Goal: Task Accomplishment & Management: Complete application form

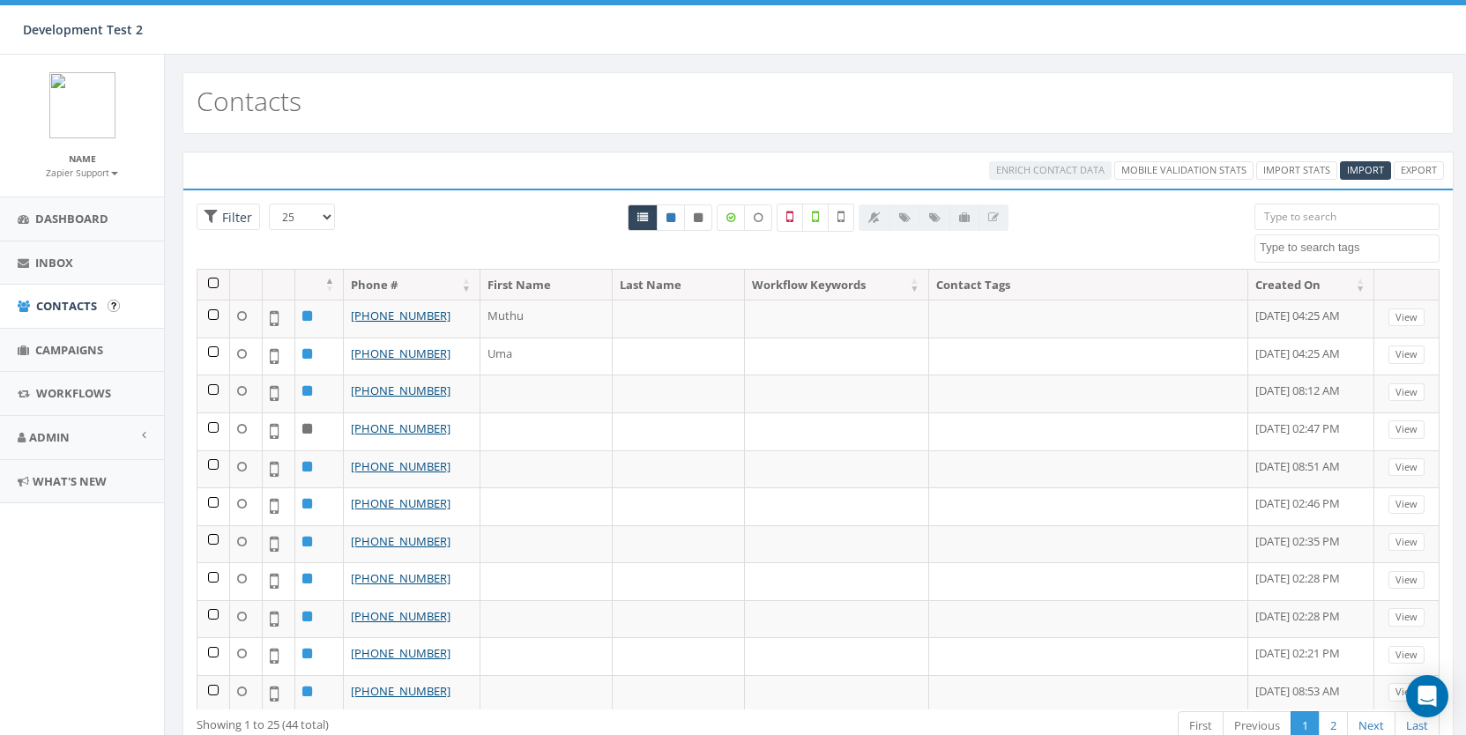
select select
click at [63, 342] on span "Campaigns" at bounding box center [69, 350] width 68 height 16
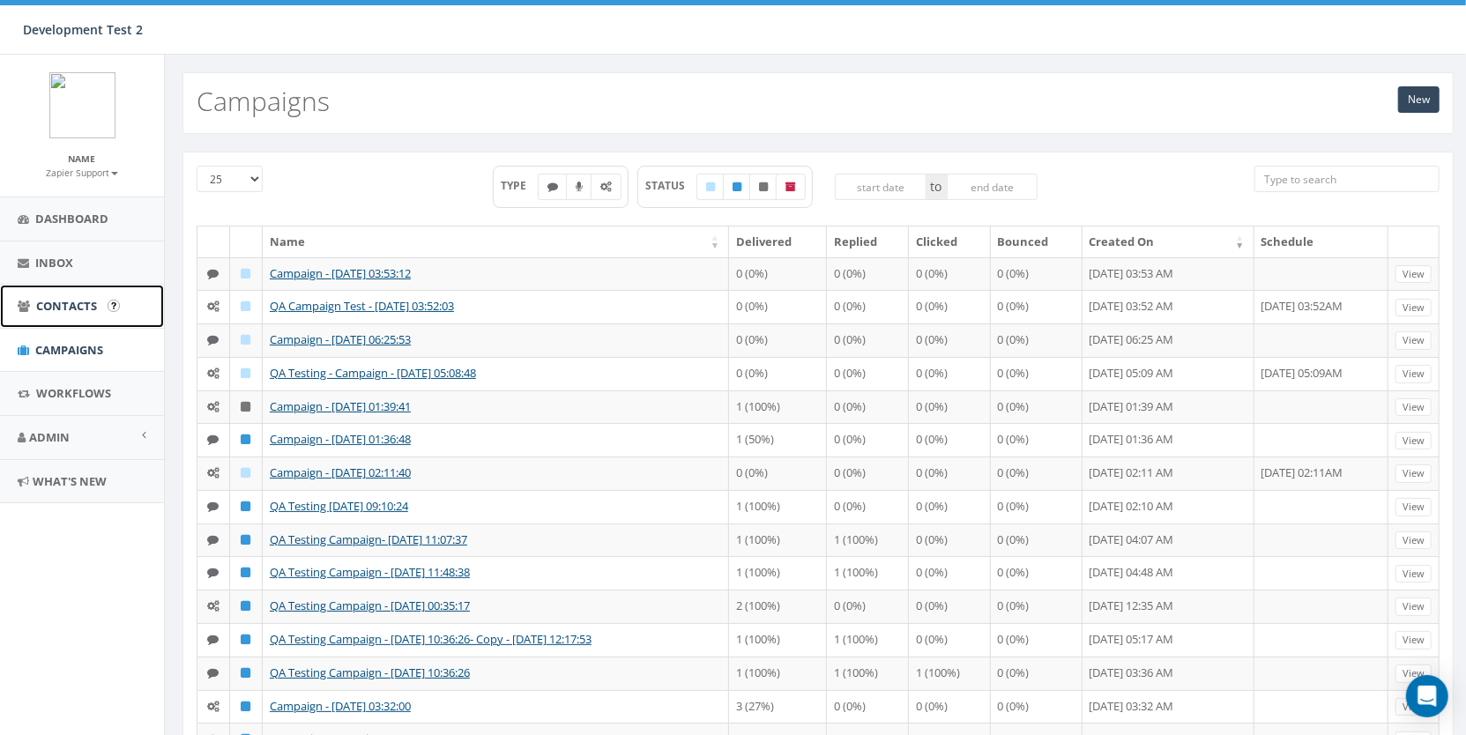
click at [75, 302] on span "Contacts" at bounding box center [66, 306] width 61 height 16
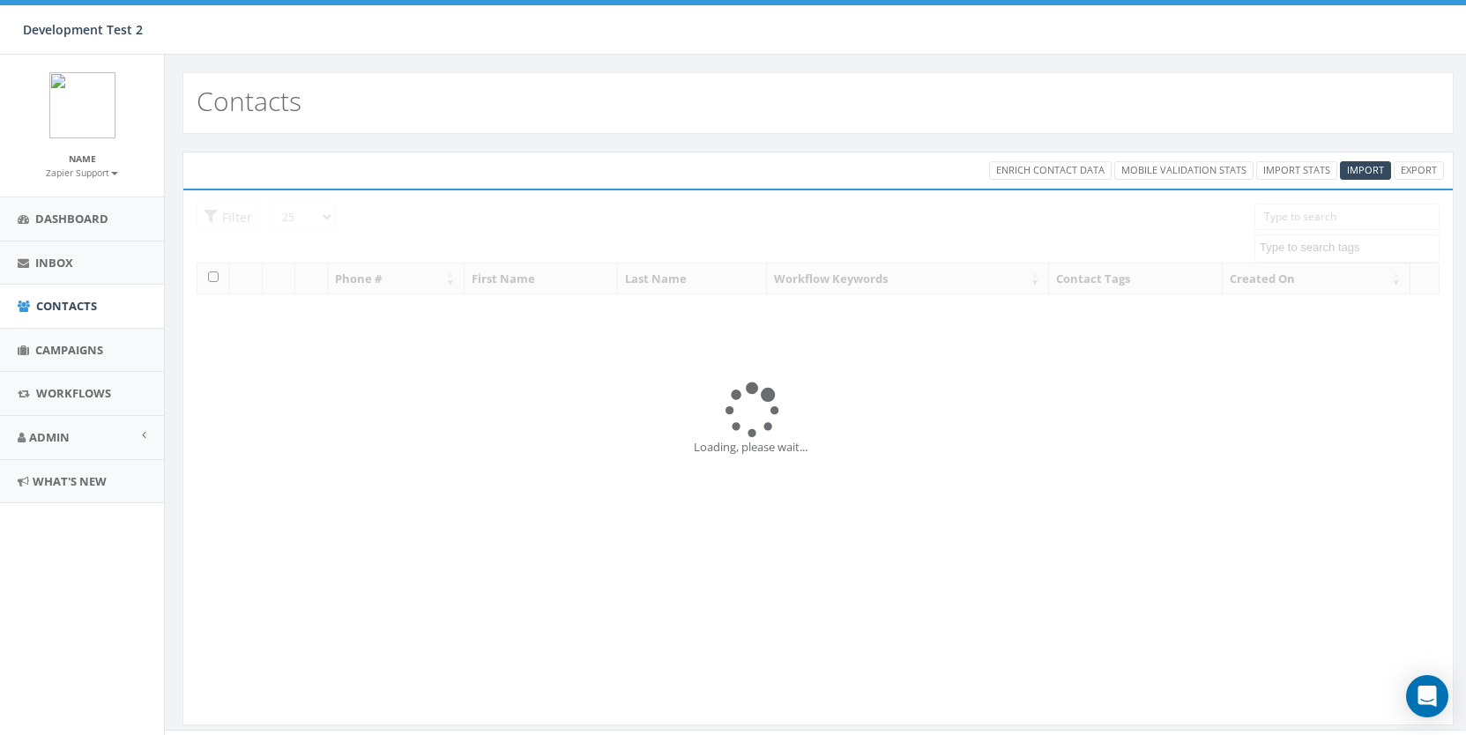
select select
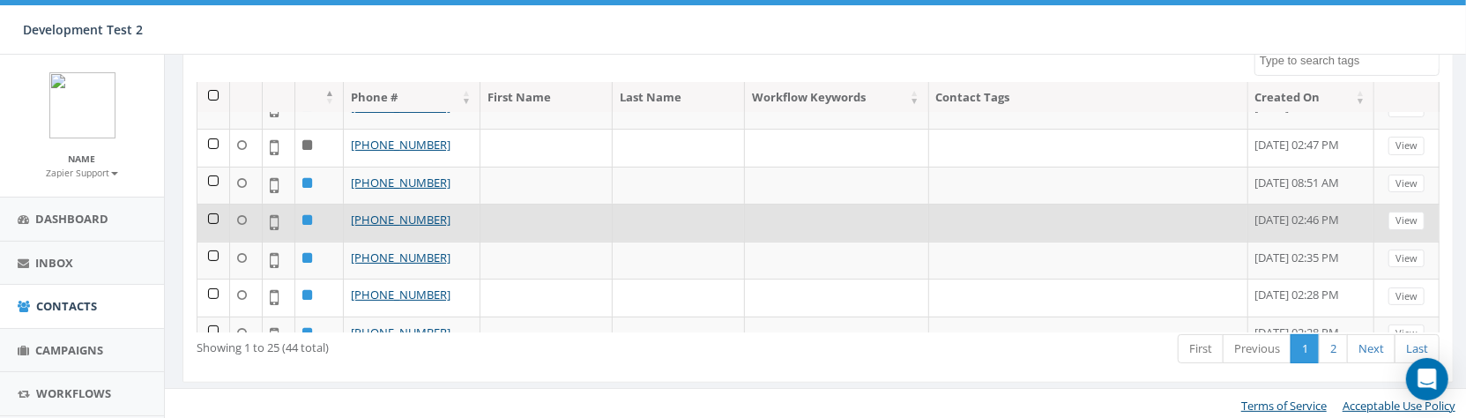
scroll to position [451, 0]
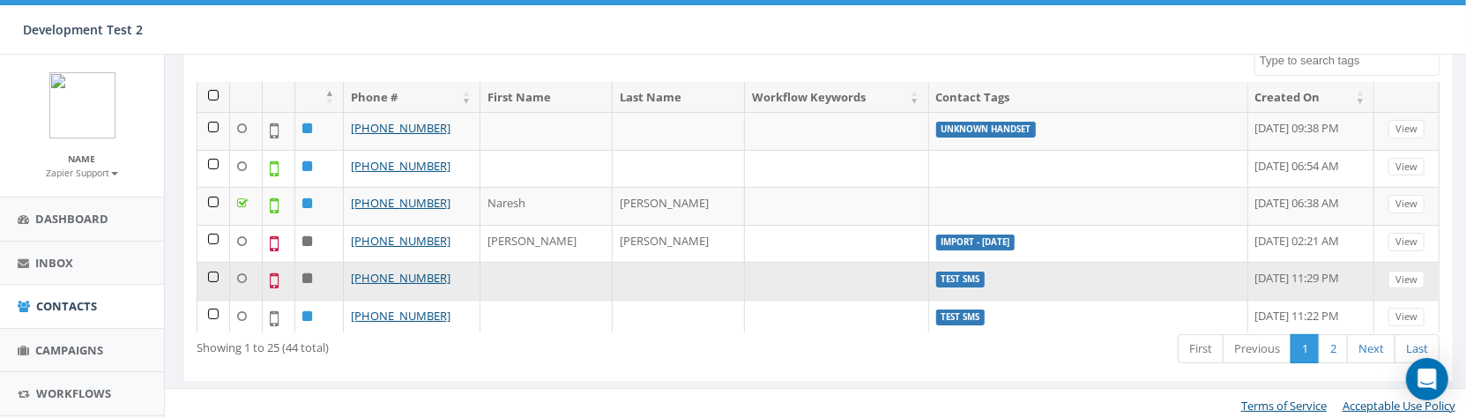
click at [936, 272] on label "Test SMS" at bounding box center [960, 280] width 49 height 16
copy label "Test SMS"
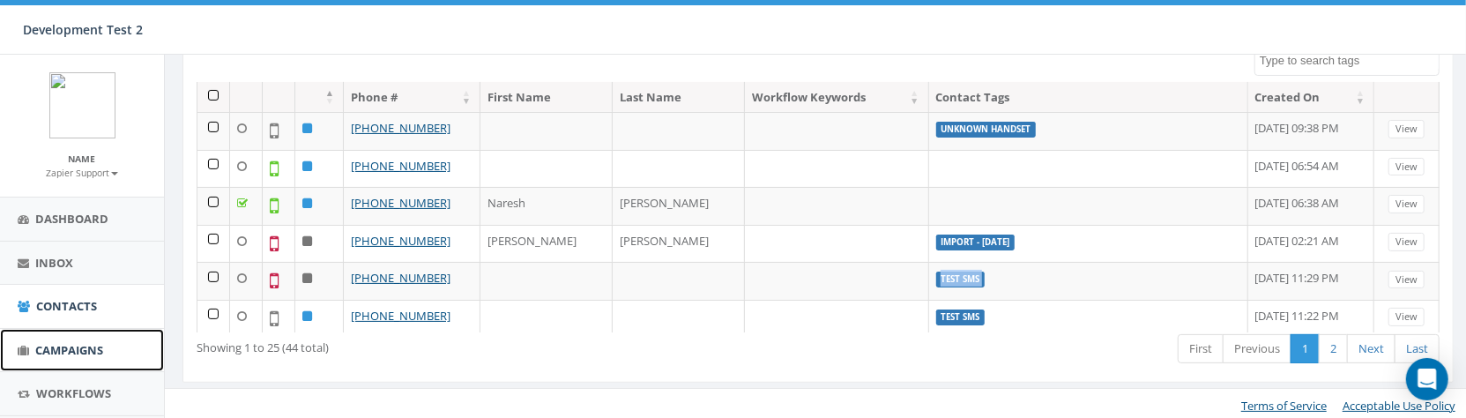
click at [73, 347] on span "Campaigns" at bounding box center [69, 350] width 68 height 16
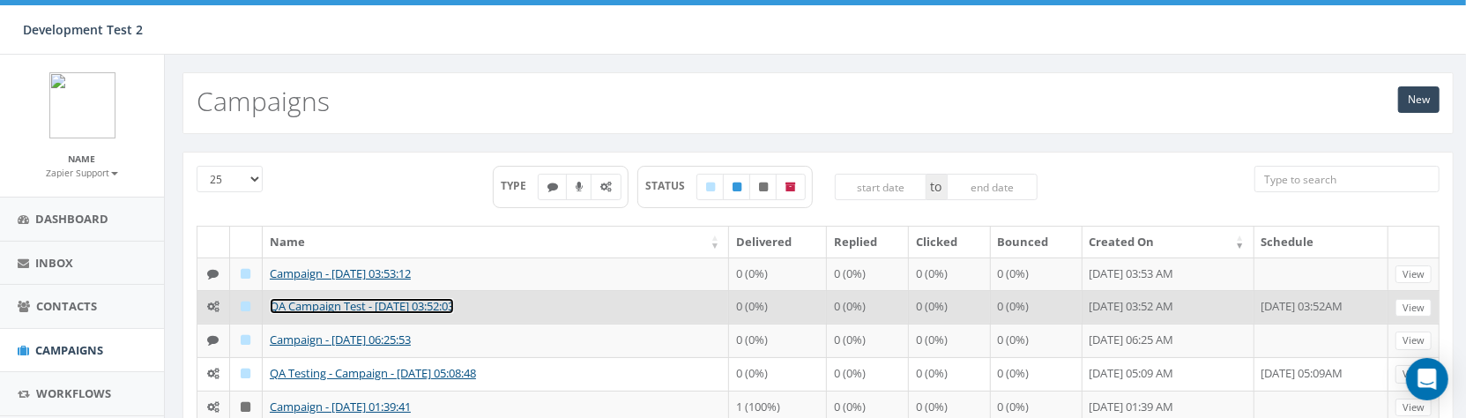
click at [415, 302] on link "QA Campaign Test - 08/12/2025, 03:52:03" at bounding box center [362, 306] width 184 height 16
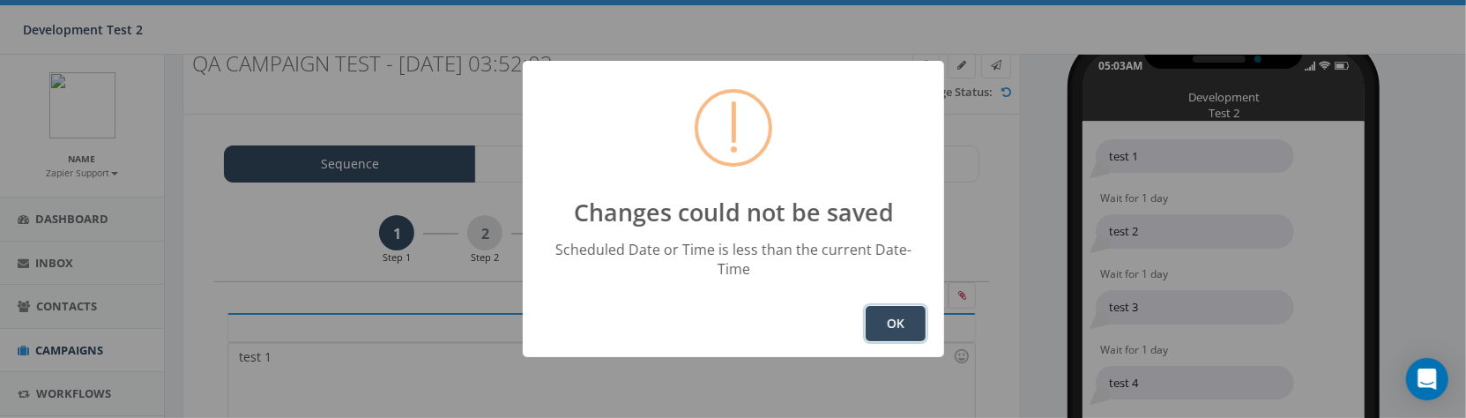
click at [878, 313] on button "OK" at bounding box center [896, 323] width 60 height 35
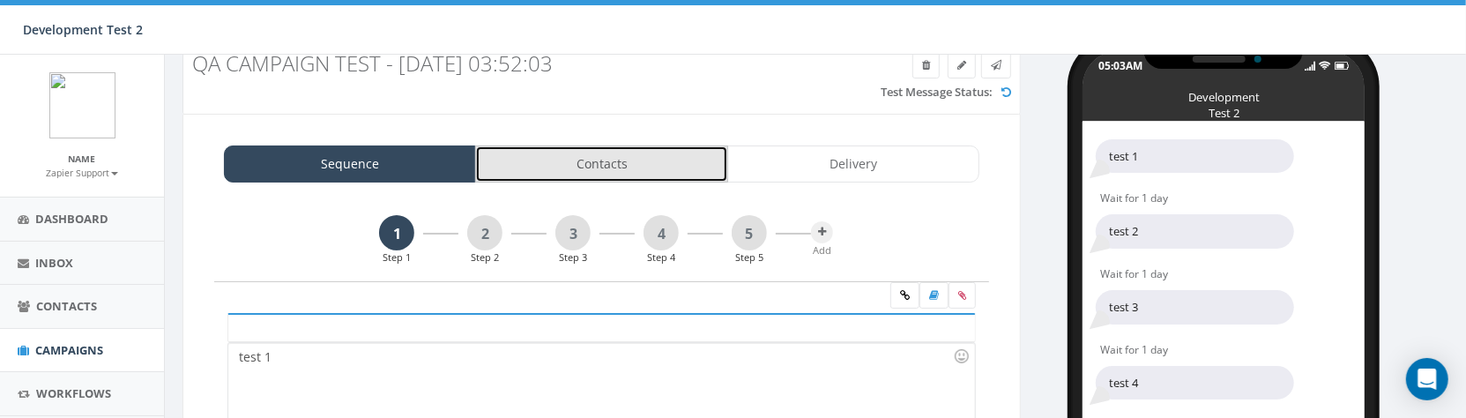
click at [609, 170] on link "Contacts" at bounding box center [601, 163] width 252 height 37
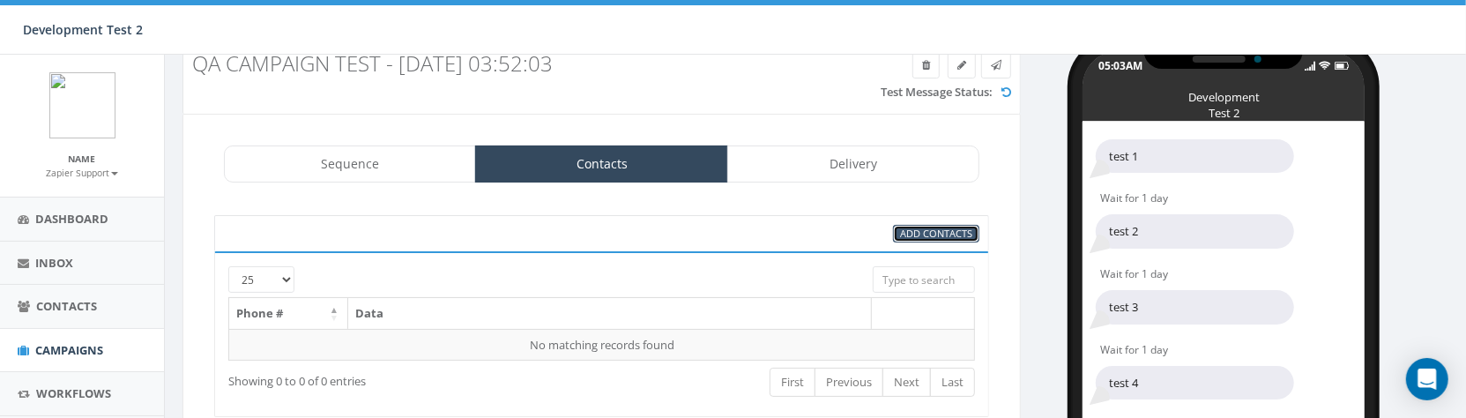
click at [927, 227] on span "Add Contacts" at bounding box center [936, 233] width 72 height 13
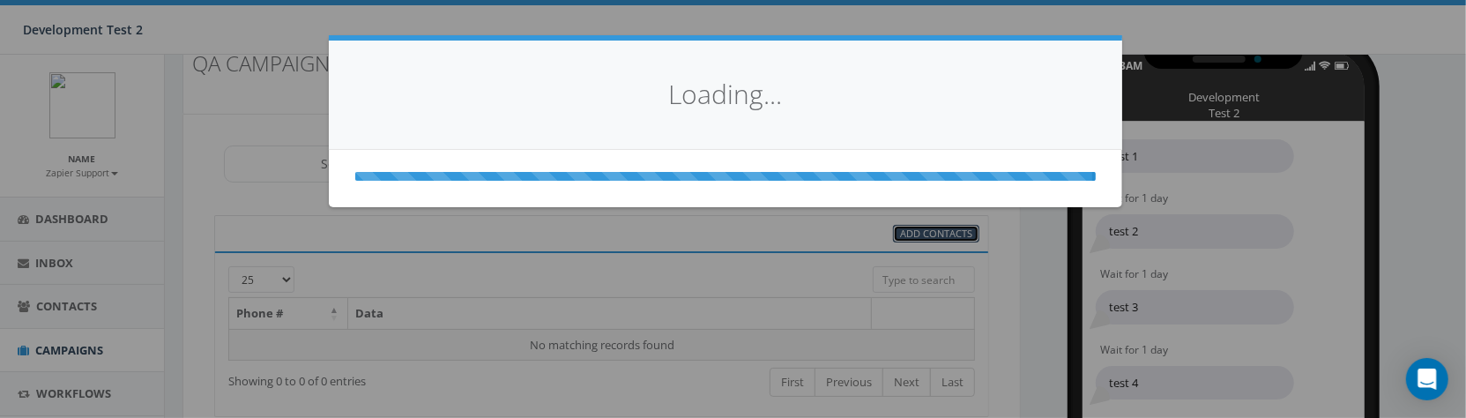
select select
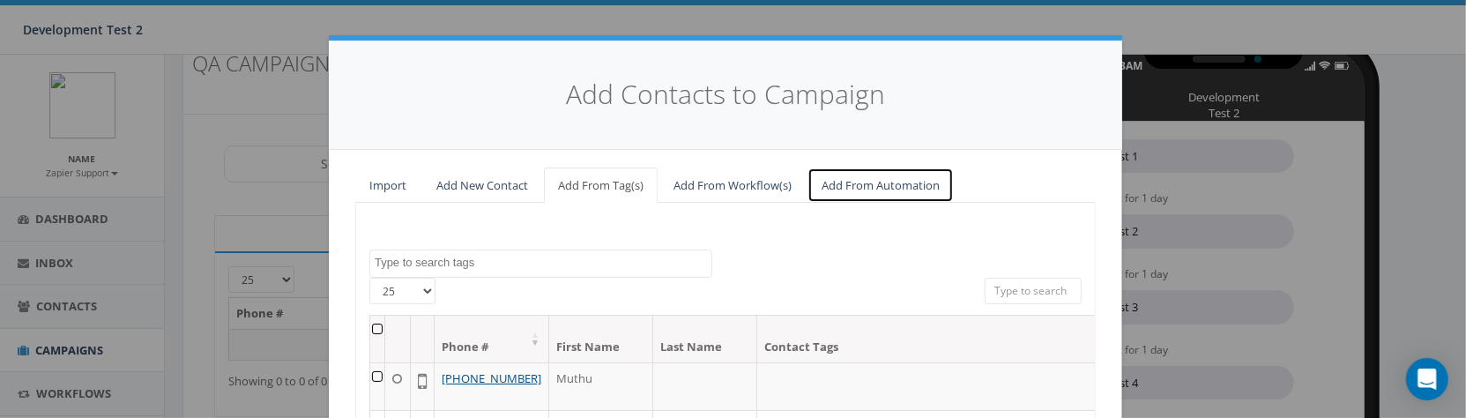
click at [832, 190] on link "Add From Automation" at bounding box center [881, 186] width 146 height 36
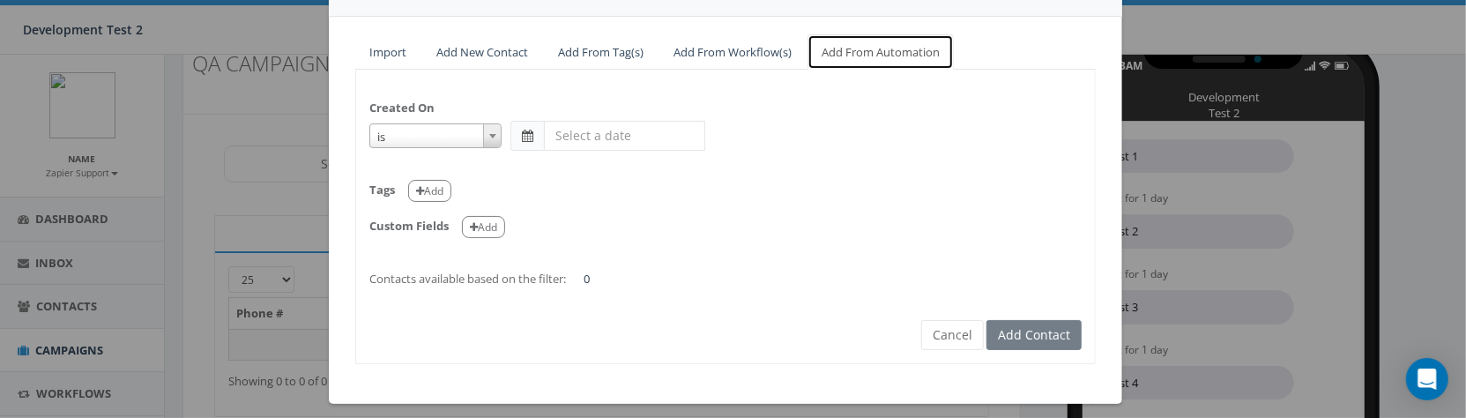
scroll to position [142, 0]
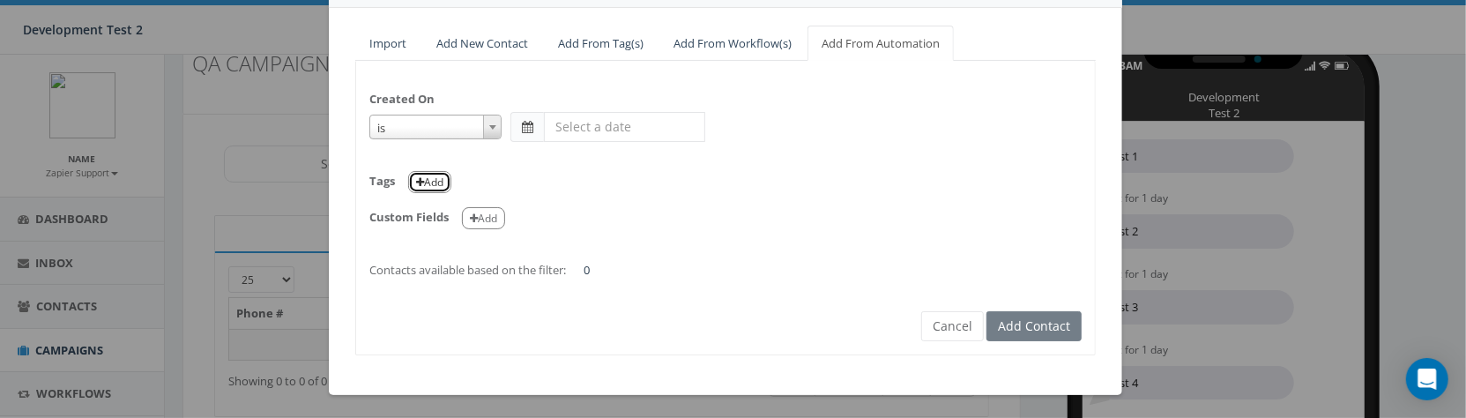
click at [434, 186] on button "Add" at bounding box center [429, 182] width 43 height 22
select select
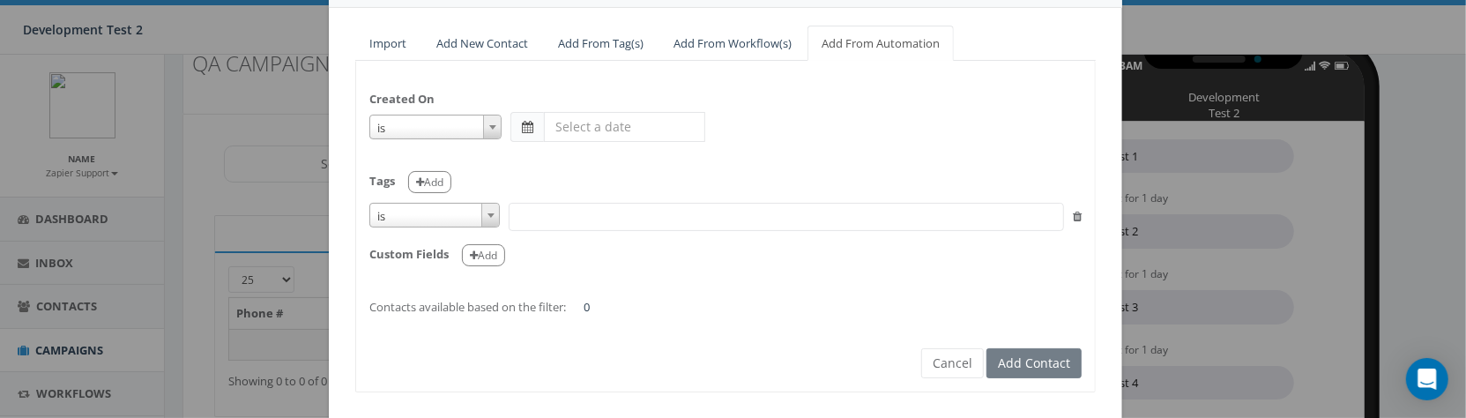
click at [576, 219] on span at bounding box center [786, 217] width 555 height 28
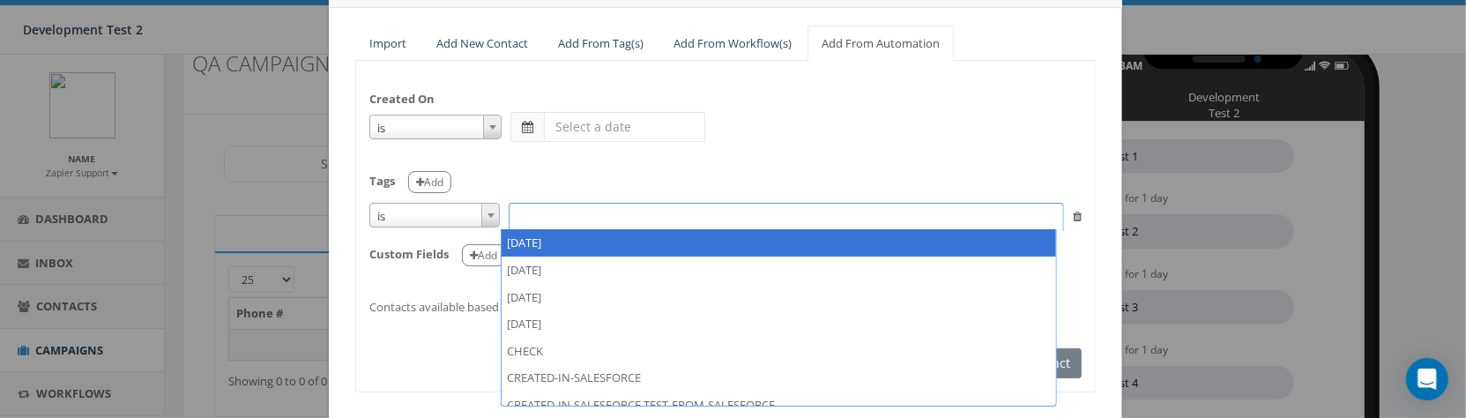
paste textarea "Test SMS"
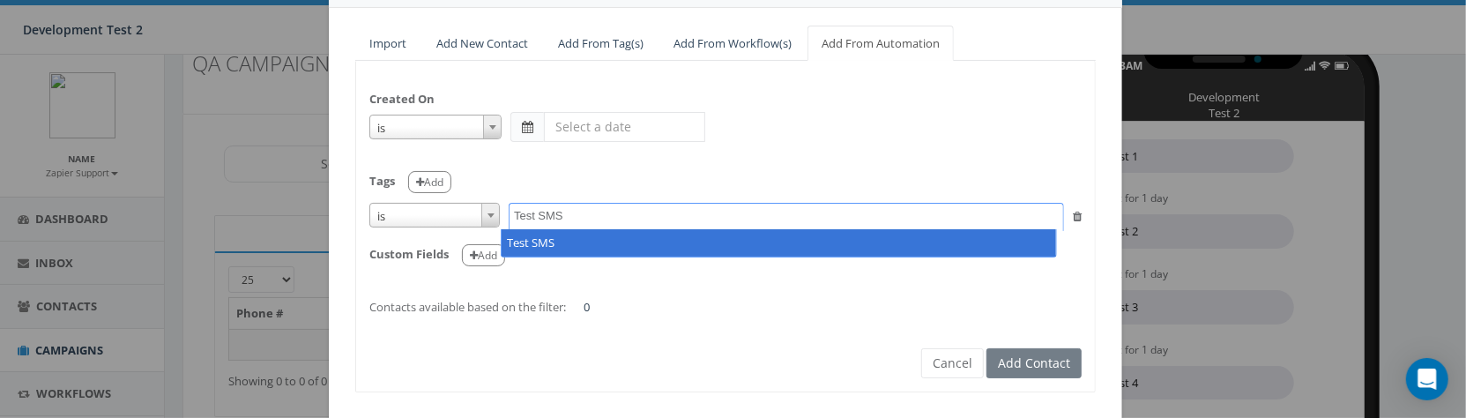
type textarea "Test SMS"
drag, startPoint x: 568, startPoint y: 238, endPoint x: 576, endPoint y: 223, distance: 17.0
select select "Test SMS"
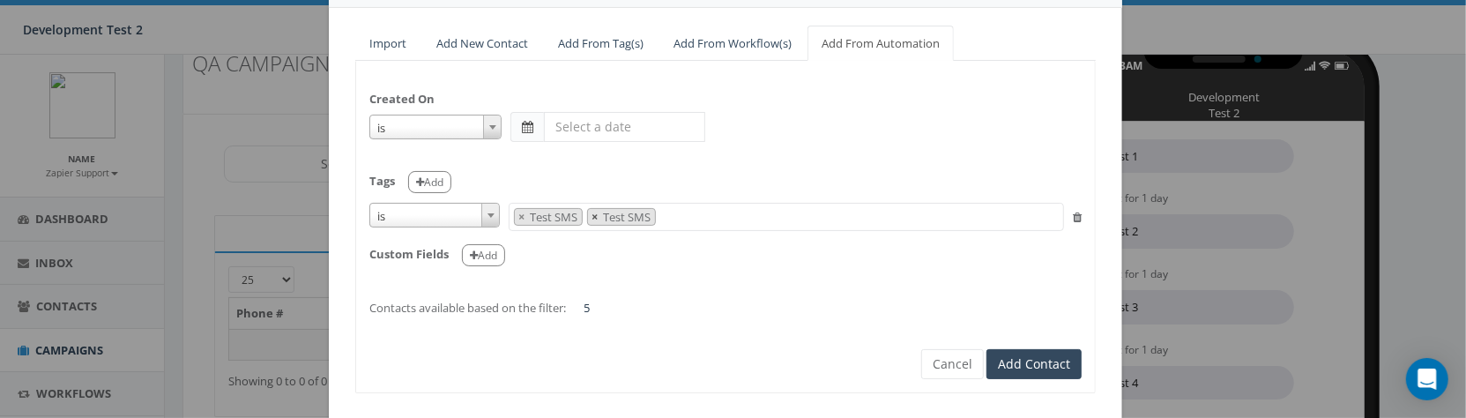
click at [592, 220] on span "×" at bounding box center [595, 217] width 6 height 16
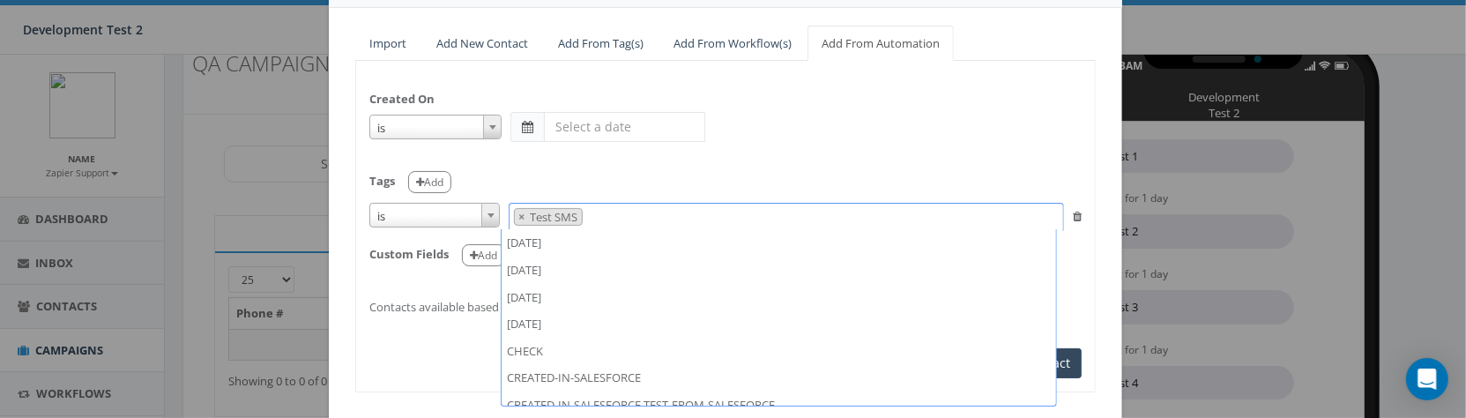
scroll to position [700, 0]
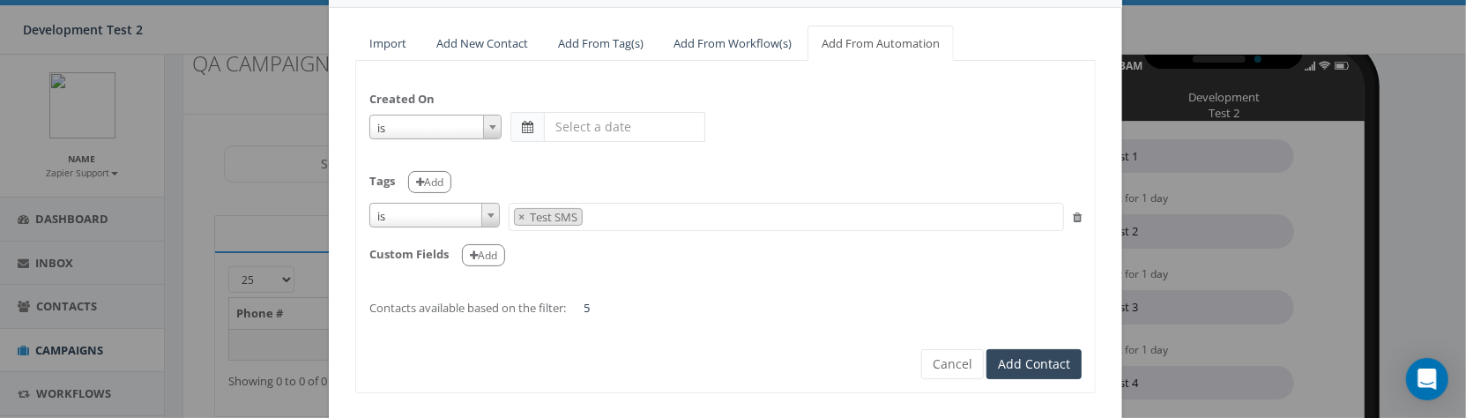
click at [673, 159] on div "Tags Add" at bounding box center [725, 176] width 712 height 36
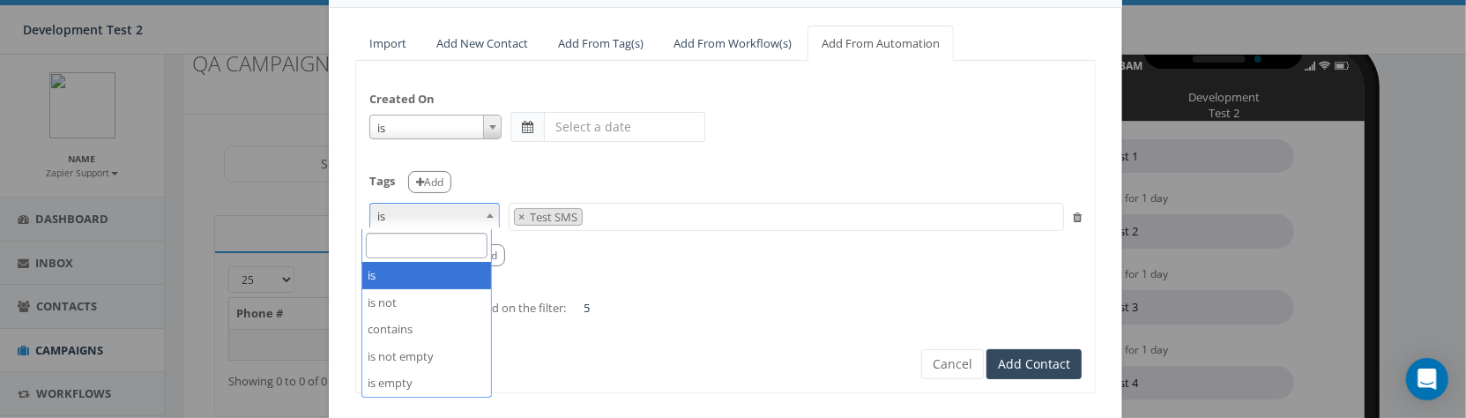
click at [481, 217] on span at bounding box center [490, 215] width 18 height 23
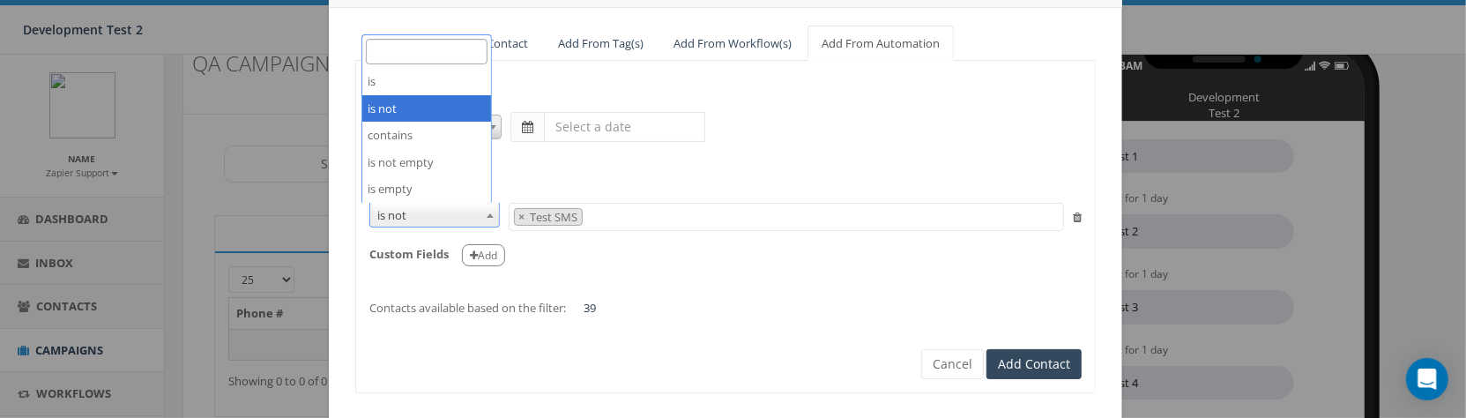
click at [488, 220] on span at bounding box center [490, 215] width 18 height 23
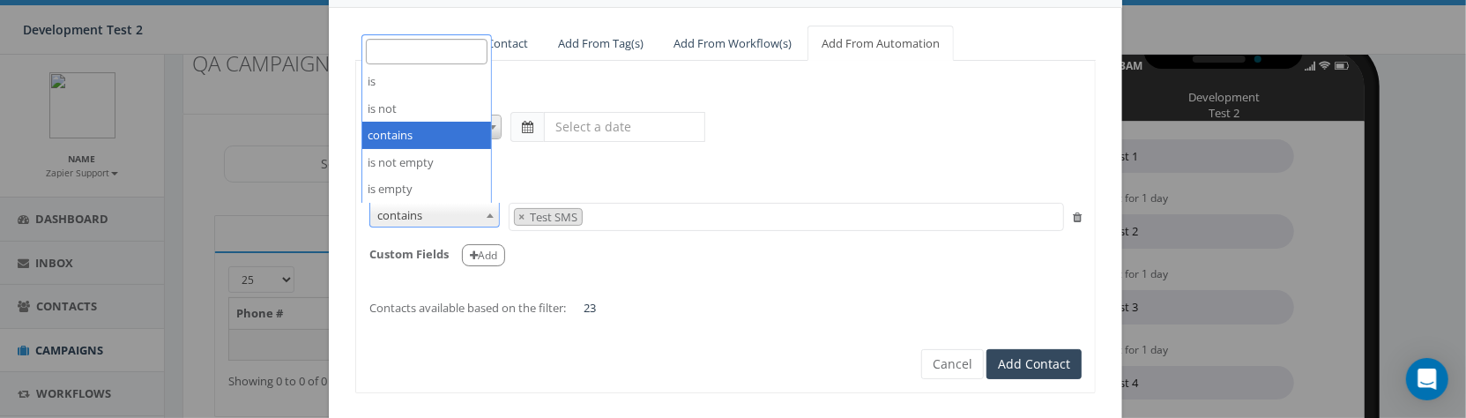
click at [481, 214] on span at bounding box center [490, 215] width 18 height 23
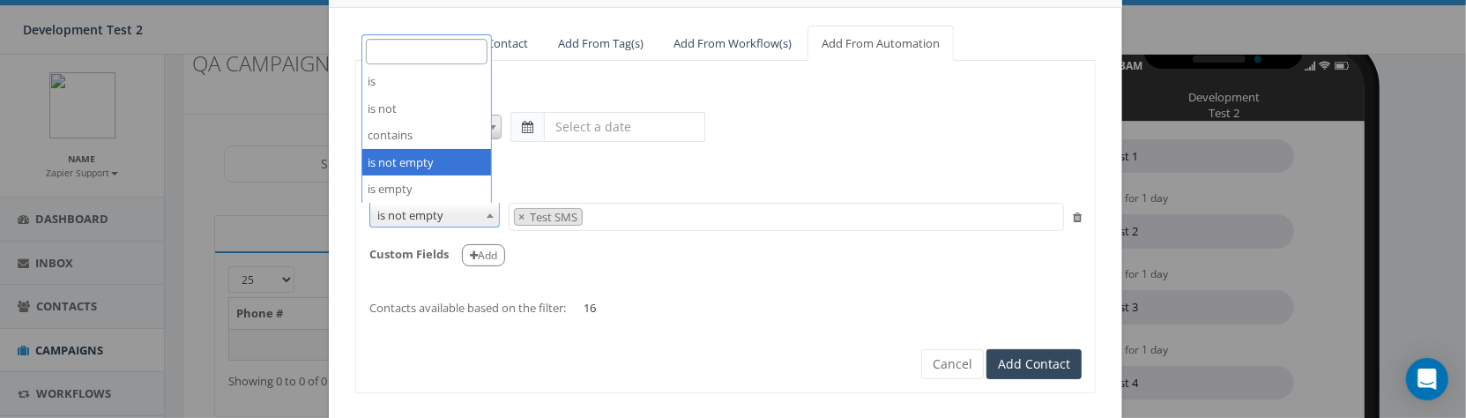
click at [481, 217] on span at bounding box center [490, 215] width 18 height 23
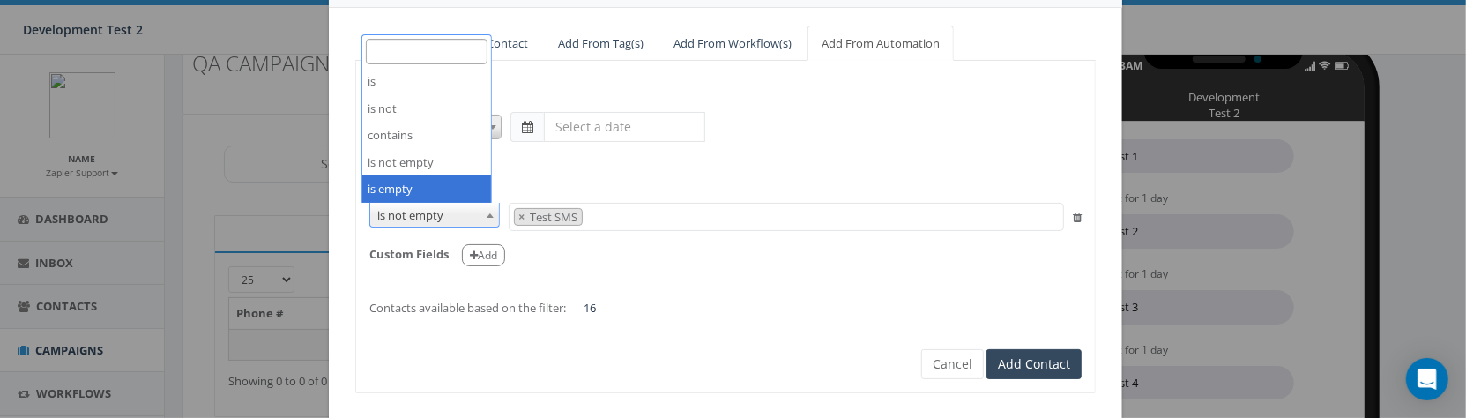
select select "is empty"
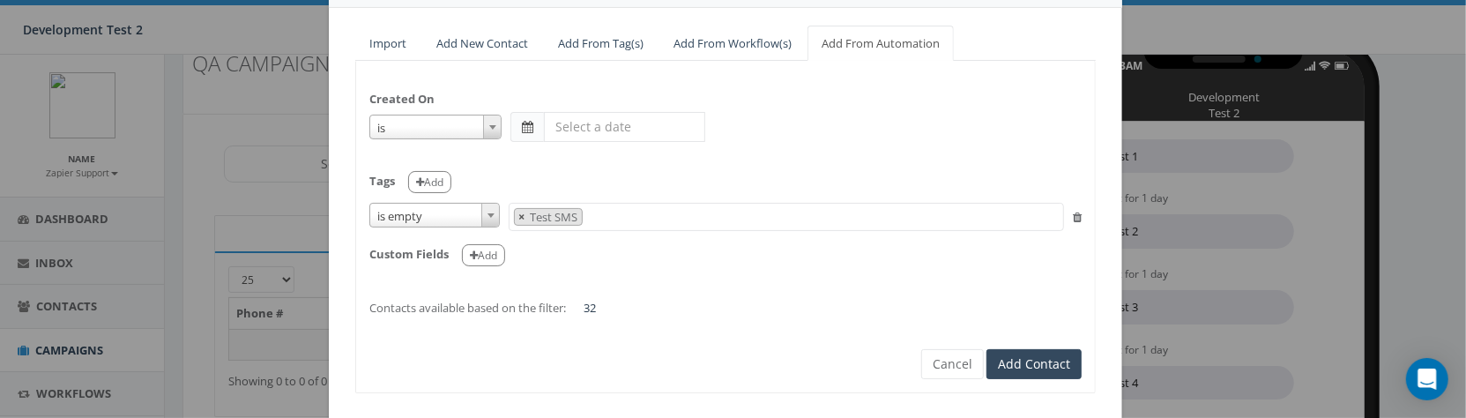
click at [518, 216] on span "×" at bounding box center [521, 217] width 6 height 16
select select
click at [727, 153] on div "Created On is is on or before is on or after is before is after is not is Tags …" at bounding box center [725, 195] width 739 height 242
click at [481, 224] on span at bounding box center [490, 215] width 18 height 23
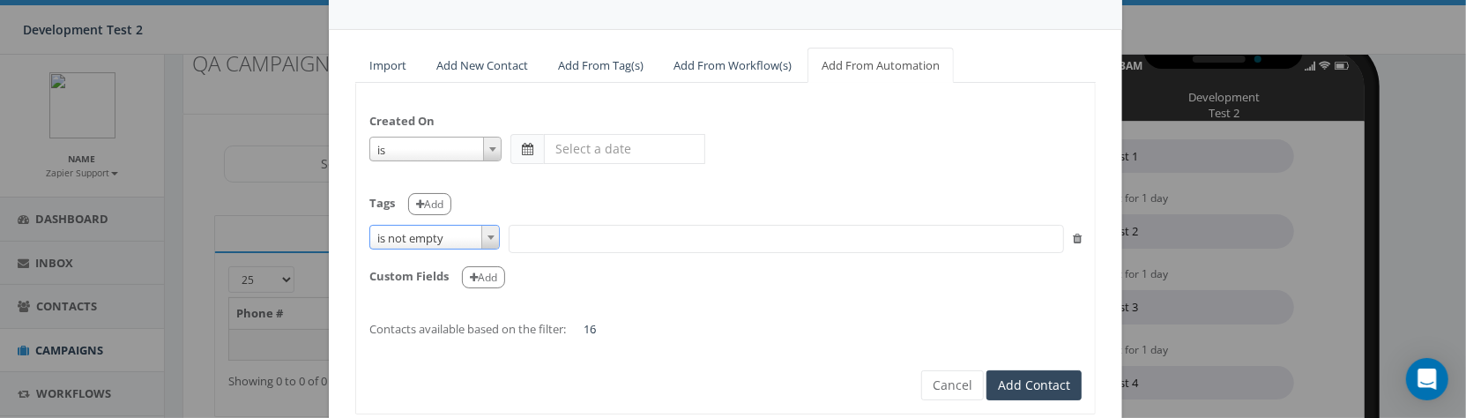
scroll to position [119, 0]
click at [673, 349] on form "Created On is is on or before is on or after is before is after is not is Tags …" at bounding box center [725, 234] width 712 height 274
click at [486, 239] on span at bounding box center [490, 238] width 18 height 23
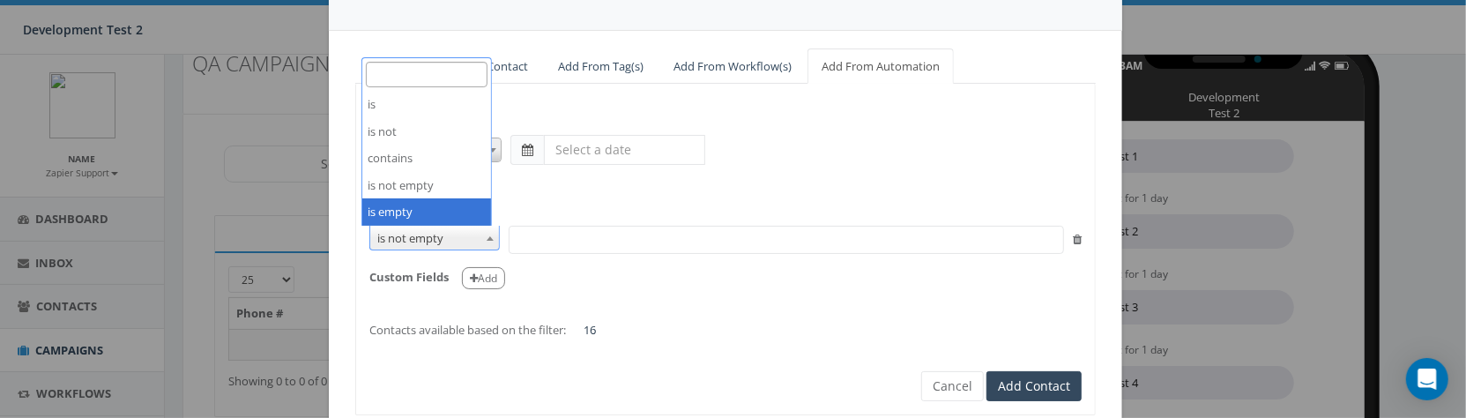
select select "is empty"
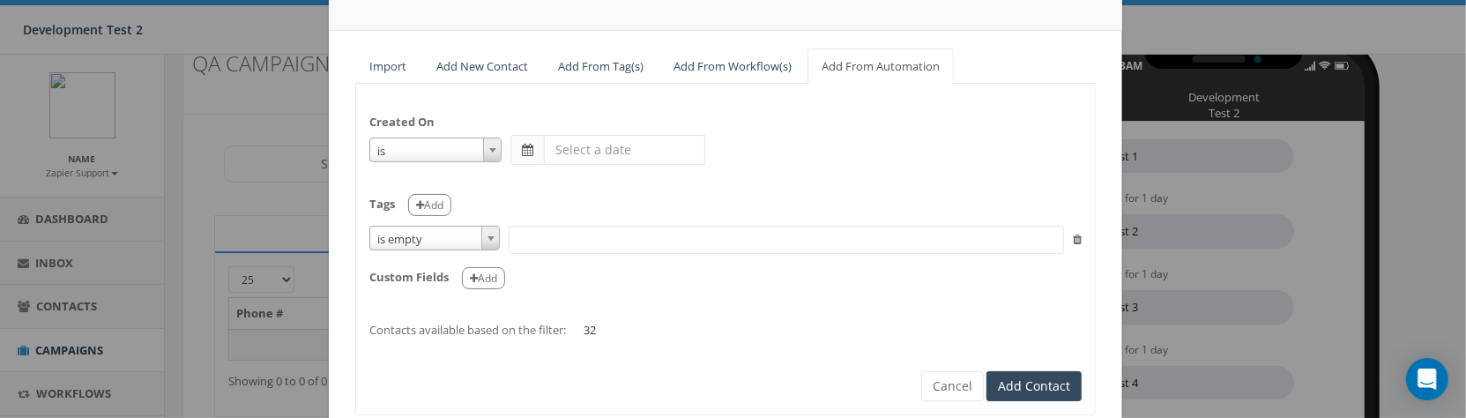
click at [616, 144] on input "text" at bounding box center [624, 150] width 161 height 30
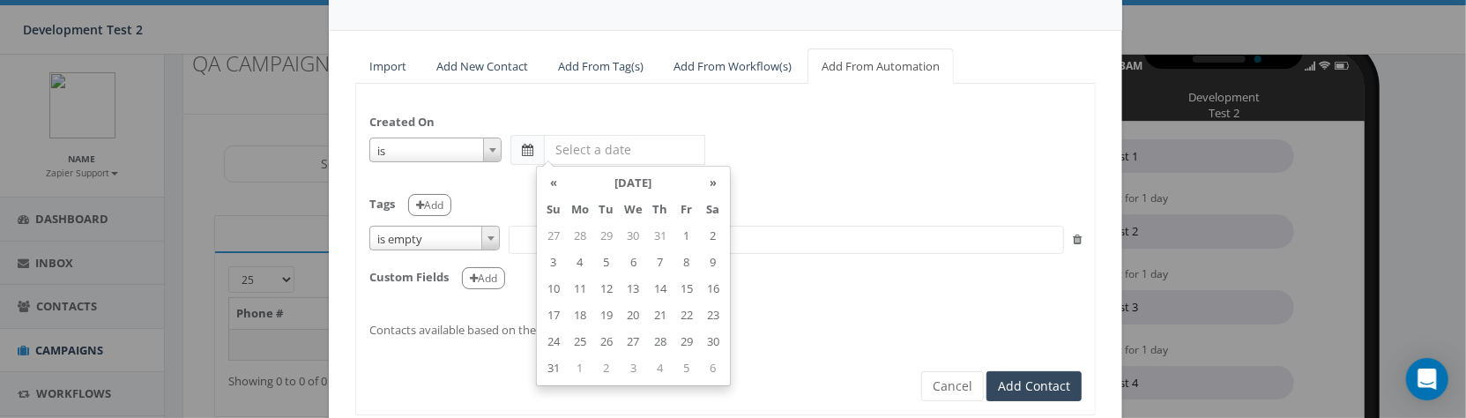
click at [804, 129] on div "Created On is is on or before is on or after is before is after is not is Tags …" at bounding box center [725, 218] width 739 height 242
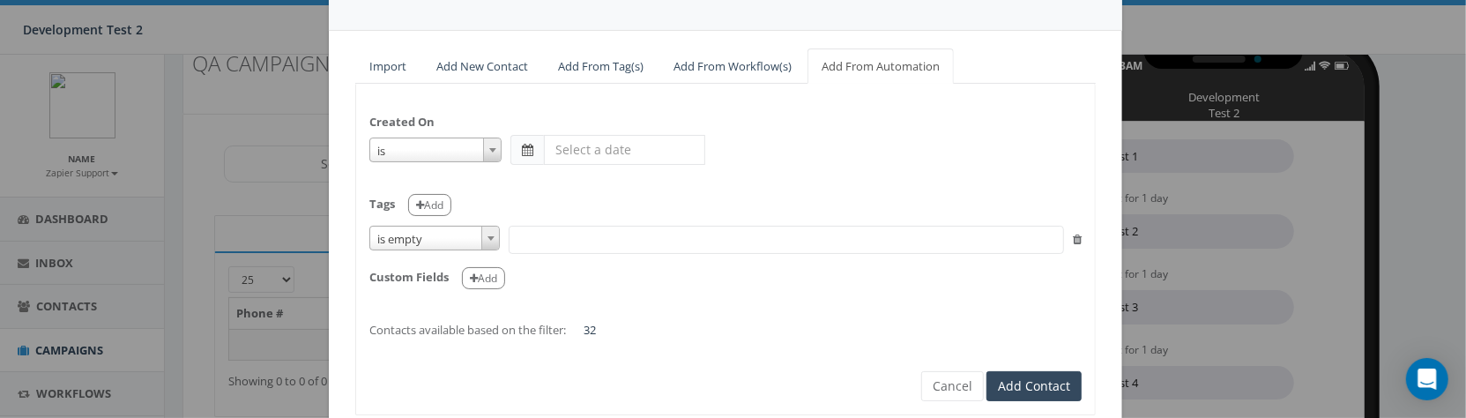
click at [1073, 238] on icon at bounding box center [1077, 239] width 9 height 11
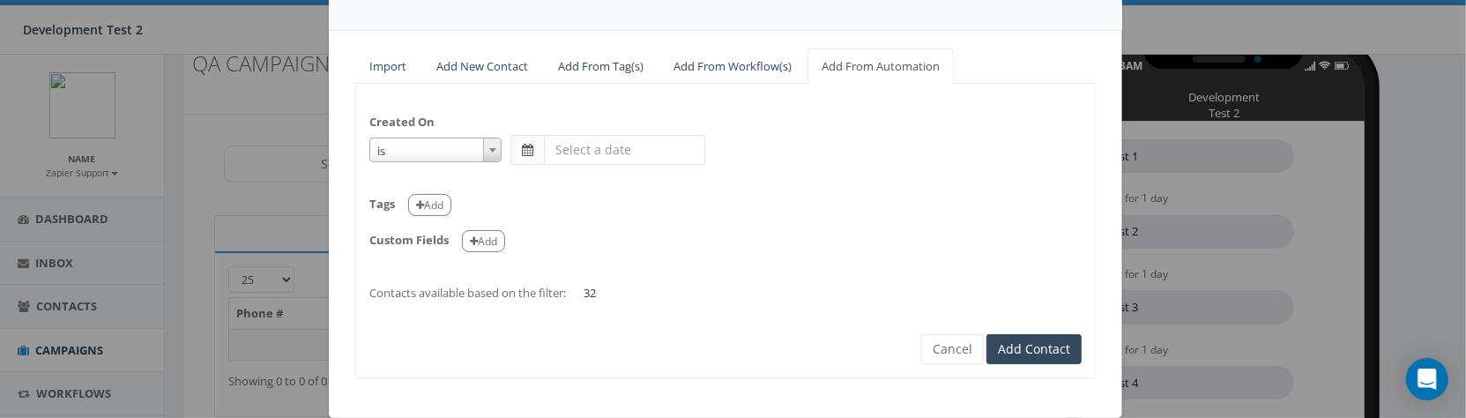
click at [613, 158] on input "text" at bounding box center [624, 150] width 161 height 30
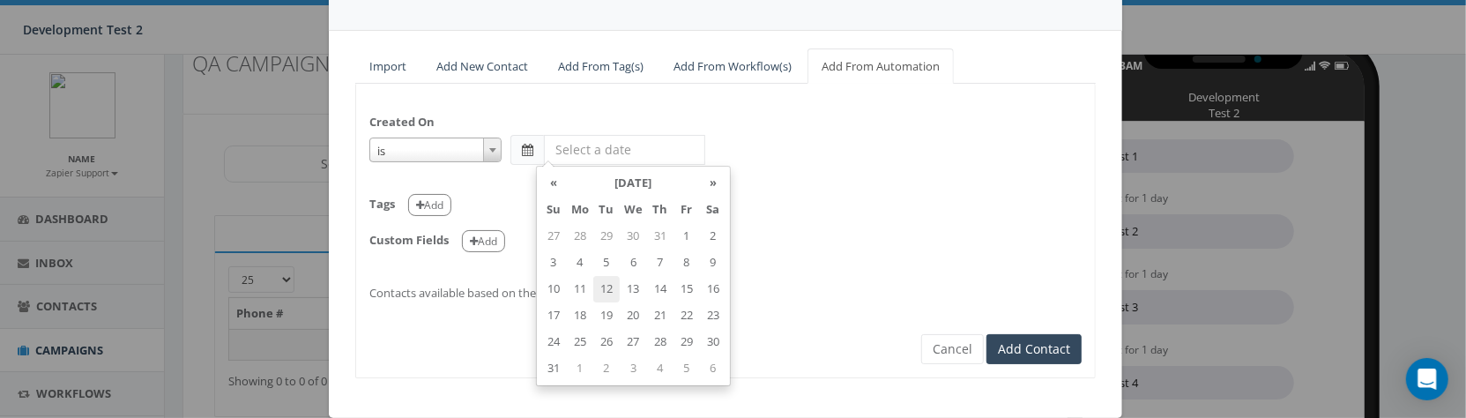
click at [610, 282] on td "12" at bounding box center [606, 289] width 26 height 26
type input "2025-08-12"
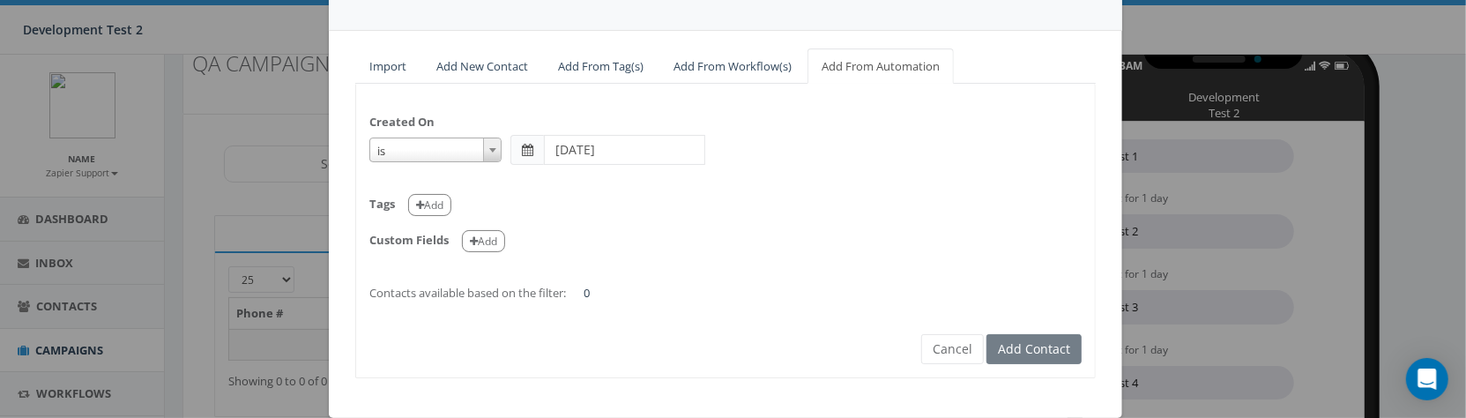
click at [810, 155] on div "is is on or before is on or after is before is after is not is 2025-08-12" at bounding box center [725, 150] width 712 height 30
click at [496, 150] on div "is is on or before is on or after is before is after is not is 2025-08-12" at bounding box center [725, 150] width 712 height 30
click at [489, 150] on span at bounding box center [492, 149] width 18 height 23
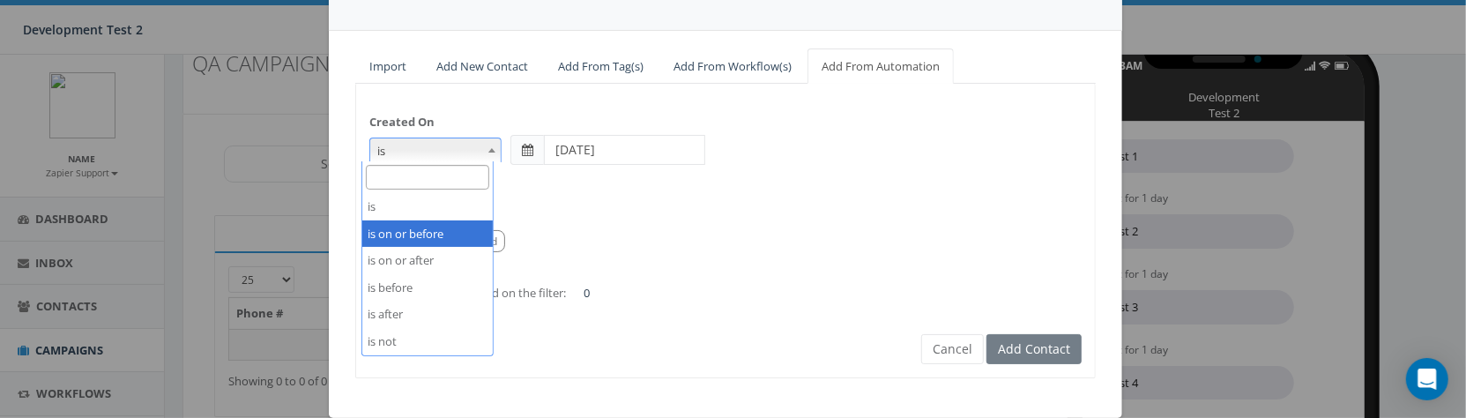
select select "is on or before"
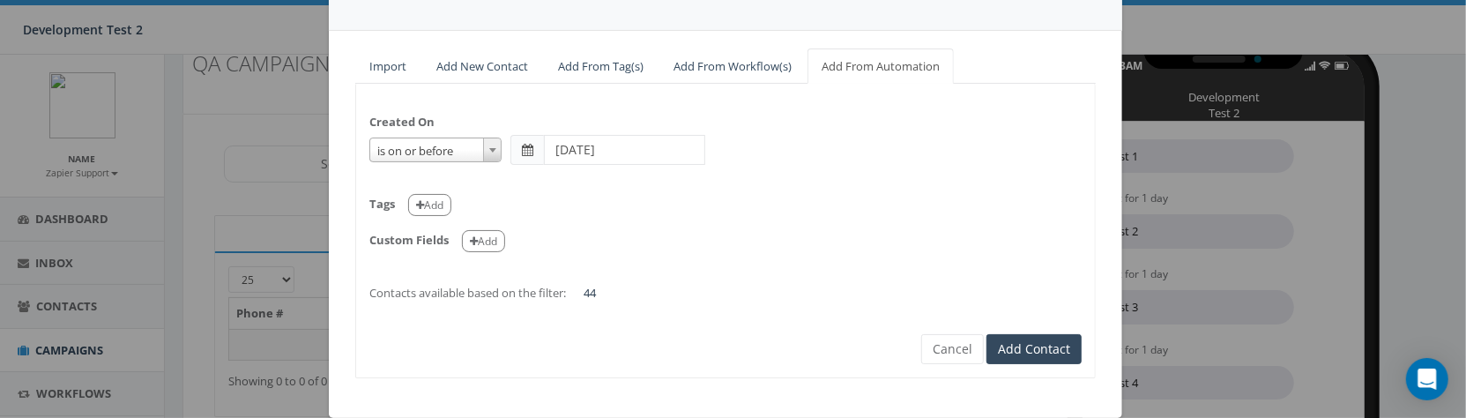
click at [562, 146] on input "2025-08-12" at bounding box center [624, 150] width 161 height 30
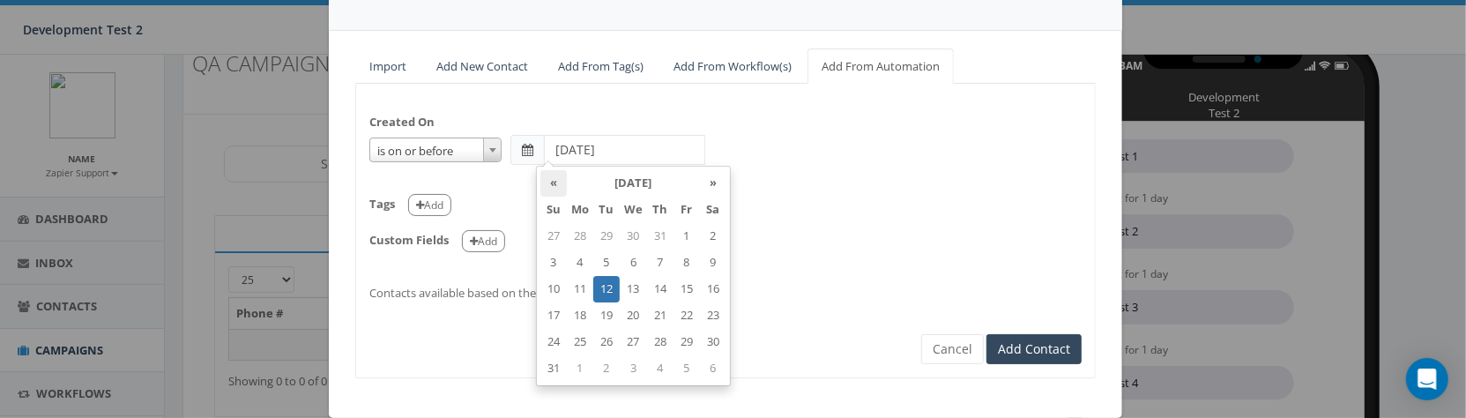
click at [555, 183] on th "«" at bounding box center [553, 183] width 26 height 26
click at [616, 186] on th "April 2025" at bounding box center [633, 183] width 133 height 26
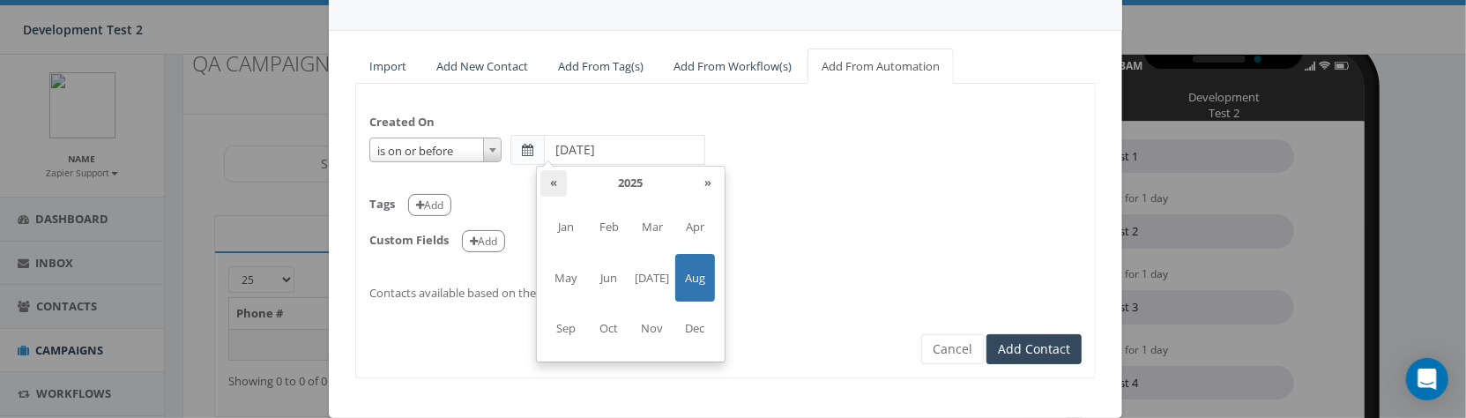
click at [553, 186] on th "«" at bounding box center [553, 183] width 26 height 26
click at [580, 222] on span "Jan" at bounding box center [567, 227] width 40 height 48
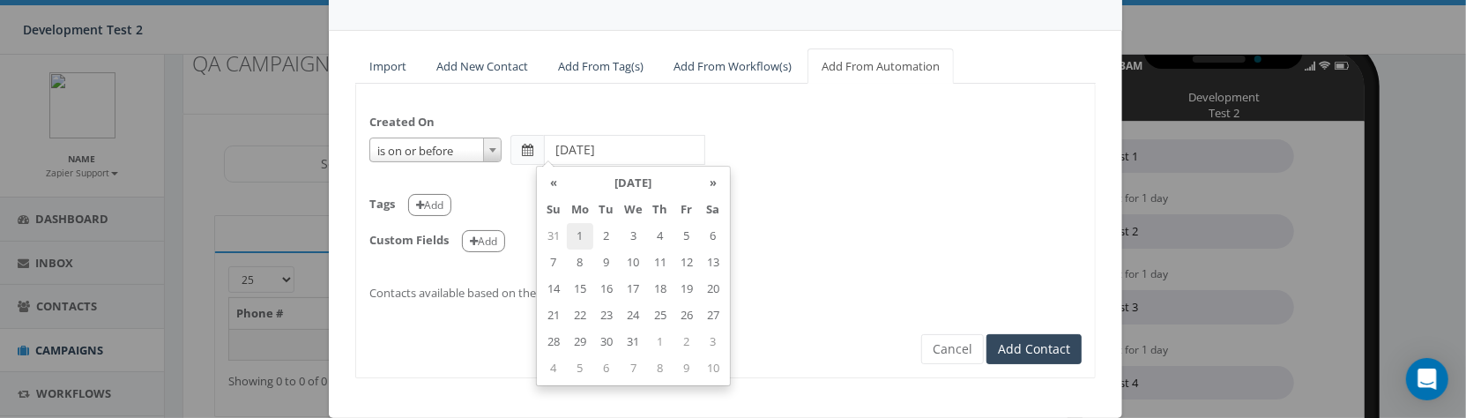
click at [587, 233] on td "1" at bounding box center [580, 236] width 26 height 26
type input "2024-01-01"
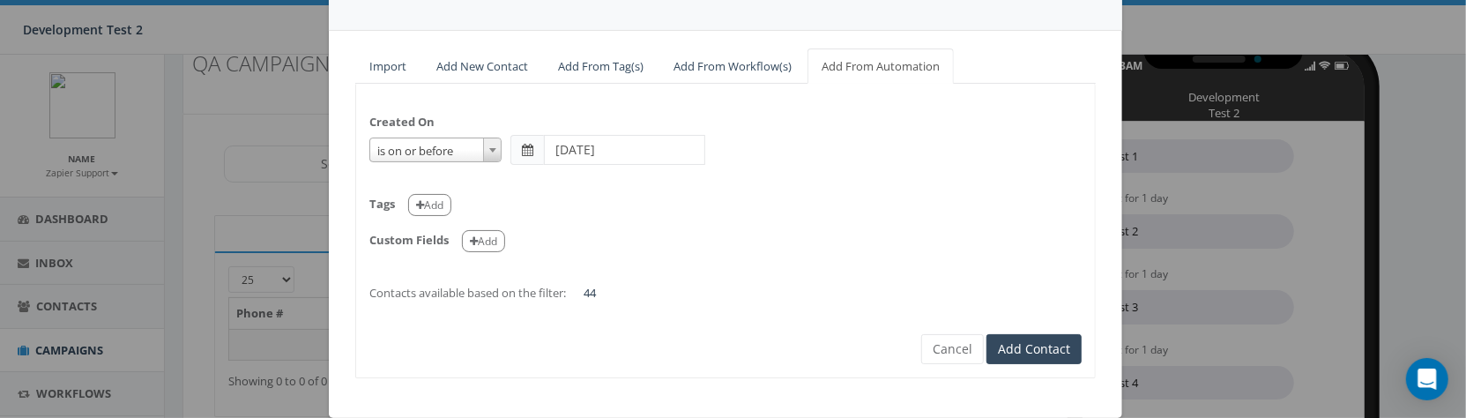
click at [827, 178] on div "Created On is is on or before is on or after is before is after is not is on or…" at bounding box center [725, 199] width 739 height 205
click at [489, 150] on b at bounding box center [492, 150] width 7 height 4
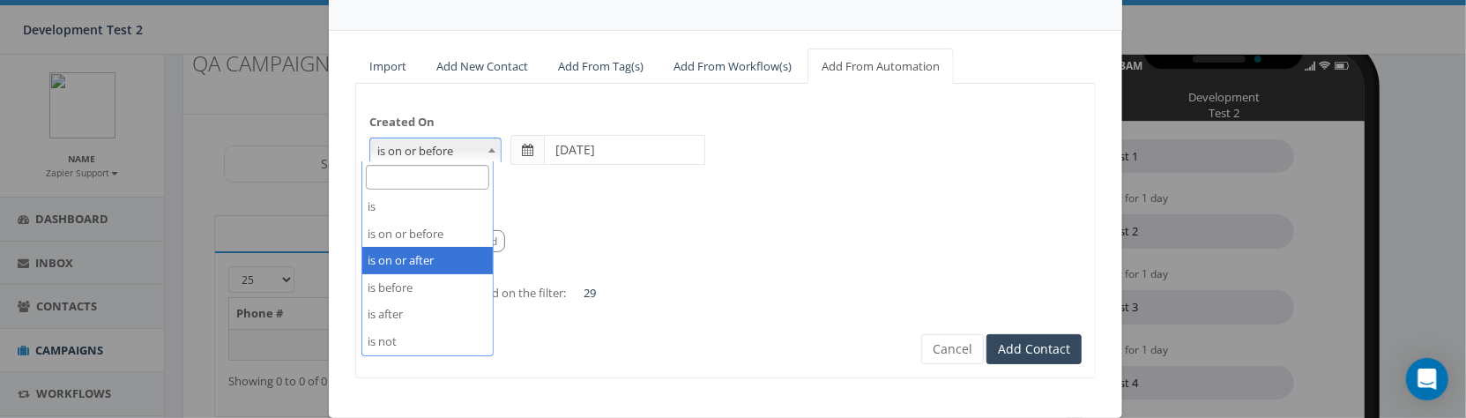
select select "is on or after"
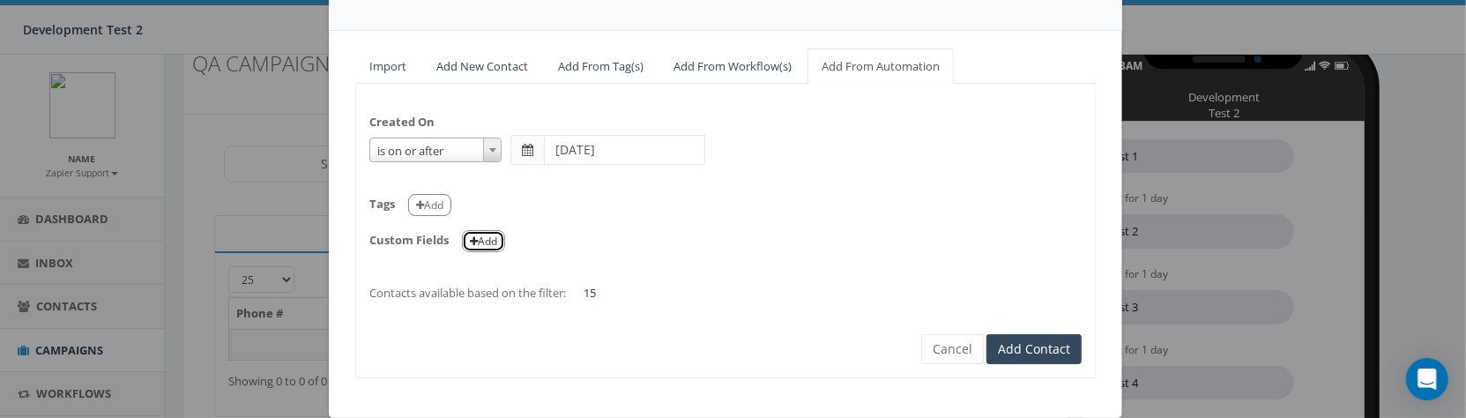
click at [481, 247] on button "Add" at bounding box center [483, 241] width 43 height 22
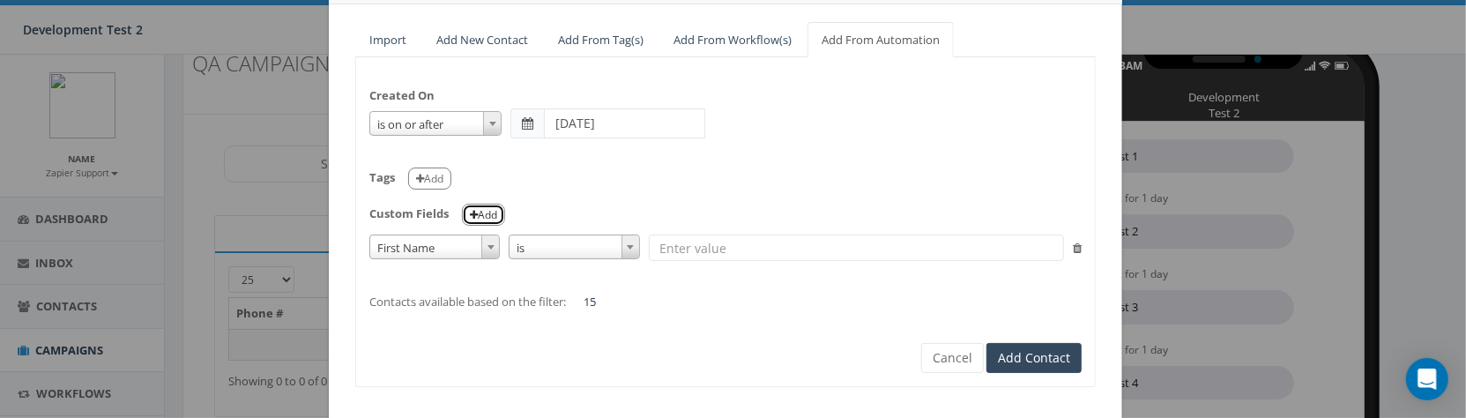
scroll to position [153, 0]
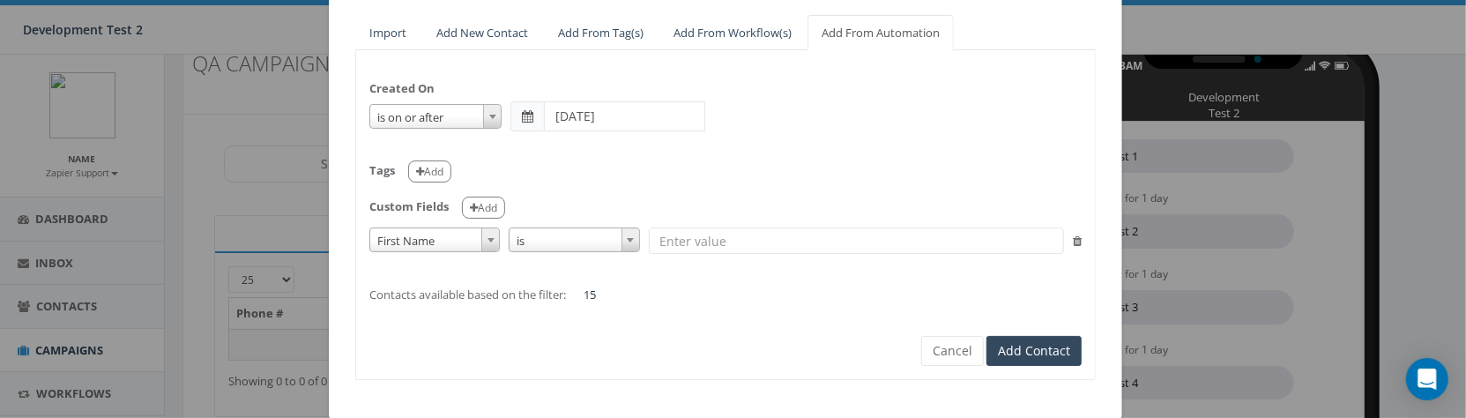
click at [705, 248] on input "text" at bounding box center [856, 240] width 415 height 26
paste input "[PERSON_NAME]"
type input "[PERSON_NAME]"
click at [648, 129] on div "Created On is is on or before is on or after is before is after is not is on or…" at bounding box center [725, 183] width 739 height 240
click at [650, 117] on input "2024-01-01" at bounding box center [624, 116] width 161 height 30
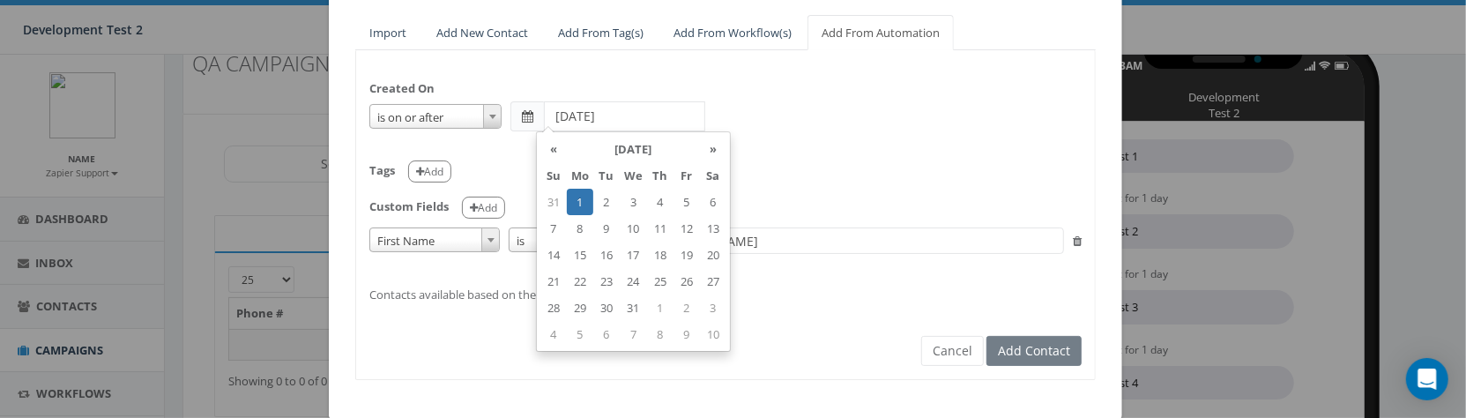
click at [650, 117] on input "2024-01-01" at bounding box center [624, 116] width 161 height 30
click at [838, 122] on div "is is on or before is on or after is before is after is not is on or after" at bounding box center [725, 116] width 712 height 30
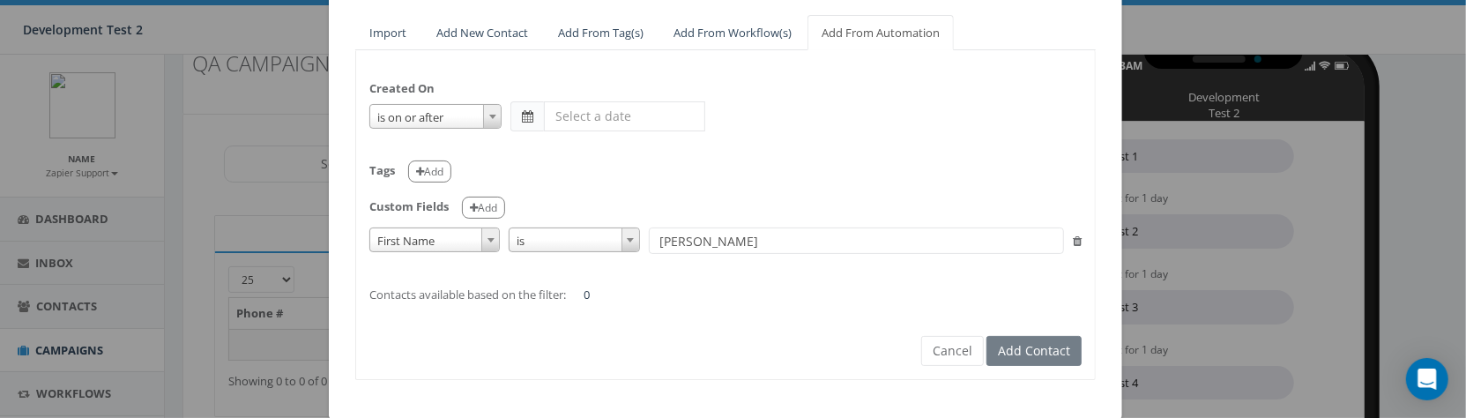
click at [751, 249] on input "[PERSON_NAME]" at bounding box center [856, 240] width 415 height 26
type input "[PERSON_NAME]"
click at [483, 122] on span at bounding box center [492, 116] width 18 height 23
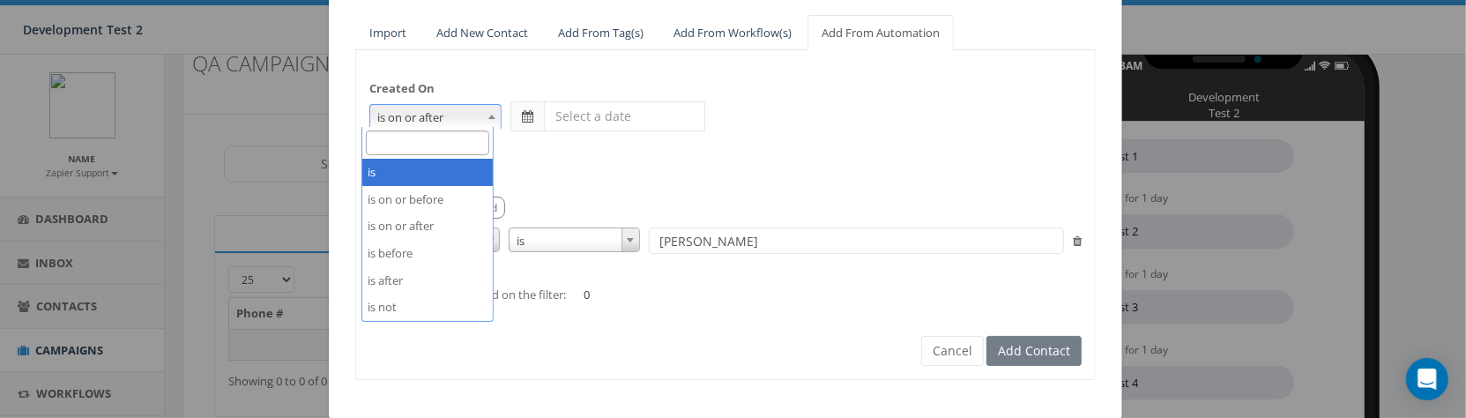
select select "is"
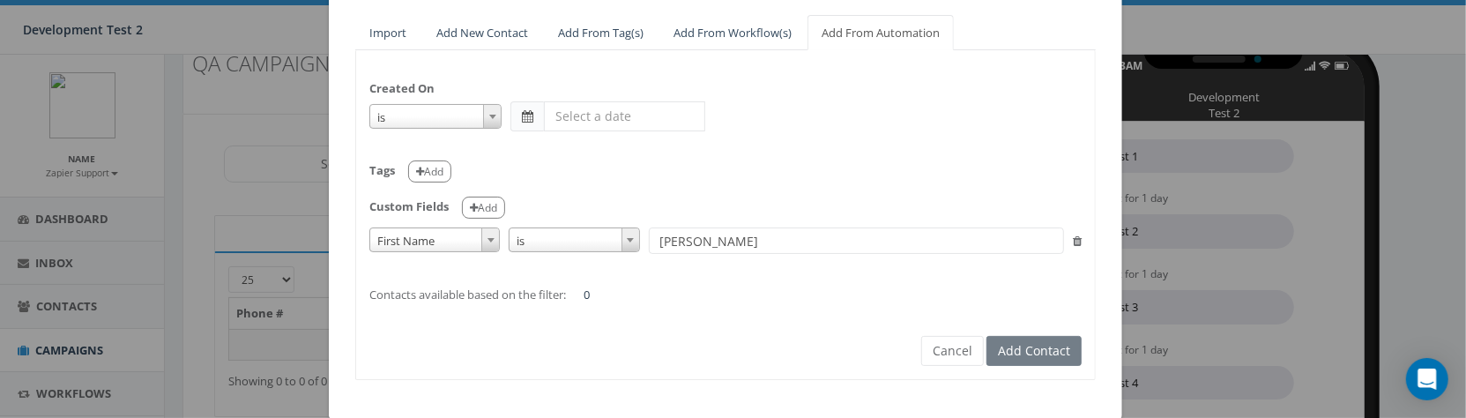
click at [826, 169] on div "Tags Add" at bounding box center [725, 165] width 712 height 36
click at [729, 236] on input "[PERSON_NAME]" at bounding box center [856, 240] width 415 height 26
type input "[PERSON_NAME]"
click at [928, 350] on button "Cancel" at bounding box center [952, 351] width 63 height 30
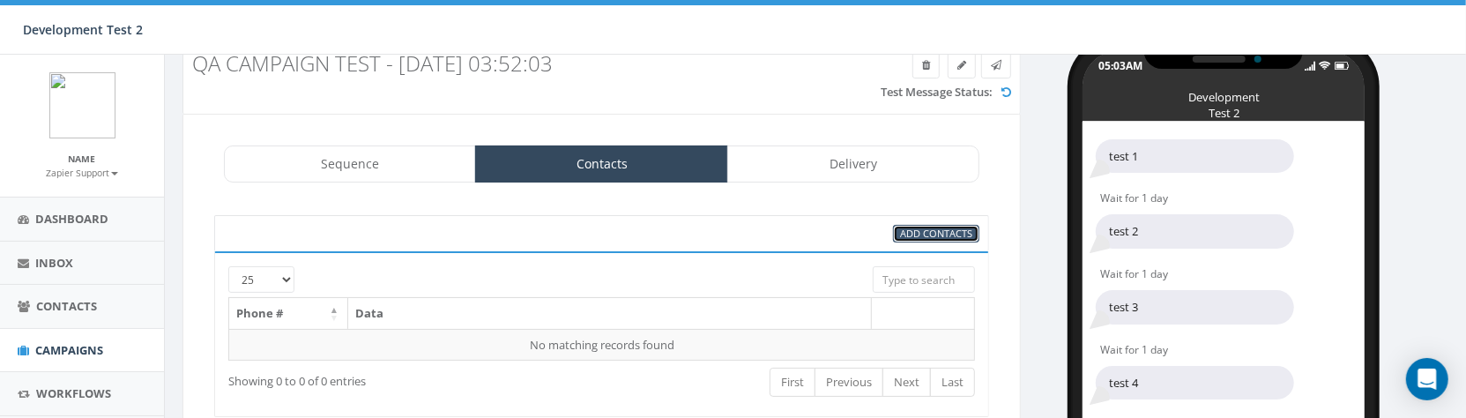
click at [927, 234] on span "Add Contacts" at bounding box center [936, 233] width 72 height 13
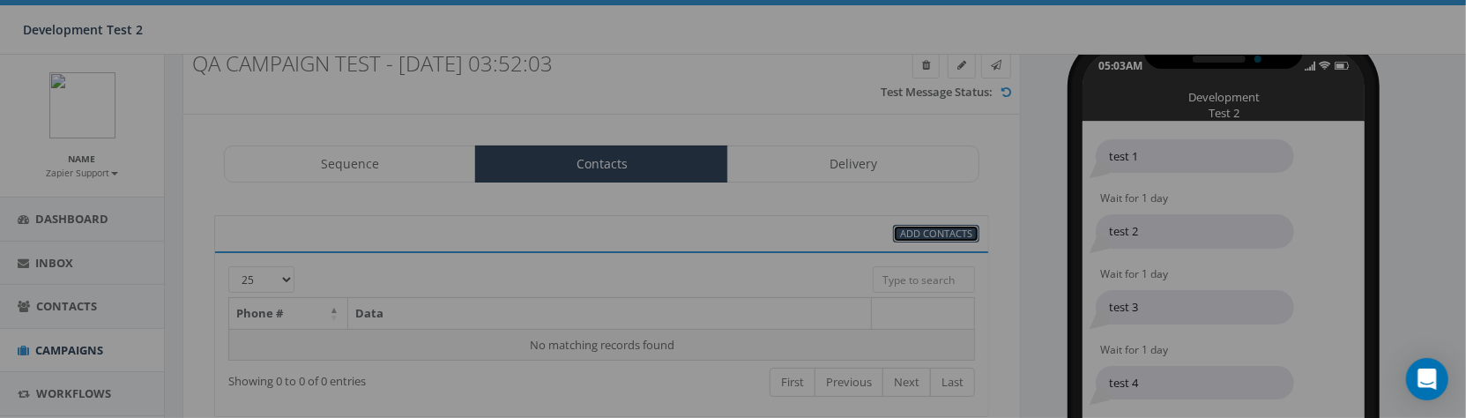
scroll to position [0, 0]
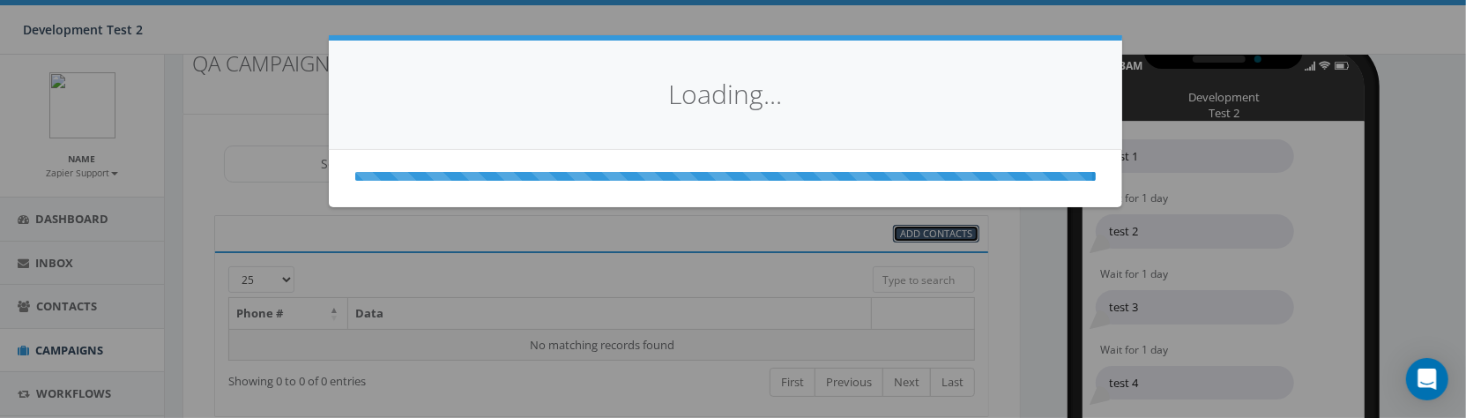
select select
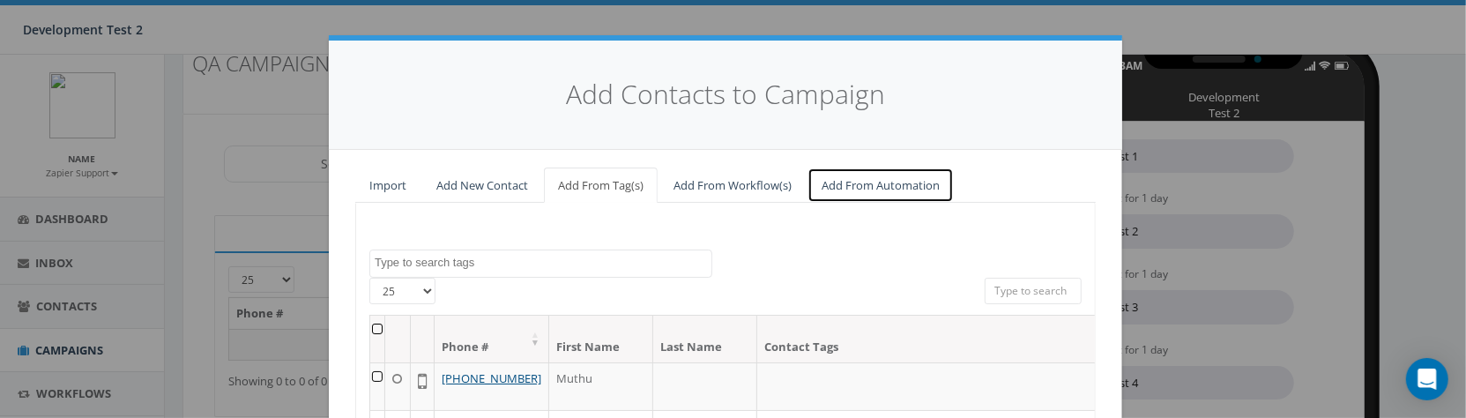
click at [883, 189] on link "Add From Automation" at bounding box center [881, 186] width 146 height 36
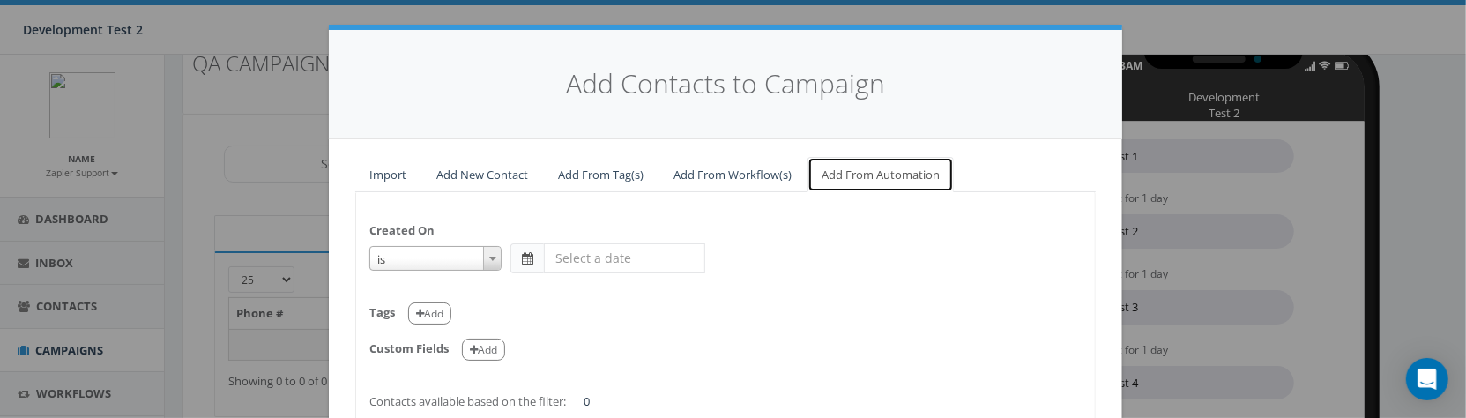
scroll to position [139, 0]
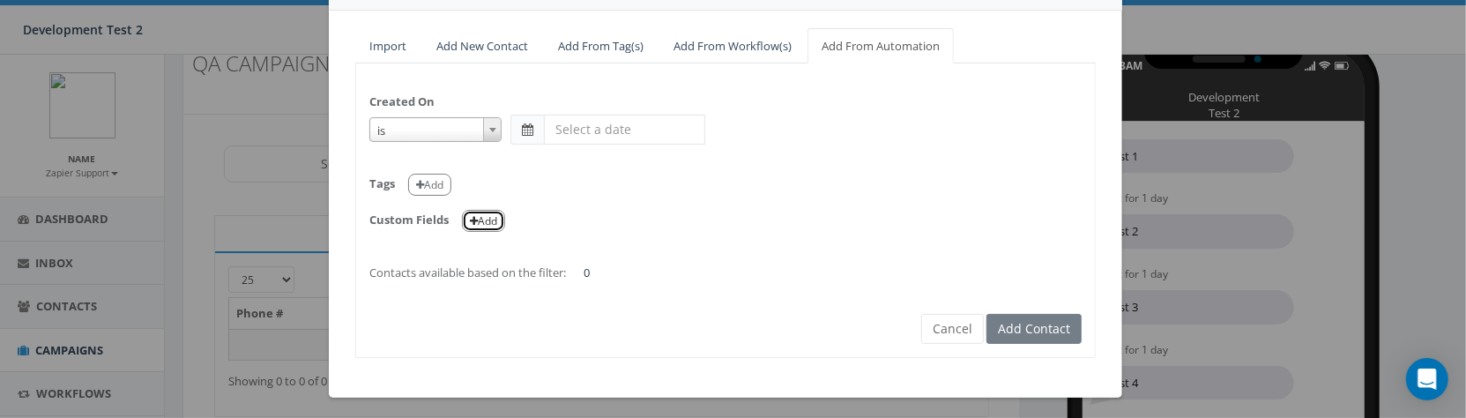
click at [488, 223] on button "Add" at bounding box center [483, 221] width 43 height 22
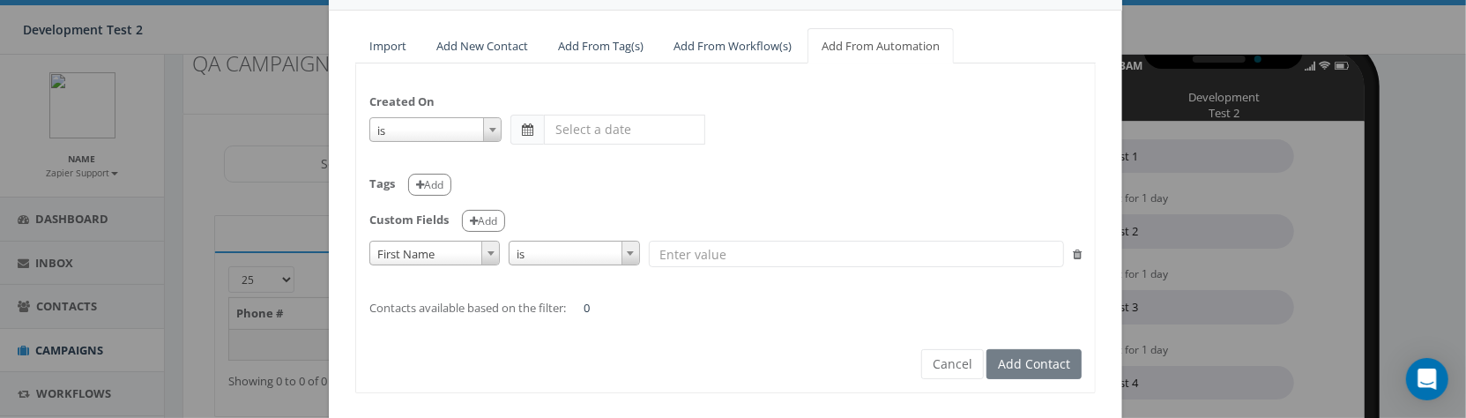
click at [674, 253] on input "text" at bounding box center [856, 254] width 415 height 26
type input "john"
click at [489, 247] on span at bounding box center [490, 253] width 18 height 23
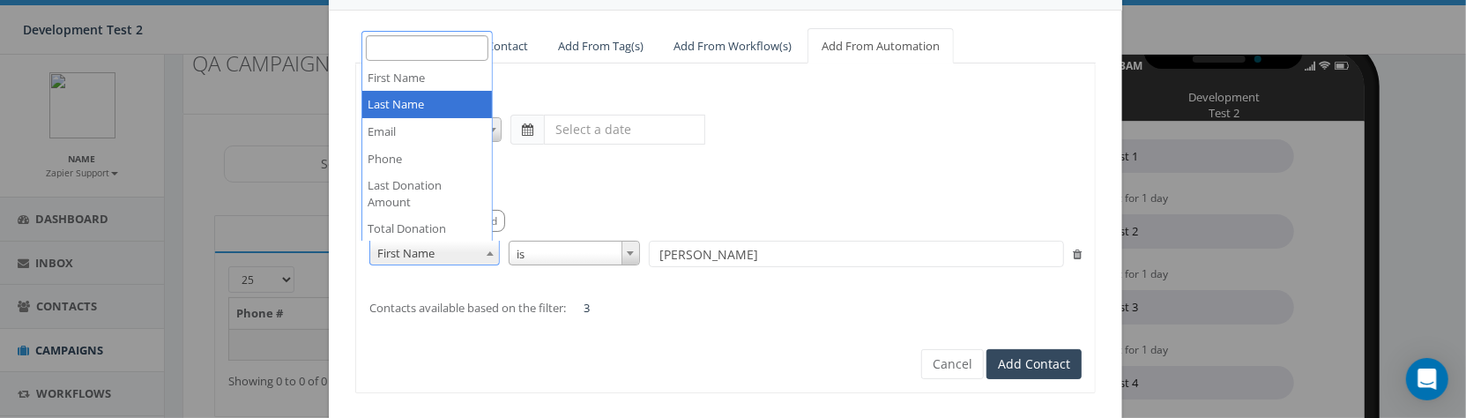
select select "auto_last_name"
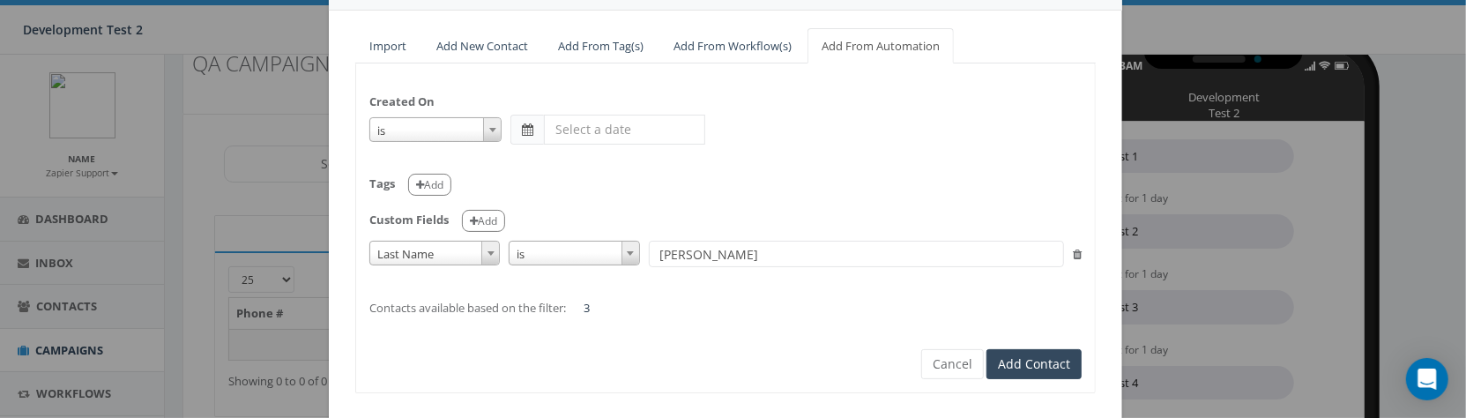
click at [670, 252] on input "john" at bounding box center [856, 254] width 415 height 26
click at [670, 253] on input "john" at bounding box center [856, 254] width 415 height 26
paste input "[PERSON_NAME]"
click at [763, 255] on input "[PERSON_NAME]" at bounding box center [856, 254] width 415 height 26
type input "K"
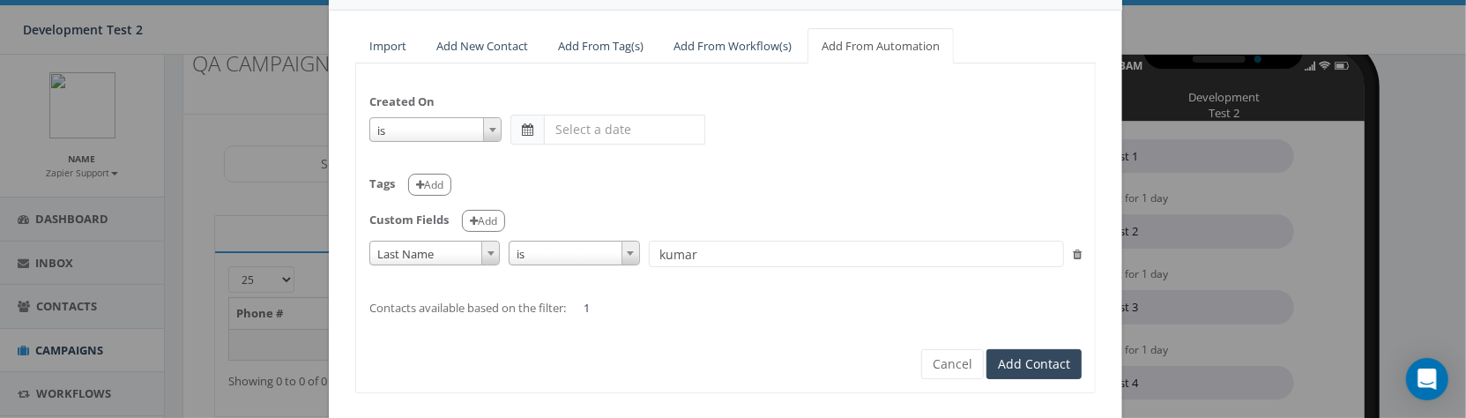
type input "kumar"
click at [481, 254] on span at bounding box center [490, 253] width 18 height 23
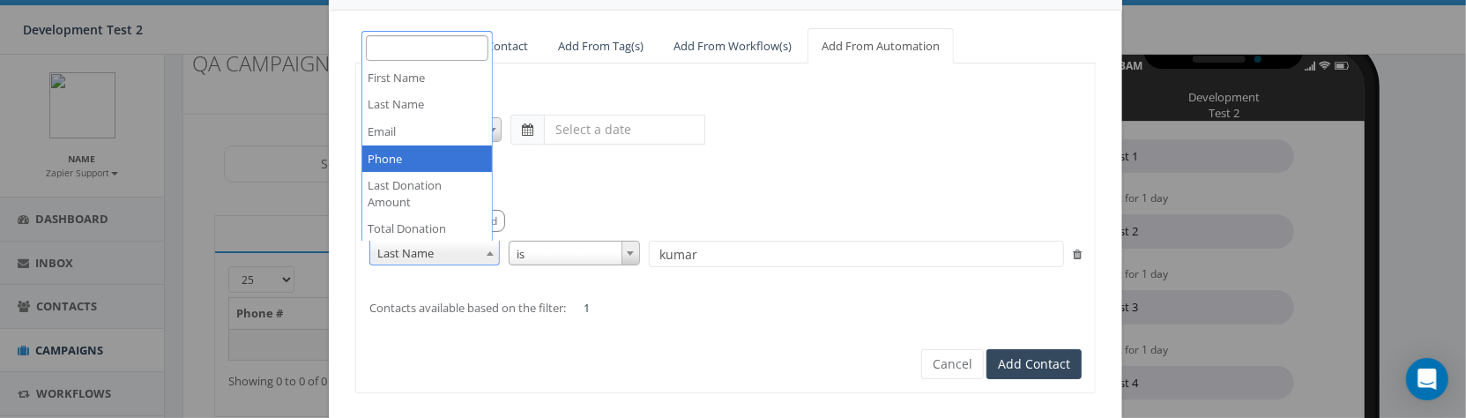
select select "auto_phone"
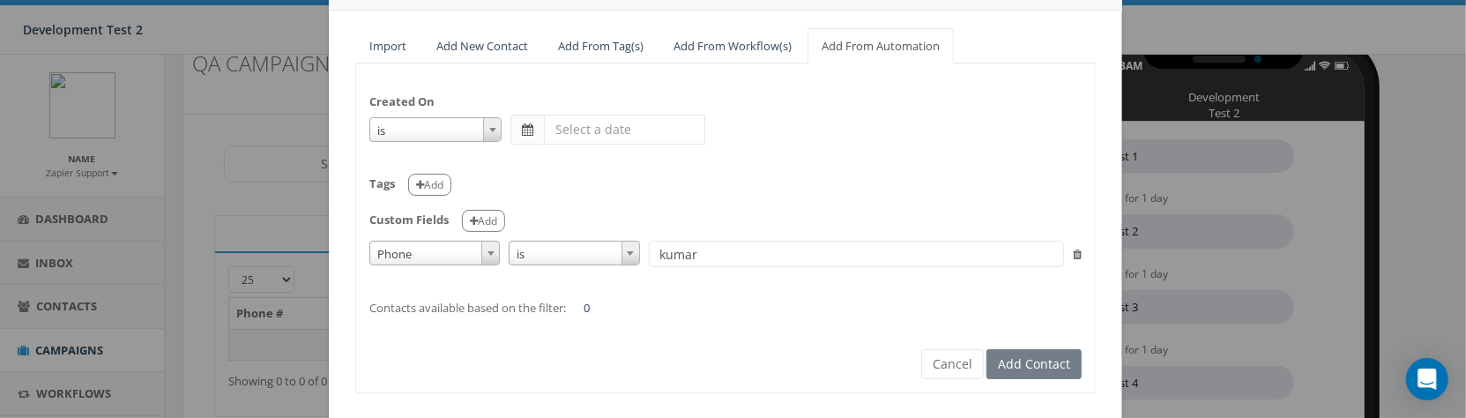
click at [679, 252] on input "kumar" at bounding box center [856, 254] width 415 height 26
paste input "[PHONE_NUMBER]"
click at [669, 254] on input "[PHONE_NUMBER]" at bounding box center [856, 254] width 415 height 26
click at [667, 257] on input "[PHONE_NUMBER]" at bounding box center [856, 254] width 415 height 26
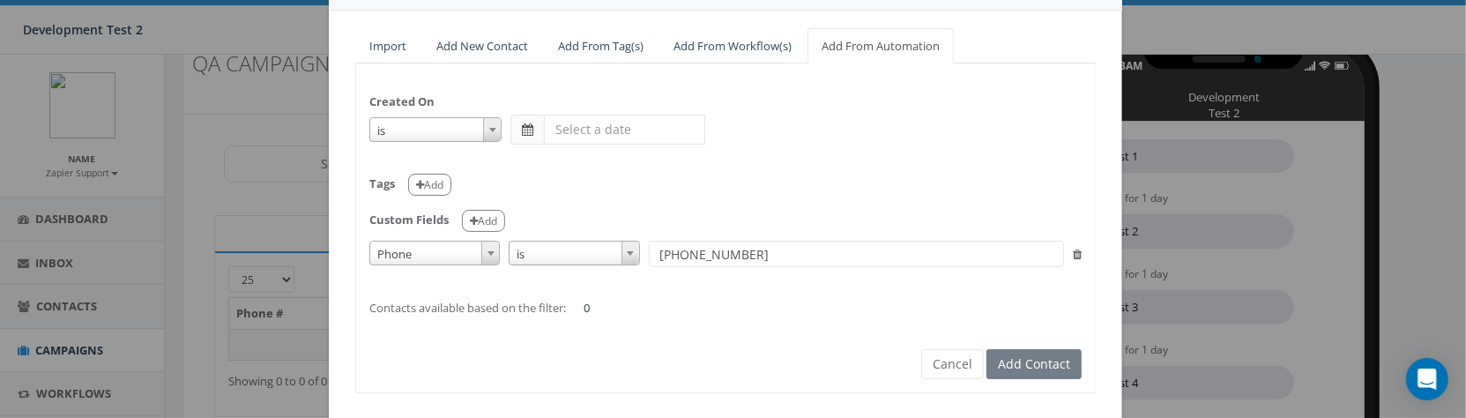
type input "206-810-0001"
click at [943, 371] on button "Cancel" at bounding box center [952, 364] width 63 height 30
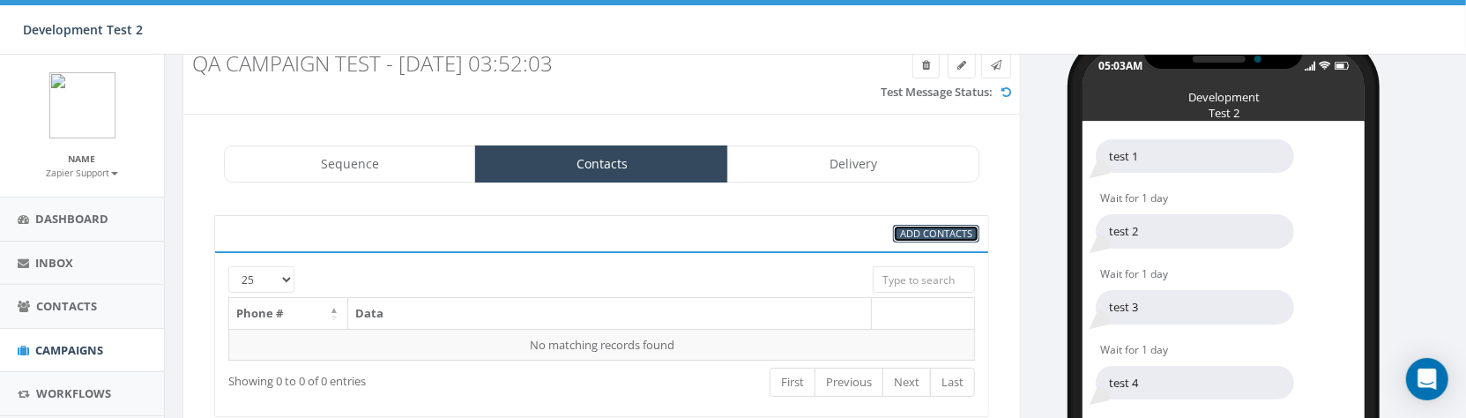
click at [929, 228] on span "Add Contacts" at bounding box center [936, 233] width 72 height 13
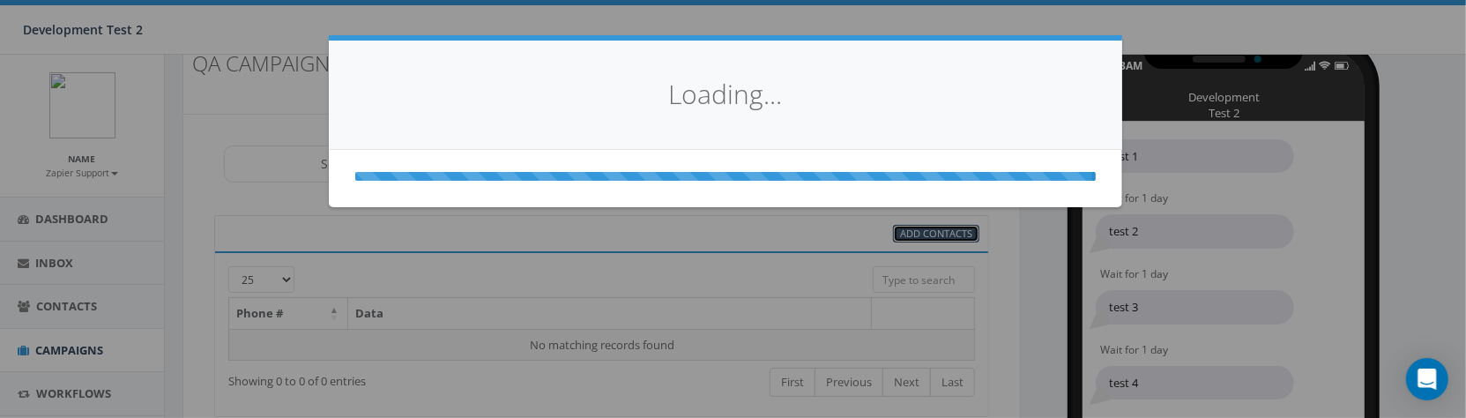
scroll to position [0, 0]
select select
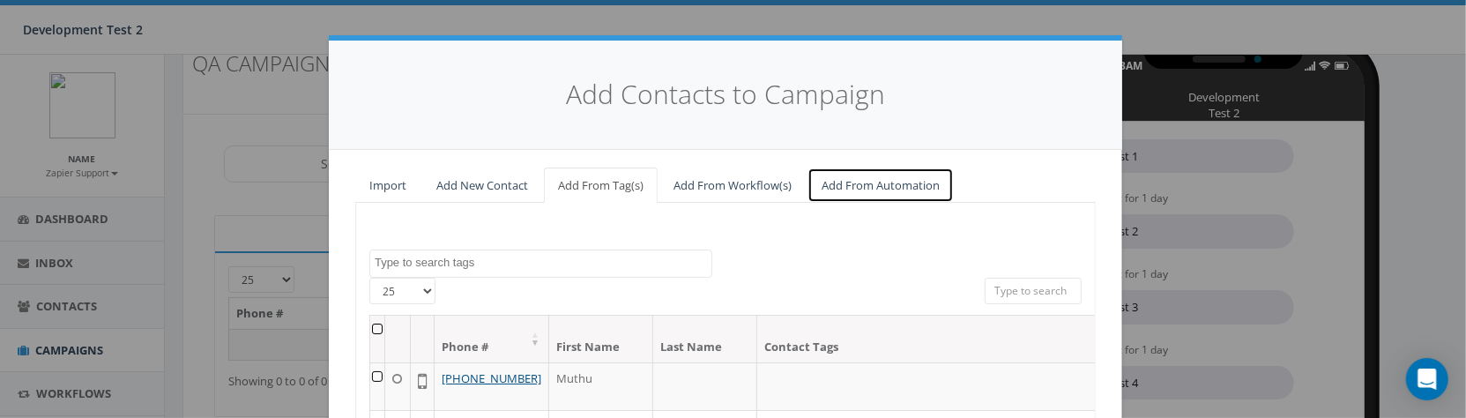
click at [862, 190] on link "Add From Automation" at bounding box center [881, 186] width 146 height 36
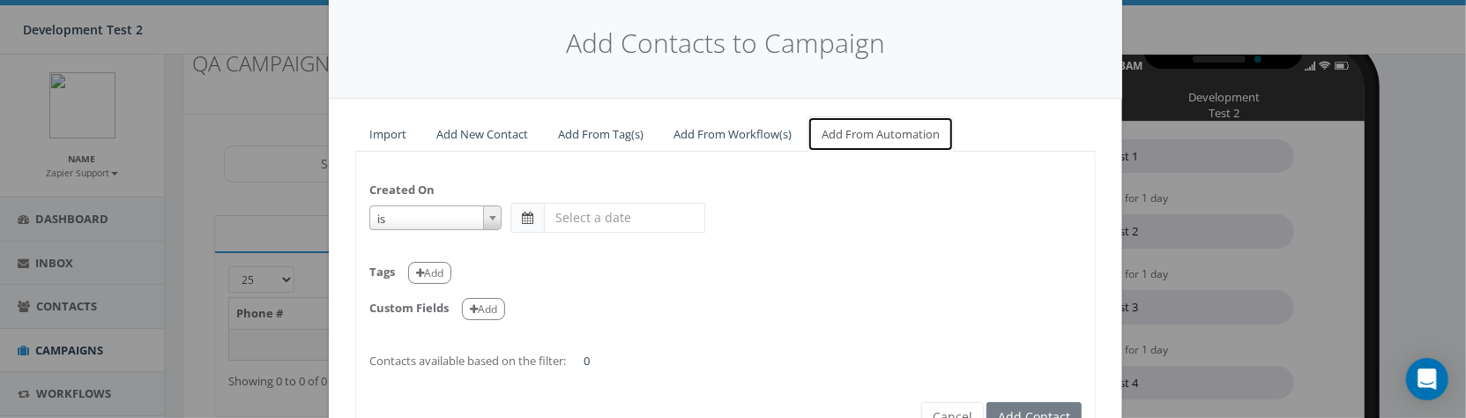
scroll to position [142, 0]
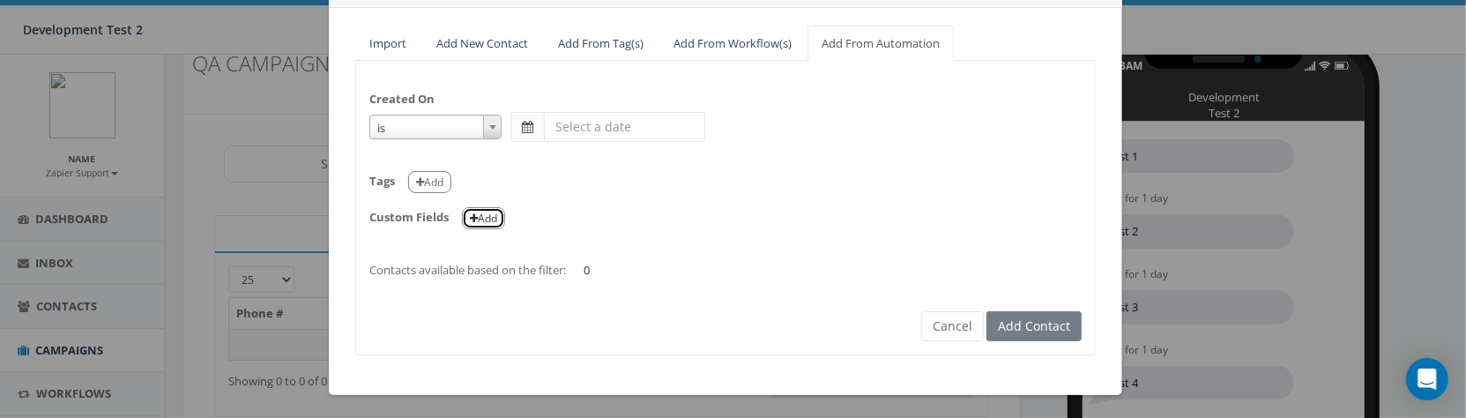
click at [481, 217] on button "Add" at bounding box center [483, 218] width 43 height 22
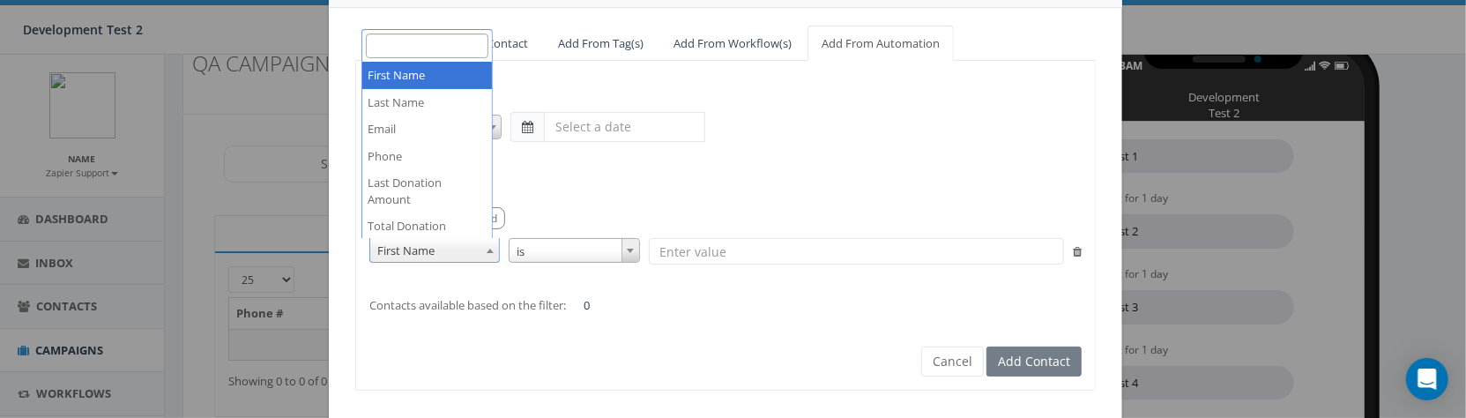
click at [468, 252] on span "First Name" at bounding box center [434, 250] width 129 height 25
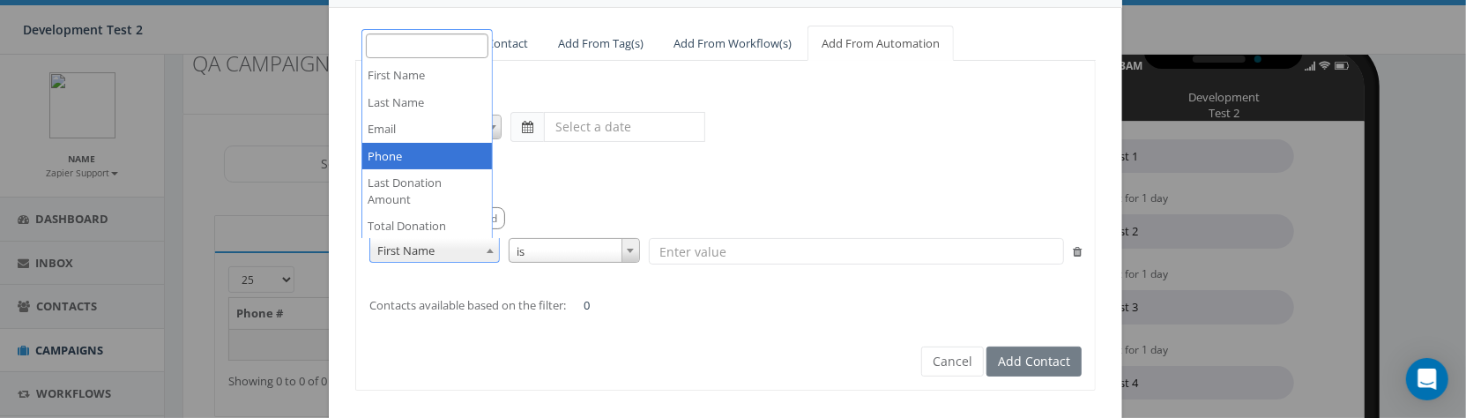
select select "auto_phone"
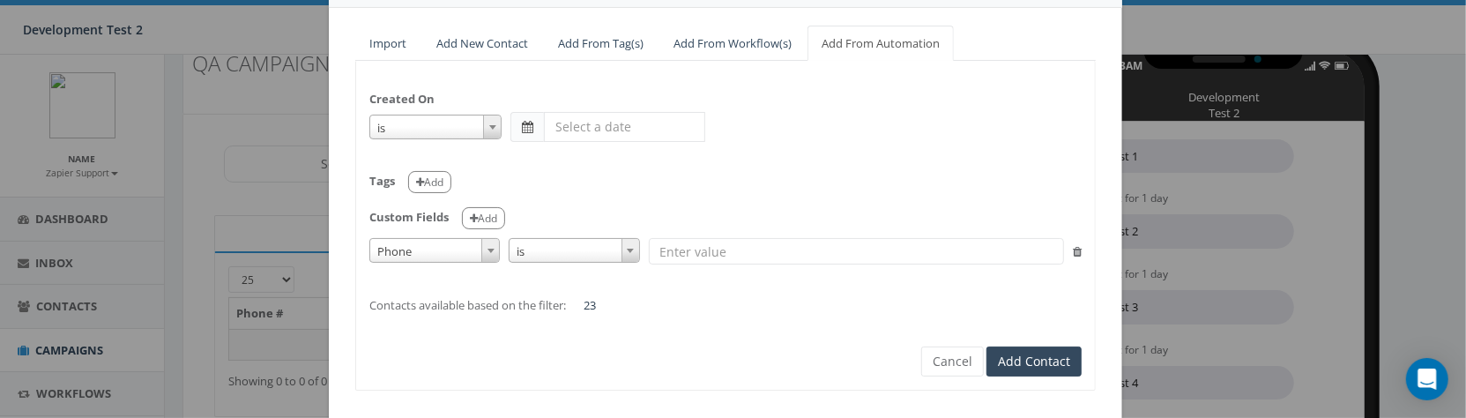
click at [676, 243] on input "text" at bounding box center [856, 251] width 415 height 26
paste input "206-810-0001"
click at [682, 250] on input "206-810-0001" at bounding box center [856, 251] width 415 height 26
click at [645, 331] on form "Created On is is on or before is on or after is before is after is not is Tags …" at bounding box center [725, 210] width 712 height 272
click at [629, 344] on form "Created On is is on or before is on or after is before is after is not is Tags …" at bounding box center [725, 210] width 712 height 272
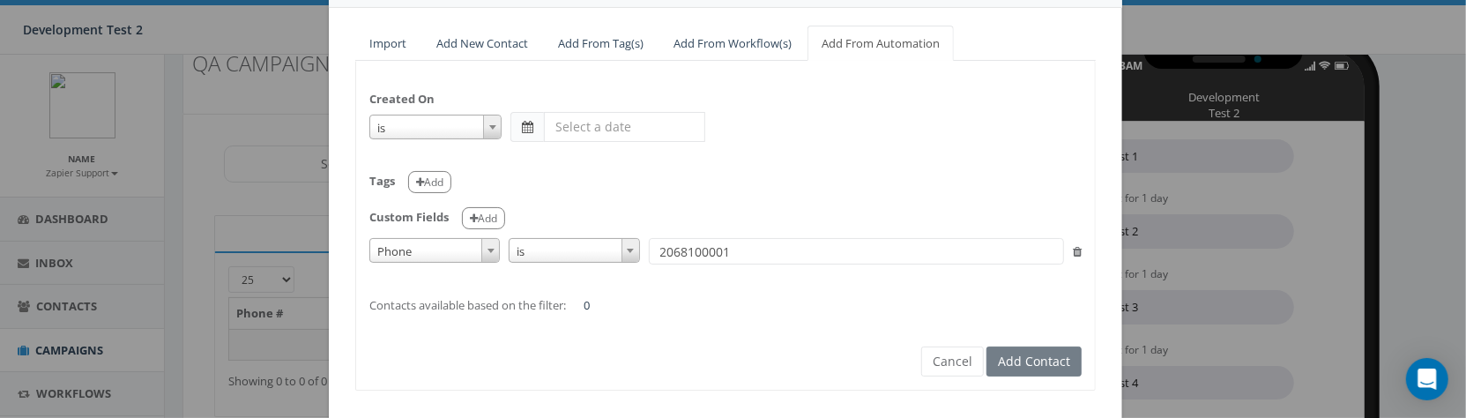
click at [652, 264] on div "Created On is is on or before is on or after is before is after is not is Tags …" at bounding box center [725, 194] width 739 height 240
click at [676, 247] on input "2068100001" at bounding box center [856, 251] width 415 height 26
paste input "[PHONE_NUMBER]"
click at [681, 315] on form "Created On is is on or before is on or after is before is after is not is Tags …" at bounding box center [725, 210] width 712 height 272
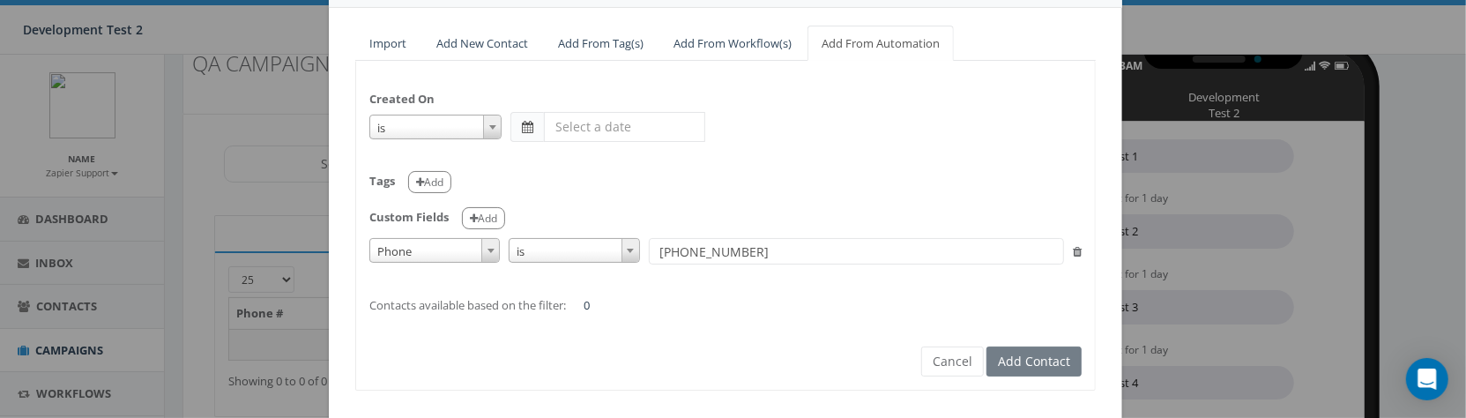
click at [672, 246] on input "[PHONE_NUMBER]" at bounding box center [856, 251] width 415 height 26
type input "6466376080"
click at [649, 350] on div "Created On is is on or before is on or after is before is after is not is Tags …" at bounding box center [725, 226] width 741 height 330
click at [696, 242] on input "6466376080" at bounding box center [856, 251] width 415 height 26
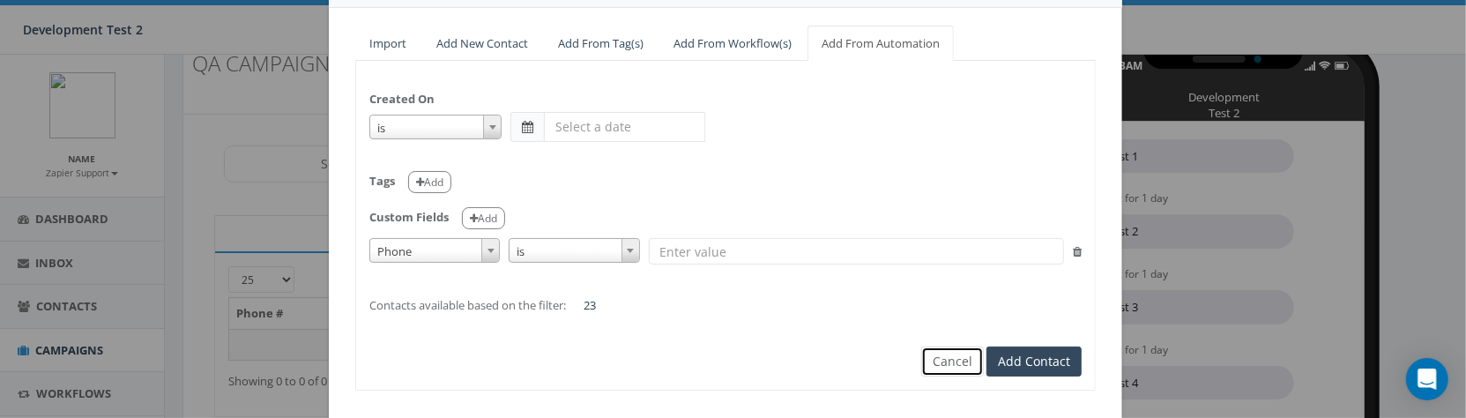
click at [954, 350] on button "Cancel" at bounding box center [952, 361] width 63 height 30
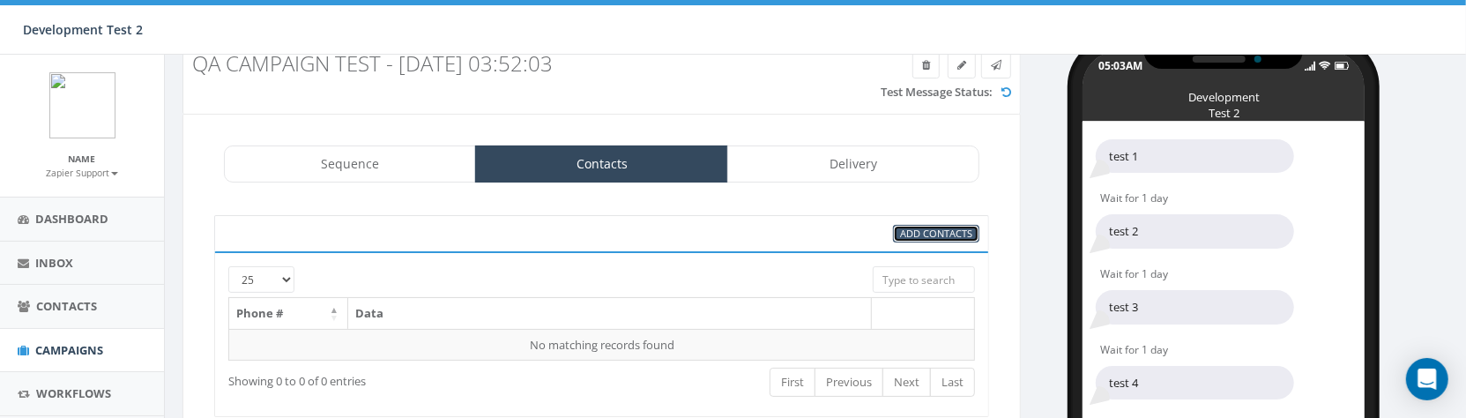
click at [934, 231] on span "Add Contacts" at bounding box center [936, 233] width 72 height 13
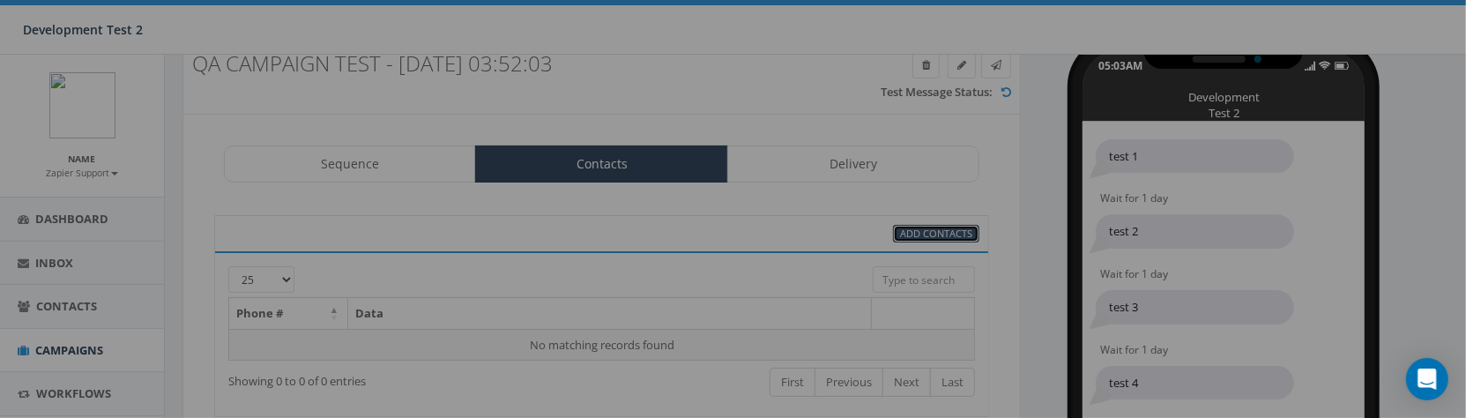
scroll to position [0, 0]
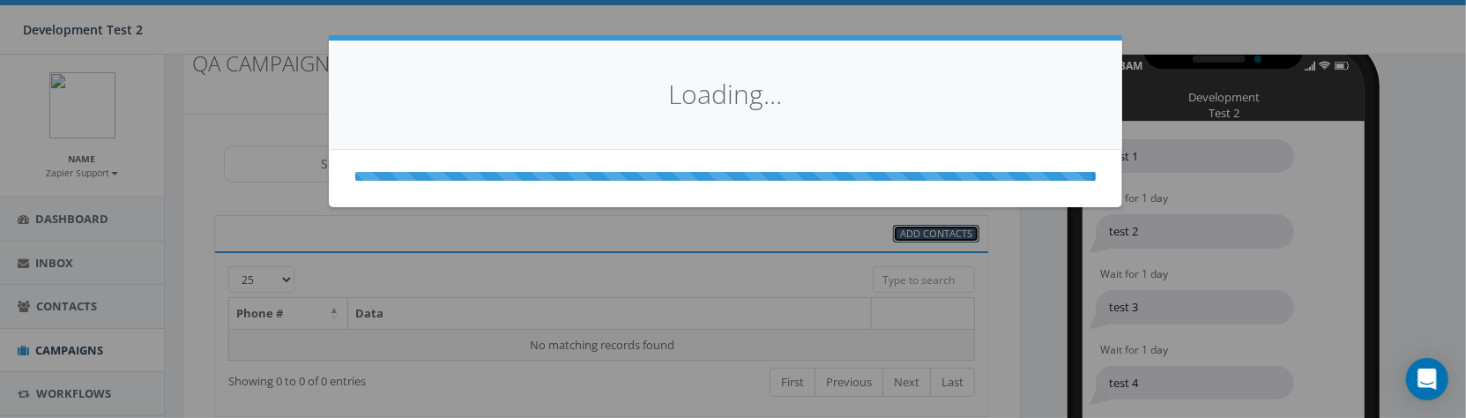
select select
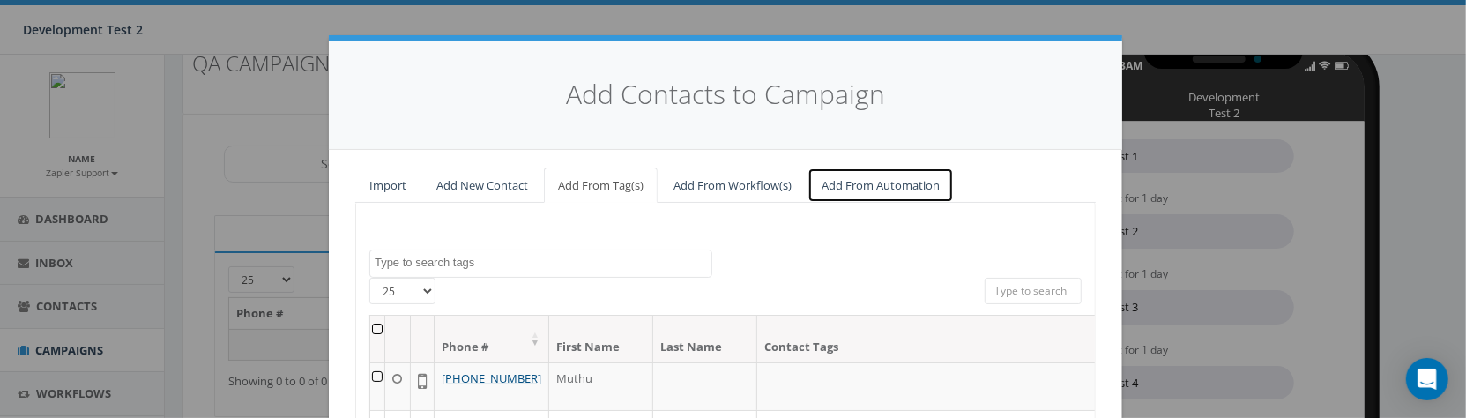
click at [867, 182] on link "Add From Automation" at bounding box center [881, 186] width 146 height 36
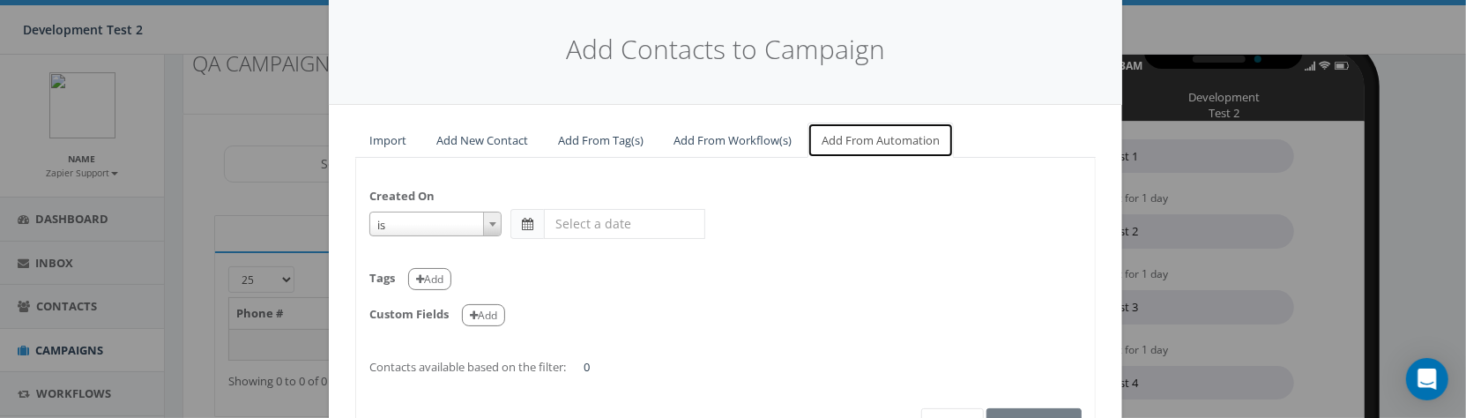
scroll to position [142, 0]
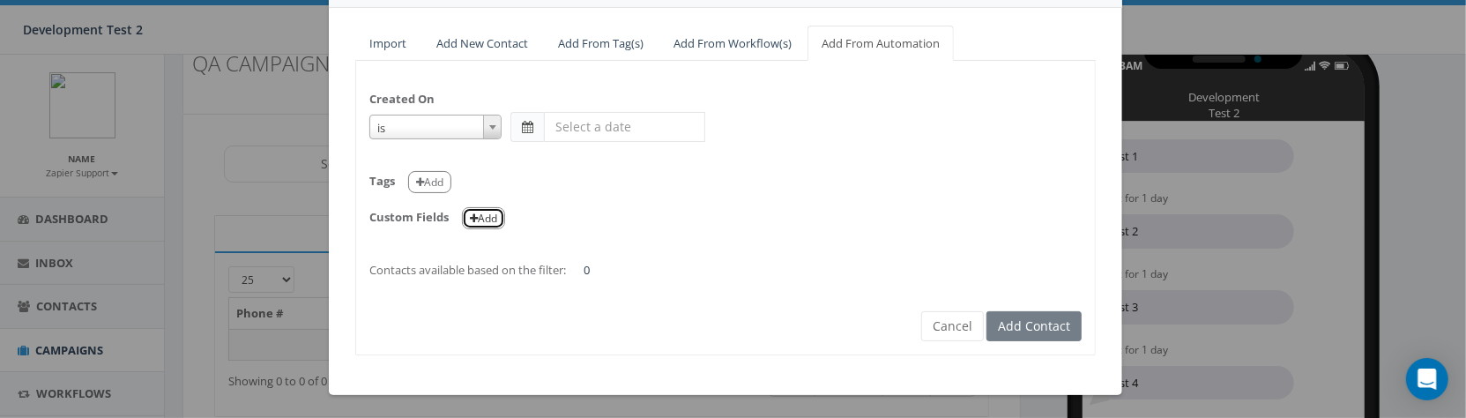
click at [485, 216] on button "Add" at bounding box center [483, 218] width 43 height 22
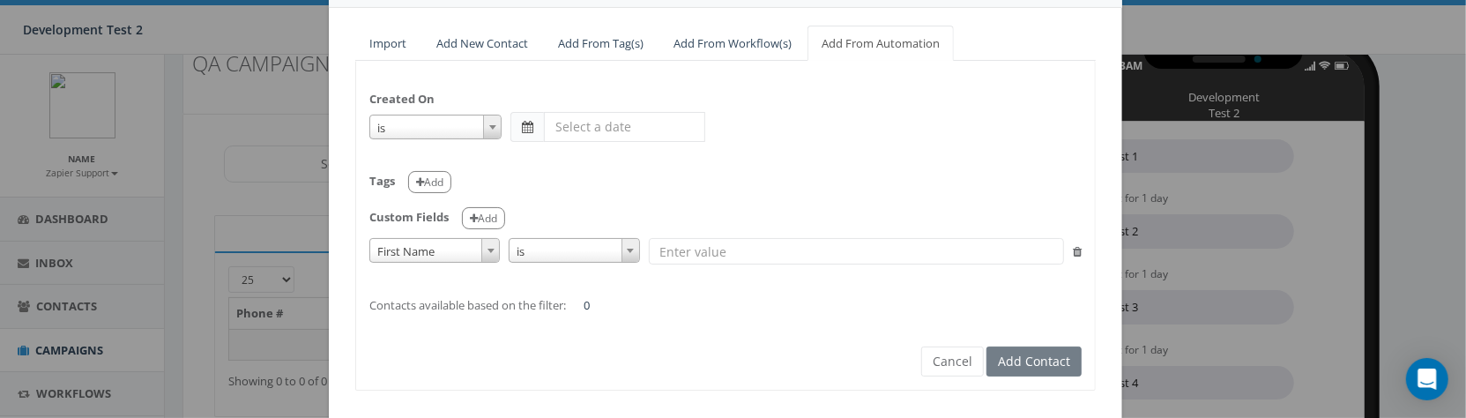
click at [481, 252] on span at bounding box center [490, 250] width 18 height 23
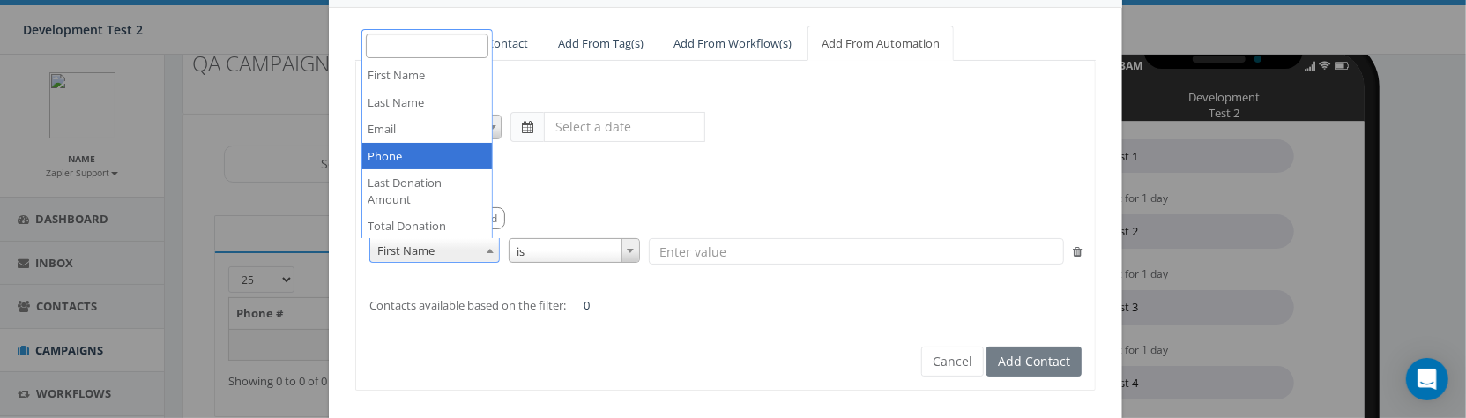
select select "auto_phone"
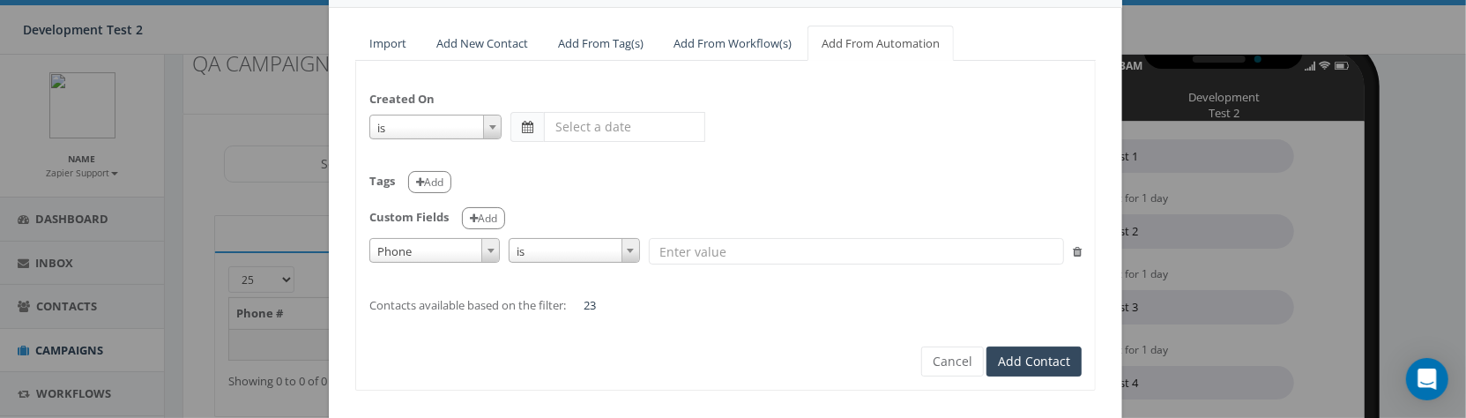
click at [670, 245] on input "text" at bounding box center [856, 251] width 415 height 26
paste input "6466376080"
click at [673, 312] on form "Created On is is on or before is on or after is before is after is not is Tags …" at bounding box center [725, 210] width 712 height 272
click at [764, 242] on input "6466376080" at bounding box center [856, 251] width 415 height 26
click at [540, 353] on div "Created On is is on or before is on or after is before is after is not is Tags …" at bounding box center [725, 226] width 741 height 330
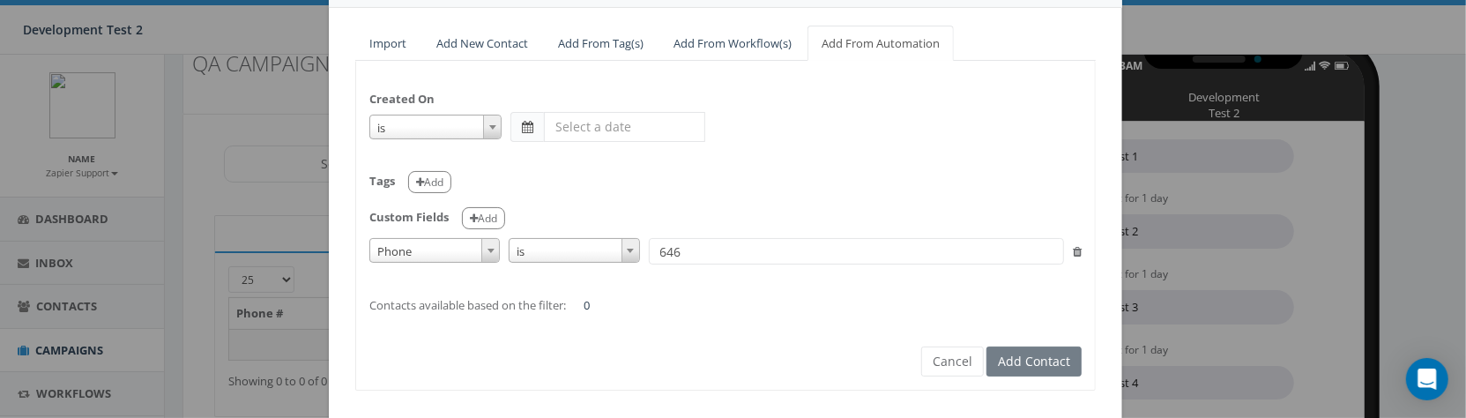
click at [684, 259] on input "646" at bounding box center [856, 251] width 415 height 26
paste input "+12125555555"
click at [698, 244] on input "+12125555555" at bounding box center [856, 251] width 415 height 26
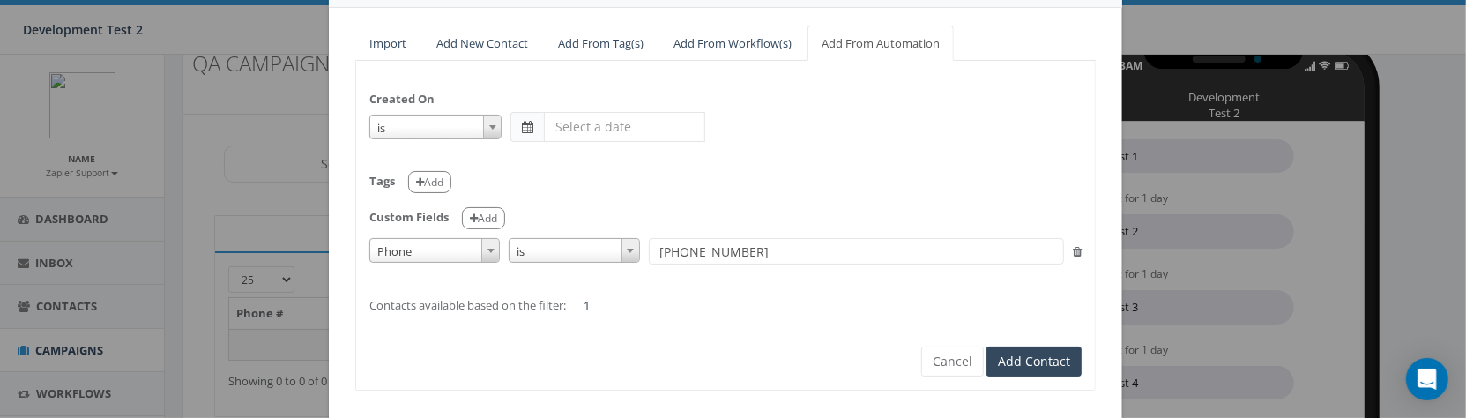
click at [698, 244] on input "+12125555555" at bounding box center [856, 251] width 415 height 26
paste input "6466376080"
type input "+16466376080"
click at [616, 134] on input "text" at bounding box center [624, 127] width 161 height 30
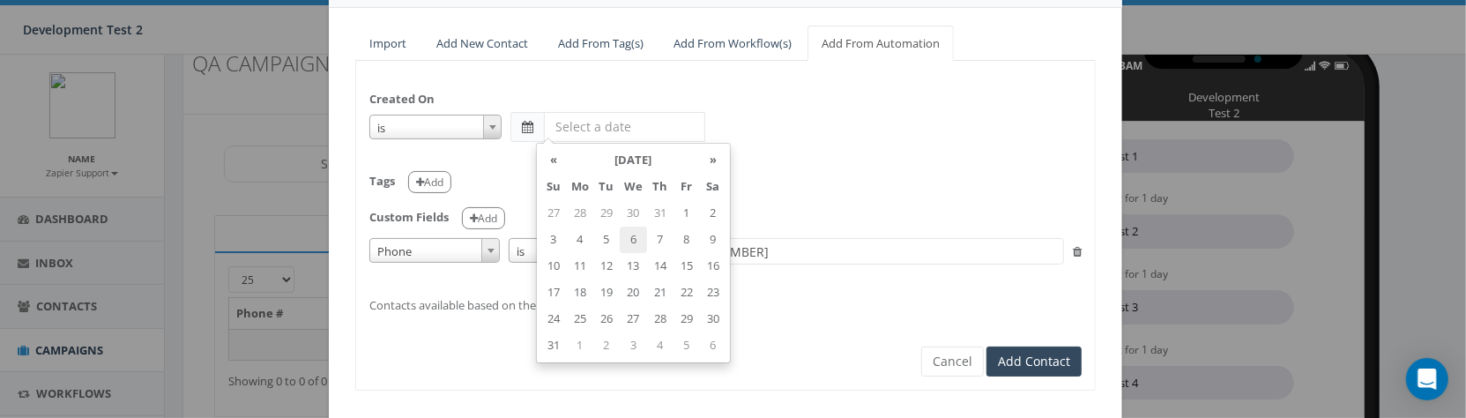
click at [631, 241] on td "6" at bounding box center [633, 240] width 27 height 26
type input "2025-08-06"
click at [825, 142] on div "Created On is is on or before is on or after is before is after is not is 2025-…" at bounding box center [725, 194] width 739 height 240
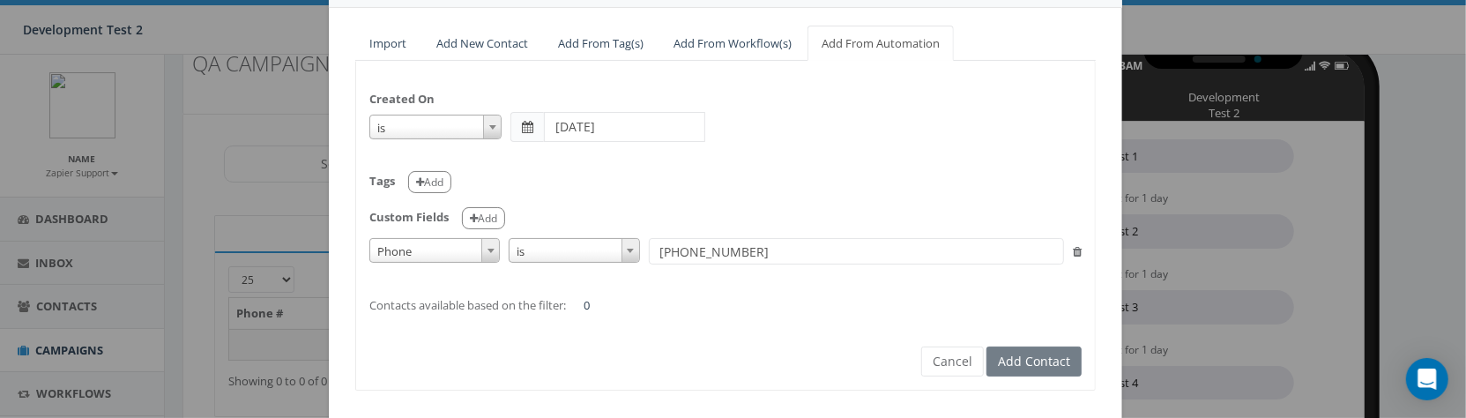
click at [589, 121] on input "2025-08-06" at bounding box center [624, 127] width 161 height 30
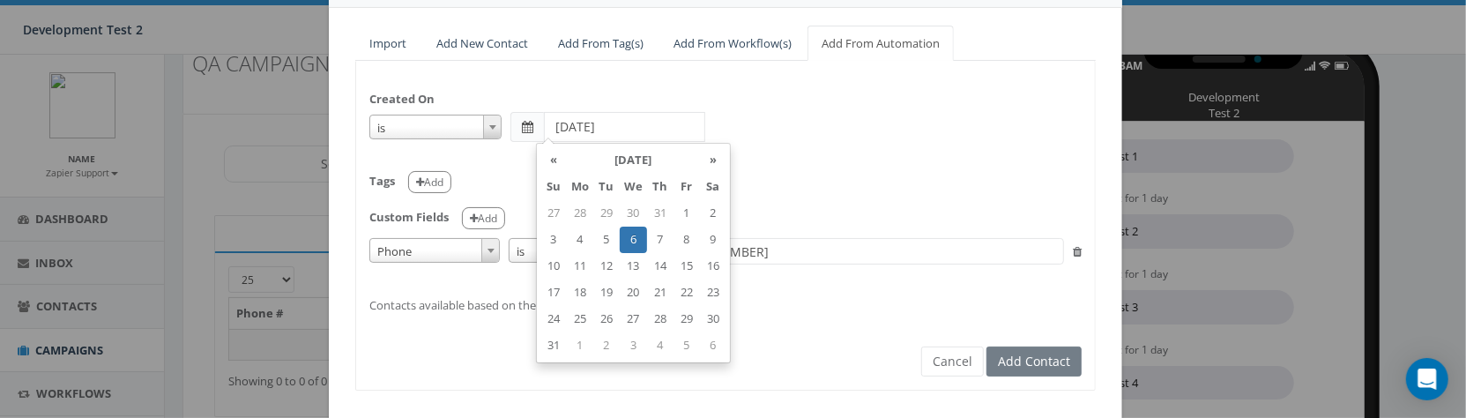
click at [589, 121] on input "2025-08-06" at bounding box center [624, 127] width 161 height 30
click at [835, 135] on div "is is on or before is on or after is before is after is not is" at bounding box center [725, 127] width 712 height 30
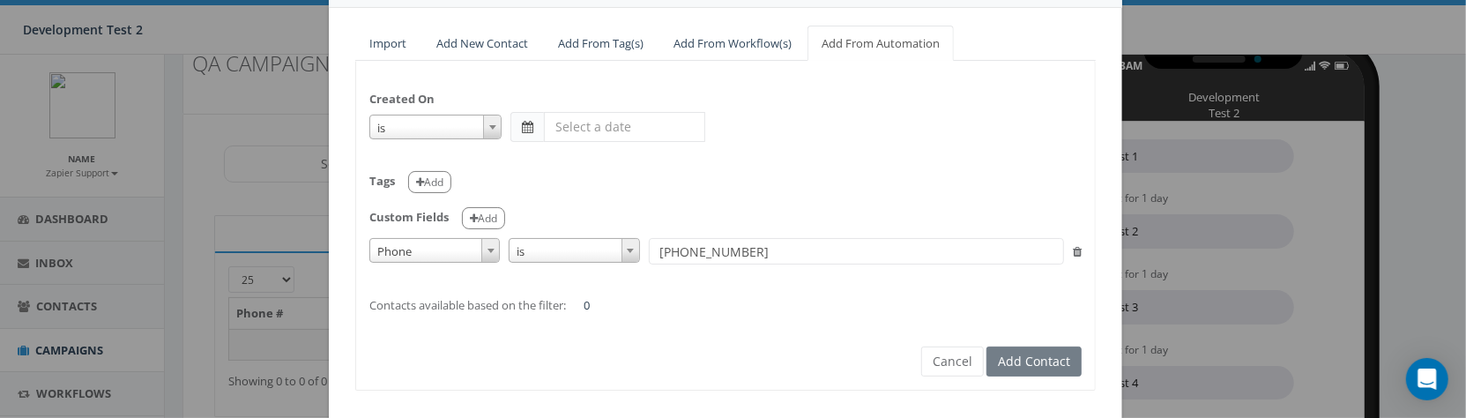
click at [800, 259] on input "+16466376080" at bounding box center [856, 251] width 415 height 26
type input "+1646637608"
click at [953, 366] on button "Cancel" at bounding box center [952, 361] width 63 height 30
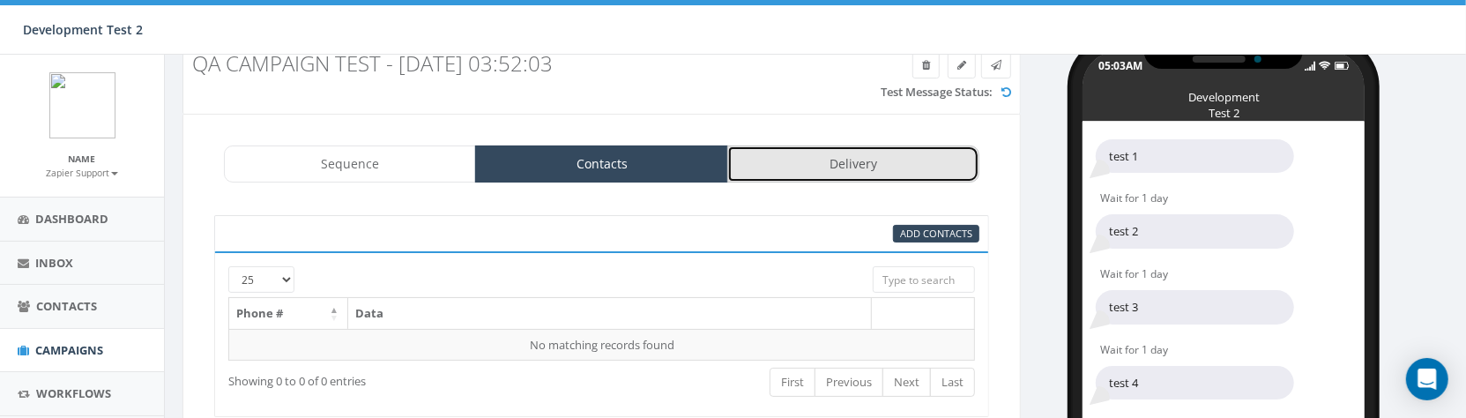
click at [794, 170] on link "Delivery" at bounding box center [853, 163] width 252 height 37
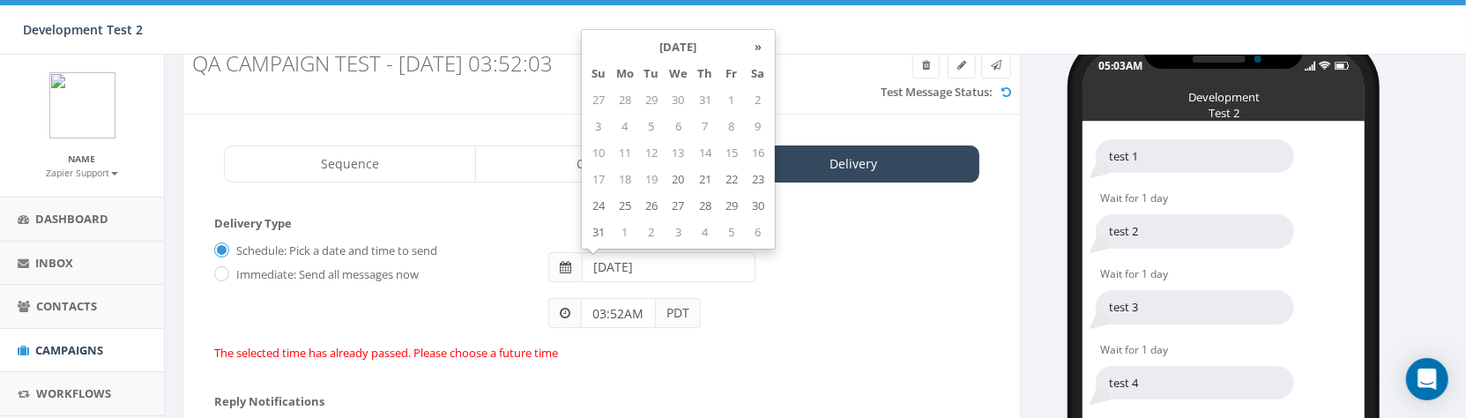
click at [695, 264] on input "2025-08-13" at bounding box center [669, 267] width 174 height 30
click at [701, 207] on td "28" at bounding box center [705, 205] width 26 height 26
type input "2025-08-28"
click at [816, 282] on div "03:52AM PDT" at bounding box center [768, 305] width 467 height 47
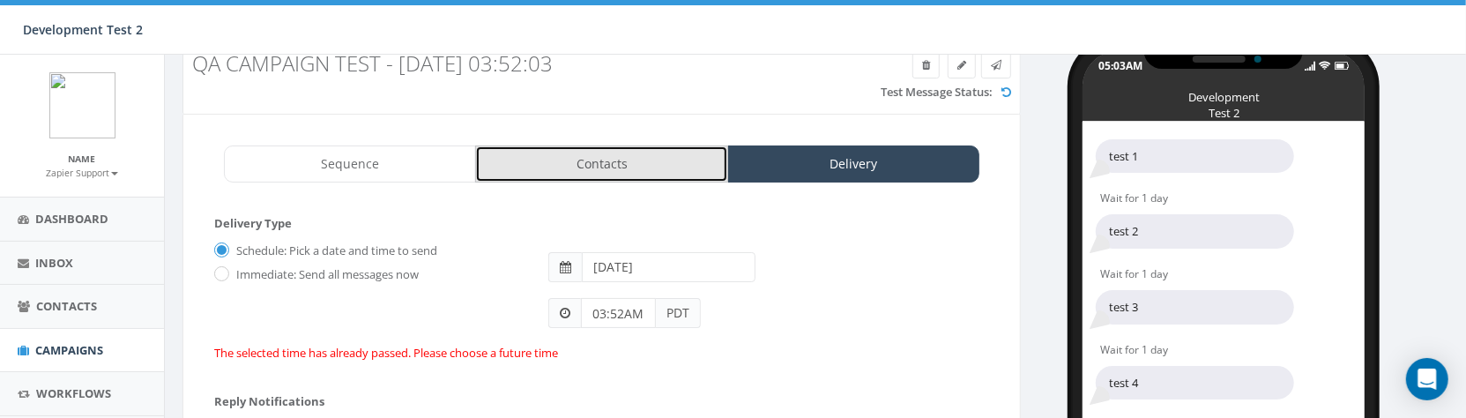
click at [629, 165] on link "Contacts" at bounding box center [601, 163] width 252 height 37
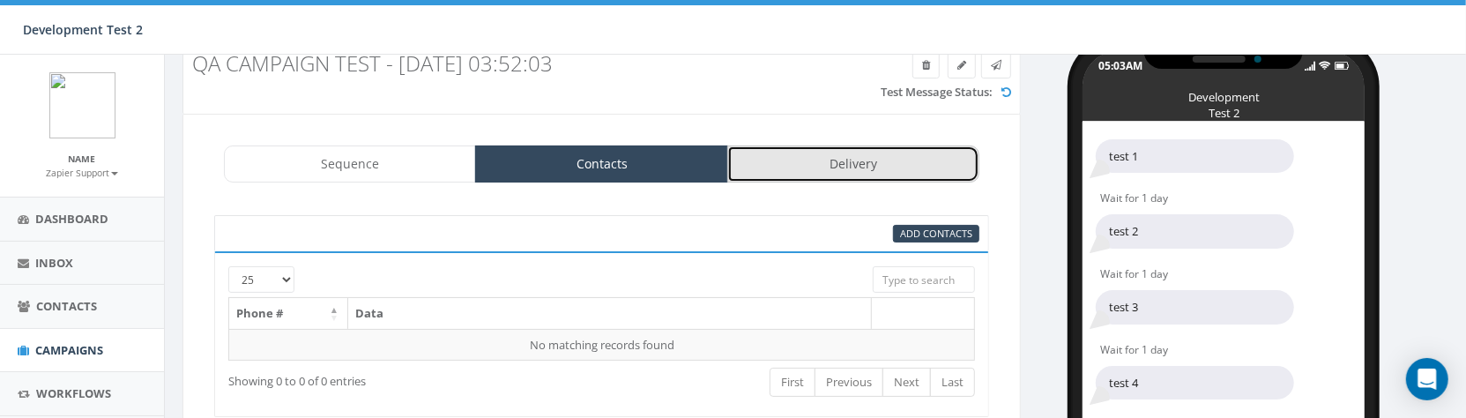
click at [802, 176] on link "Delivery" at bounding box center [853, 163] width 252 height 37
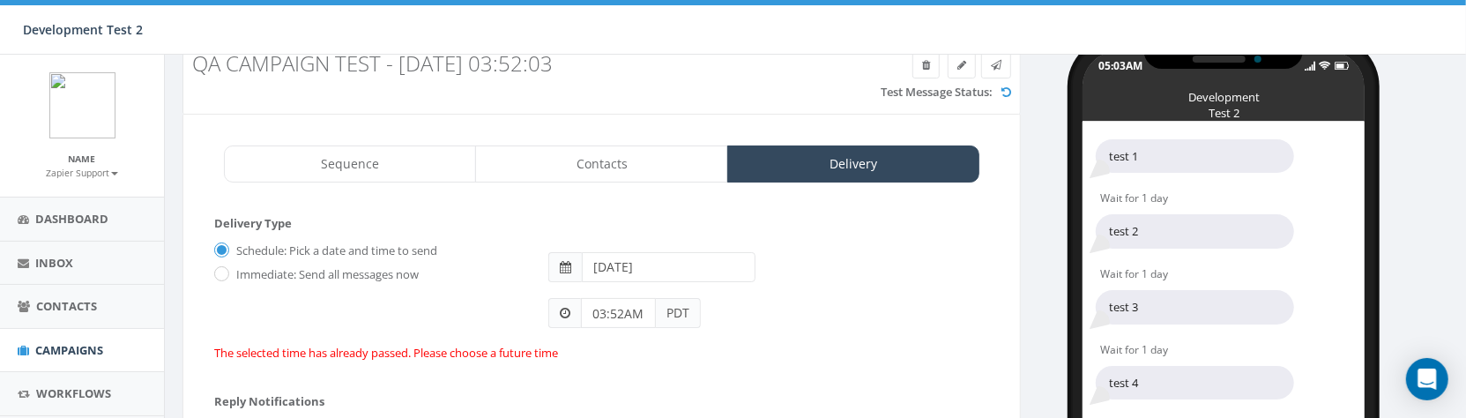
click at [374, 266] on label "Immediate: Send all messages now" at bounding box center [325, 275] width 187 height 18
click at [226, 270] on input "Immediate: Send all messages now" at bounding box center [219, 275] width 11 height 11
radio input "true"
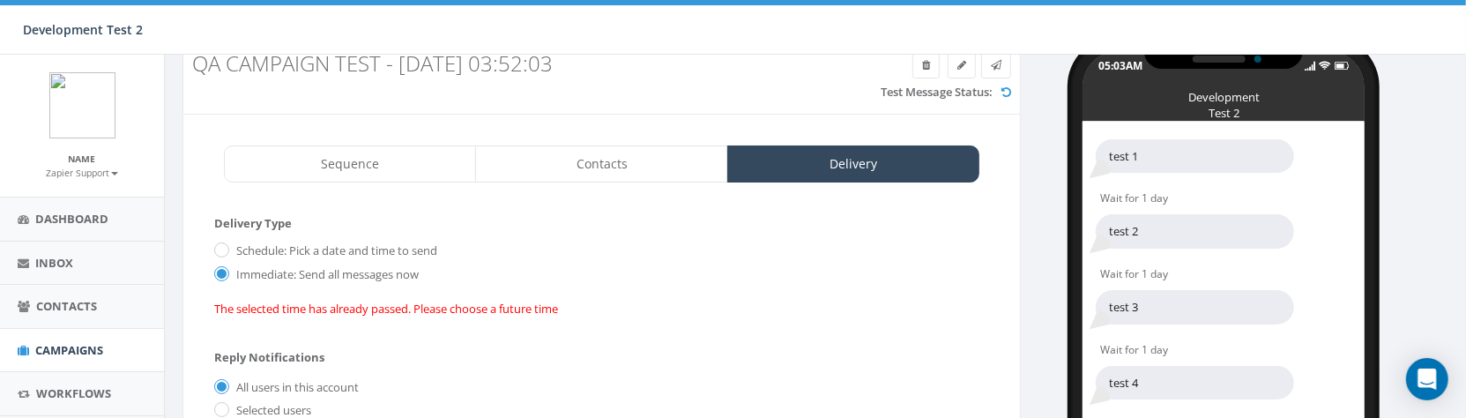
click at [358, 242] on label "Schedule: Pick a date and time to send" at bounding box center [334, 251] width 205 height 18
click at [226, 245] on input "Schedule: Pick a date and time to send" at bounding box center [219, 250] width 11 height 11
radio input "true"
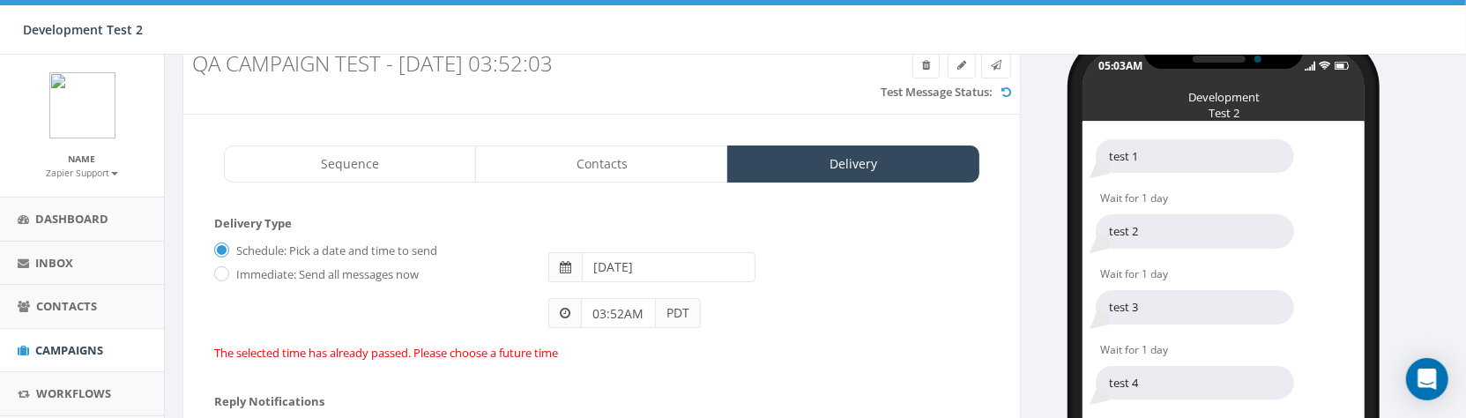
click at [867, 286] on div "03:52AM PDT" at bounding box center [768, 305] width 467 height 47
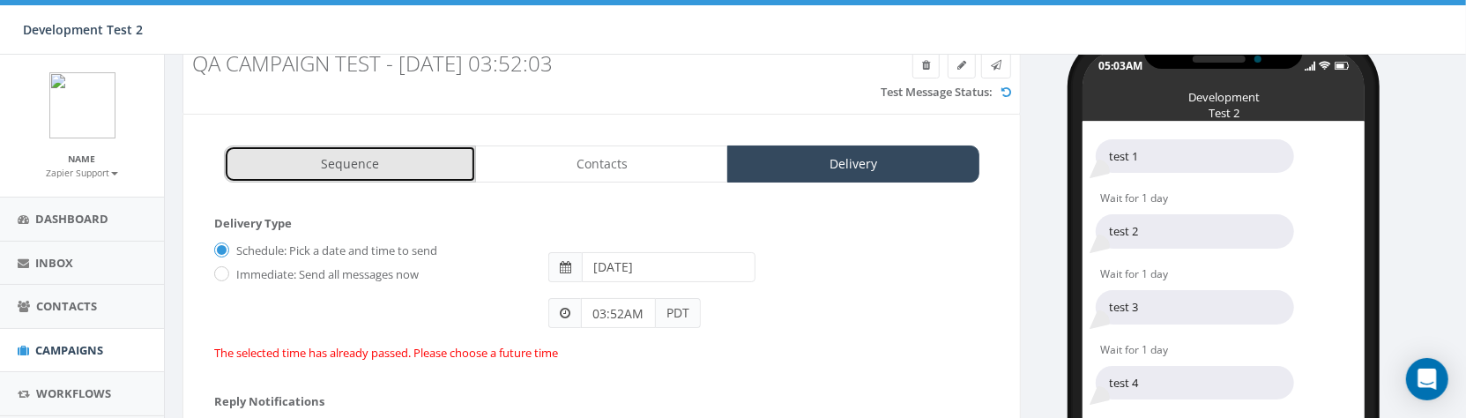
click at [420, 175] on link "Sequence" at bounding box center [350, 163] width 252 height 37
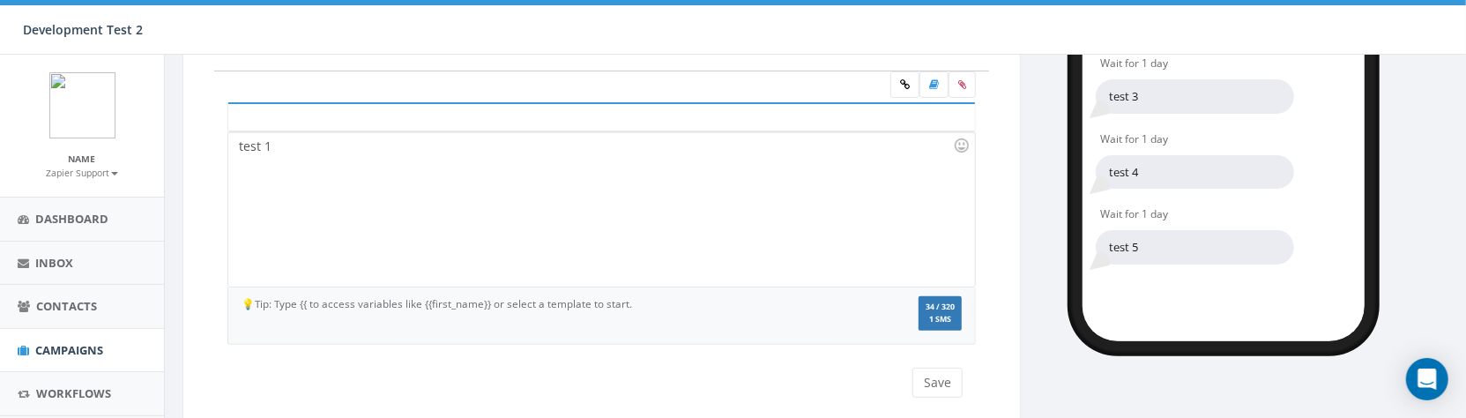
scroll to position [108, 0]
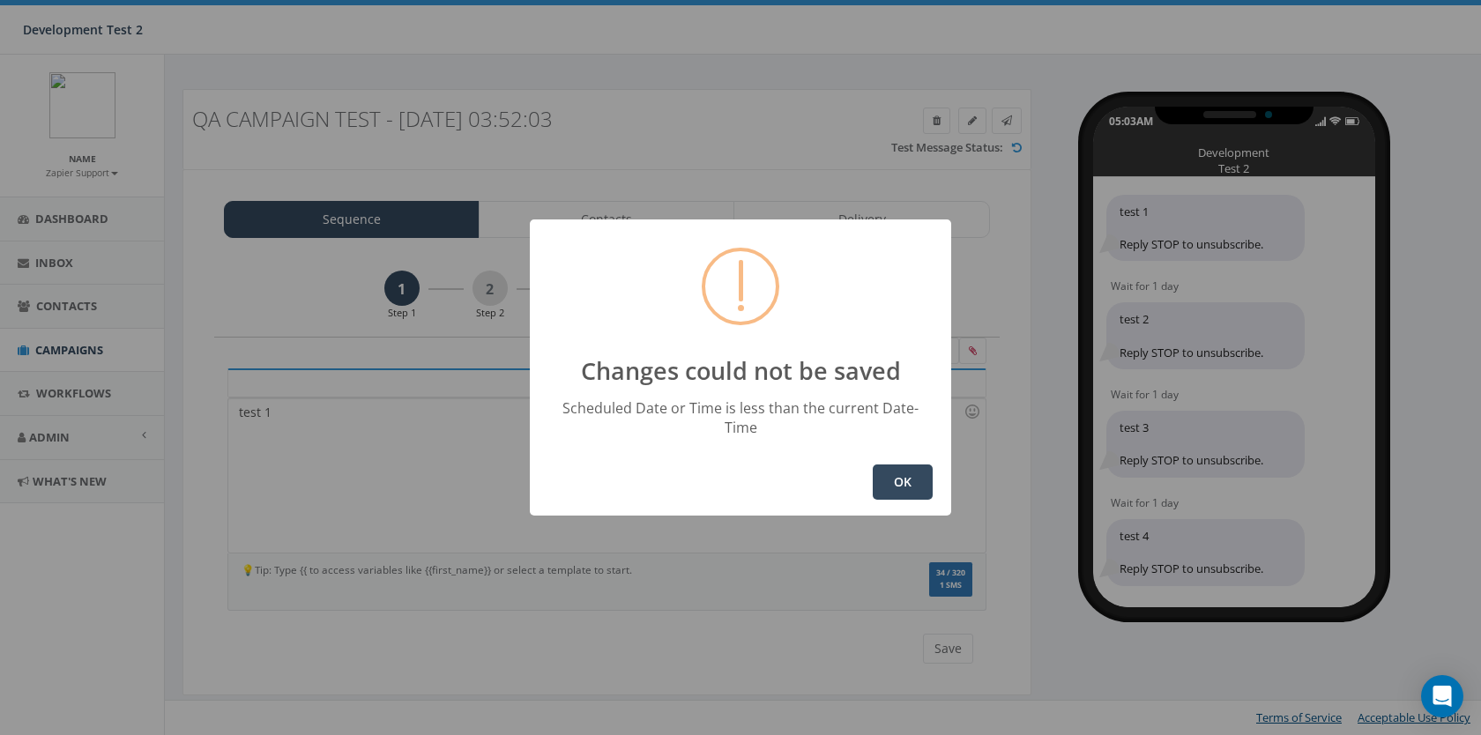
click at [886, 473] on button "OK" at bounding box center [903, 482] width 60 height 35
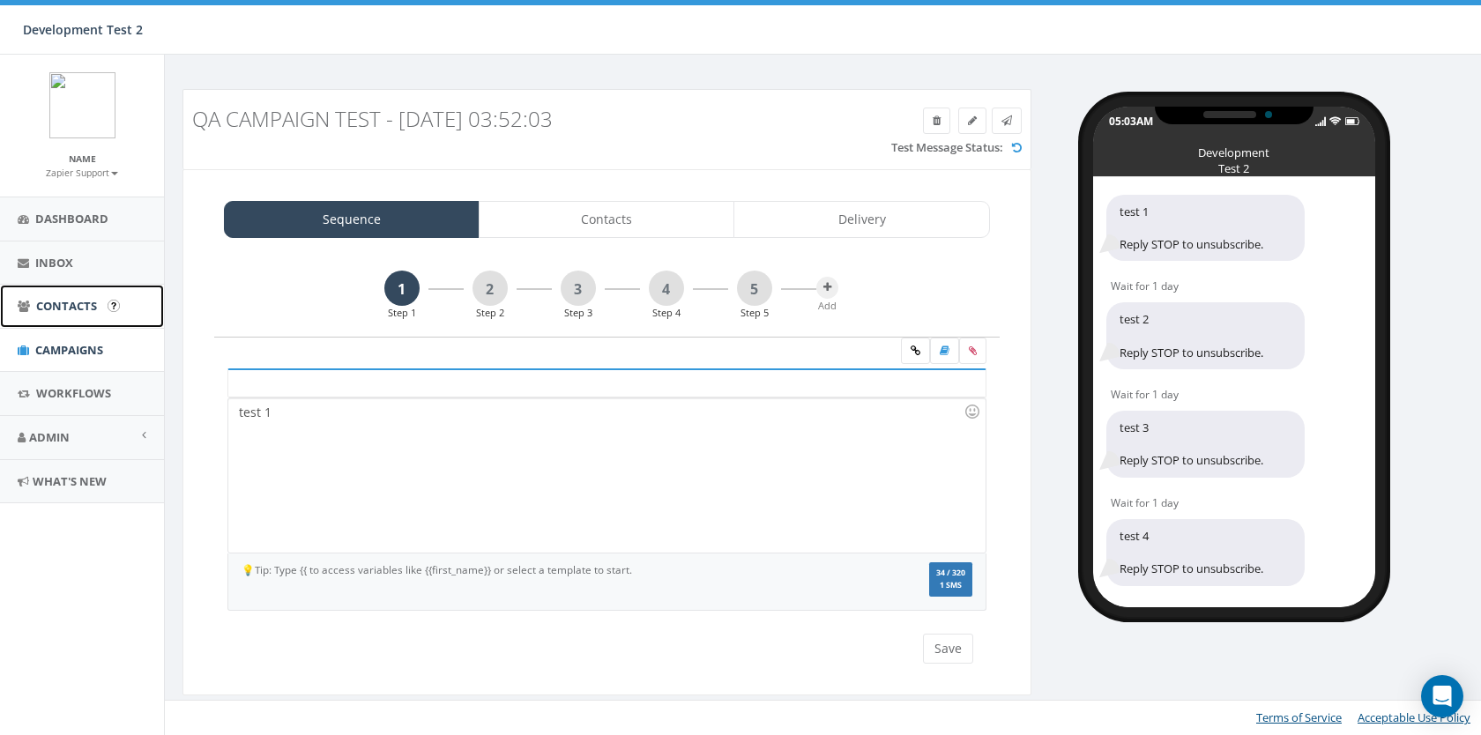
click at [85, 319] on link "Contacts" at bounding box center [82, 306] width 164 height 43
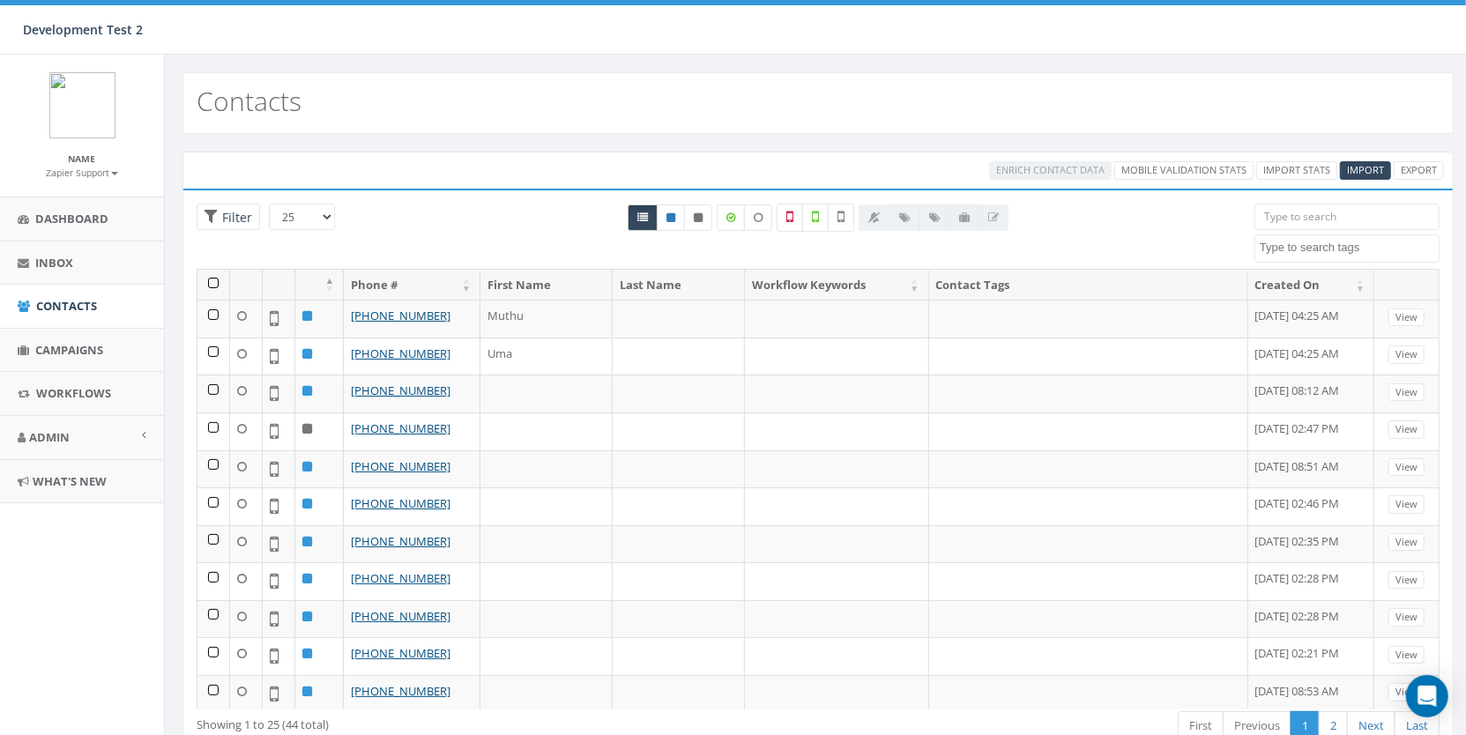
click at [1359, 229] on div "[DATE] [DATE] [DATE] [DATE] CHECK CREATED-IN-SALESFORCE CREATED-IN-SALESFORCE T…" at bounding box center [1347, 233] width 185 height 59
click at [1360, 235] on span at bounding box center [1347, 249] width 185 height 28
select select "Test SMS"
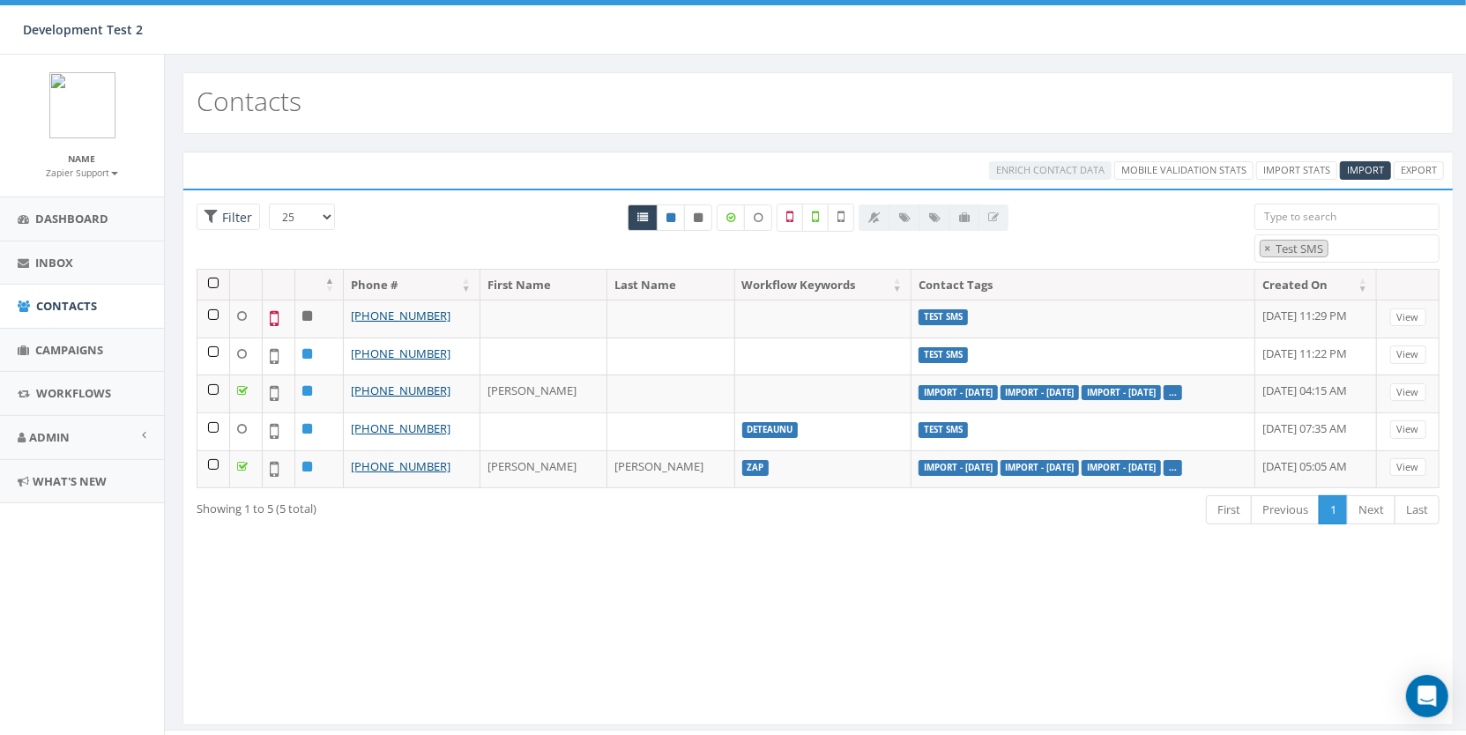
click at [885, 620] on div "Loading the filters, please wait!! Phone Number is is not First Name is is not …" at bounding box center [817, 457] width 1271 height 537
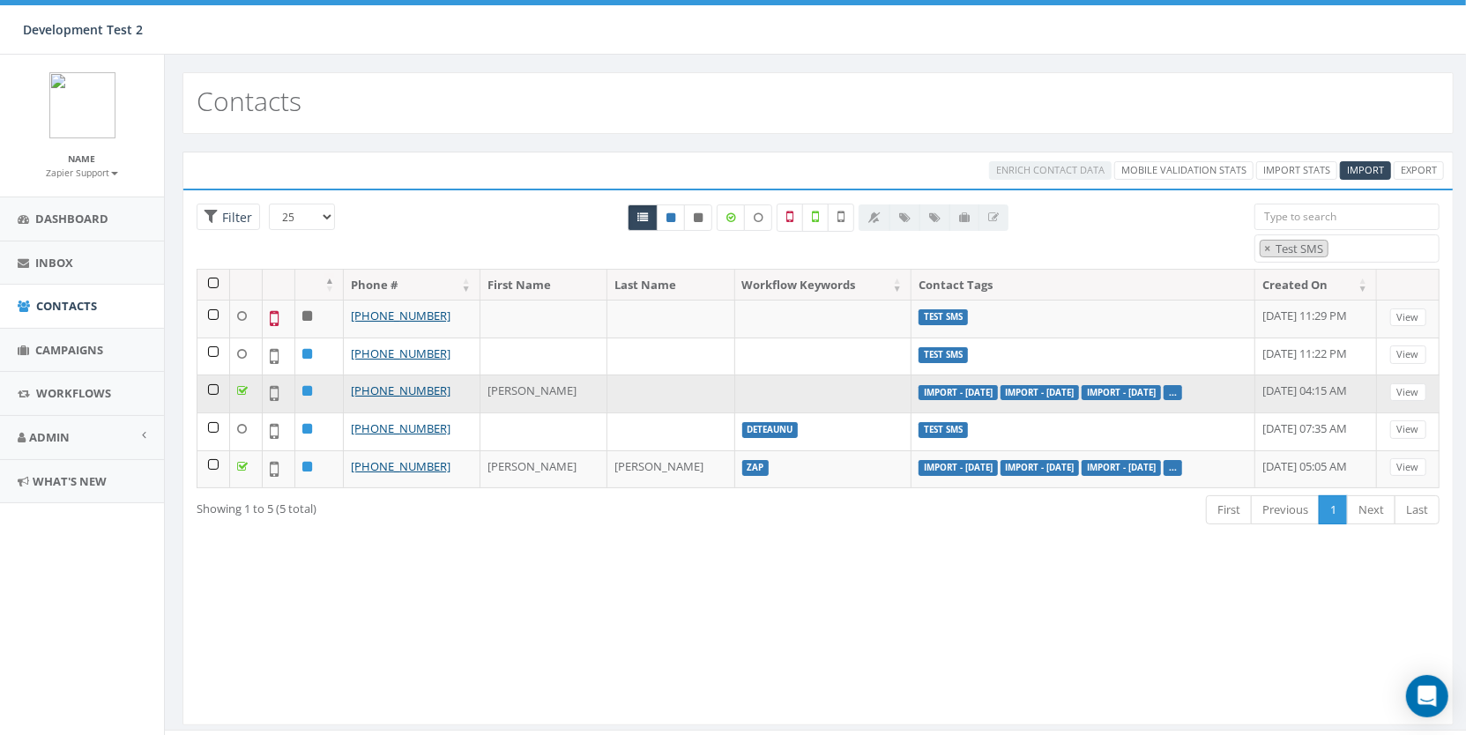
drag, startPoint x: 918, startPoint y: 386, endPoint x: 822, endPoint y: 391, distance: 96.2
click at [919, 391] on label "Import - [DATE]" at bounding box center [958, 393] width 79 height 16
copy label "Import - [DATE]"
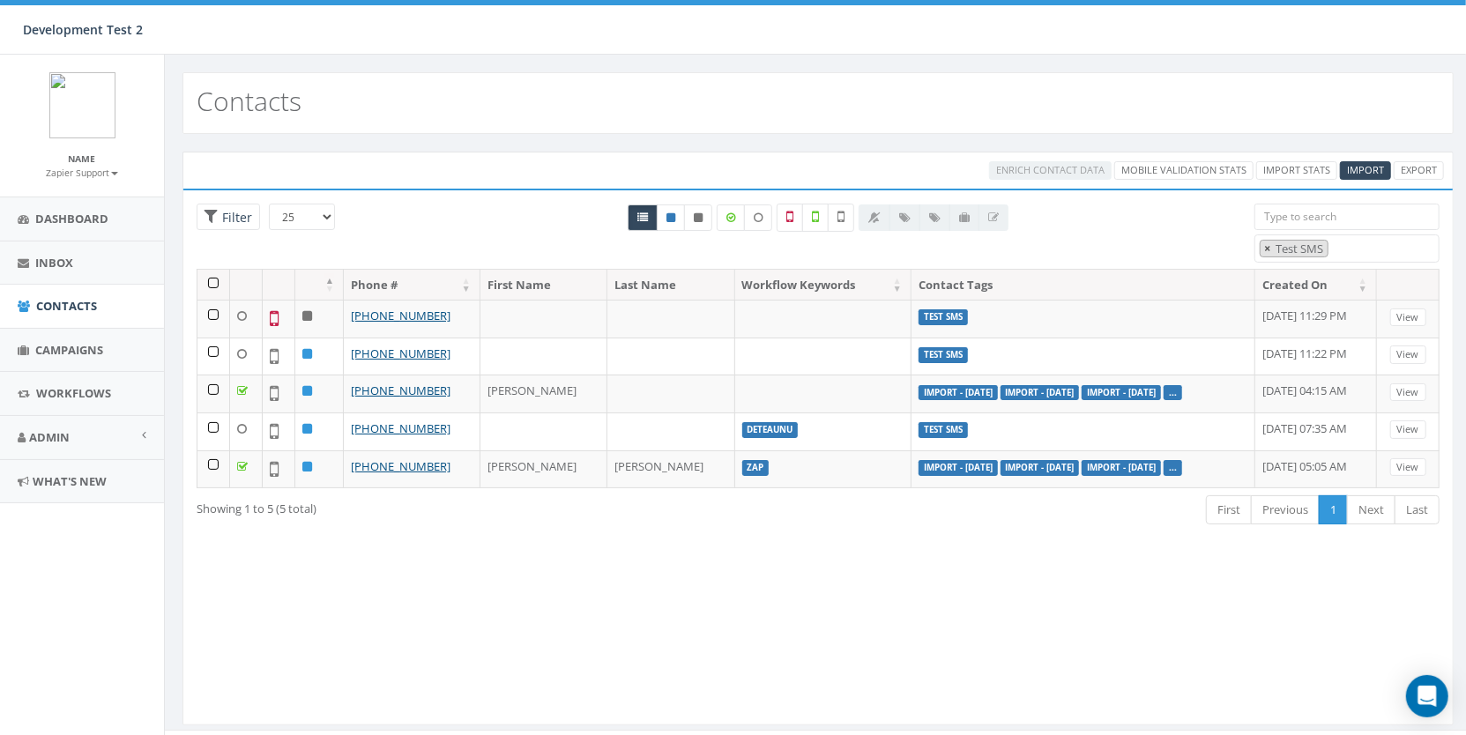
click at [1271, 246] on button "×" at bounding box center [1267, 249] width 13 height 17
select select
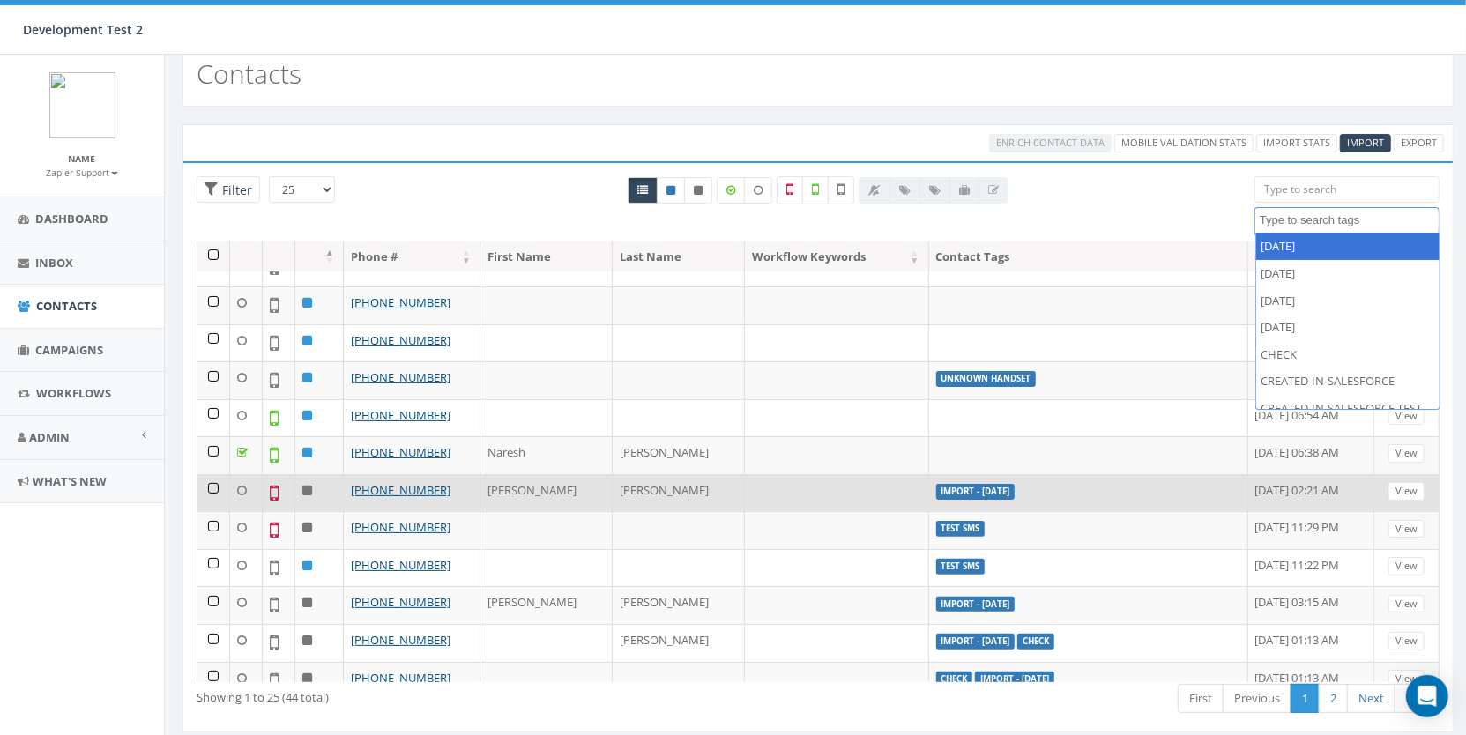
scroll to position [516, 0]
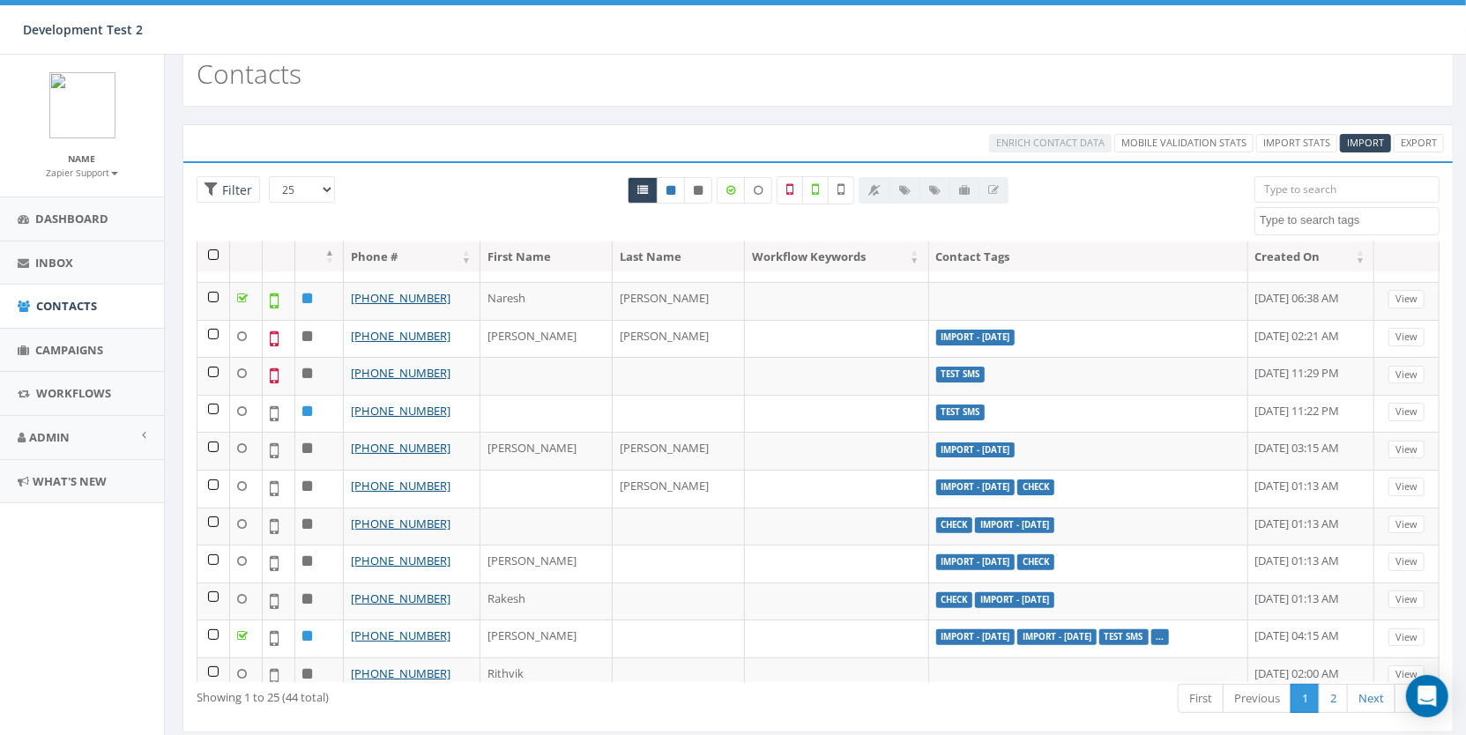
click at [1008, 224] on div "All 0 contact(s) on current page All 5 contact(s) filtered" at bounding box center [818, 222] width 434 height 19
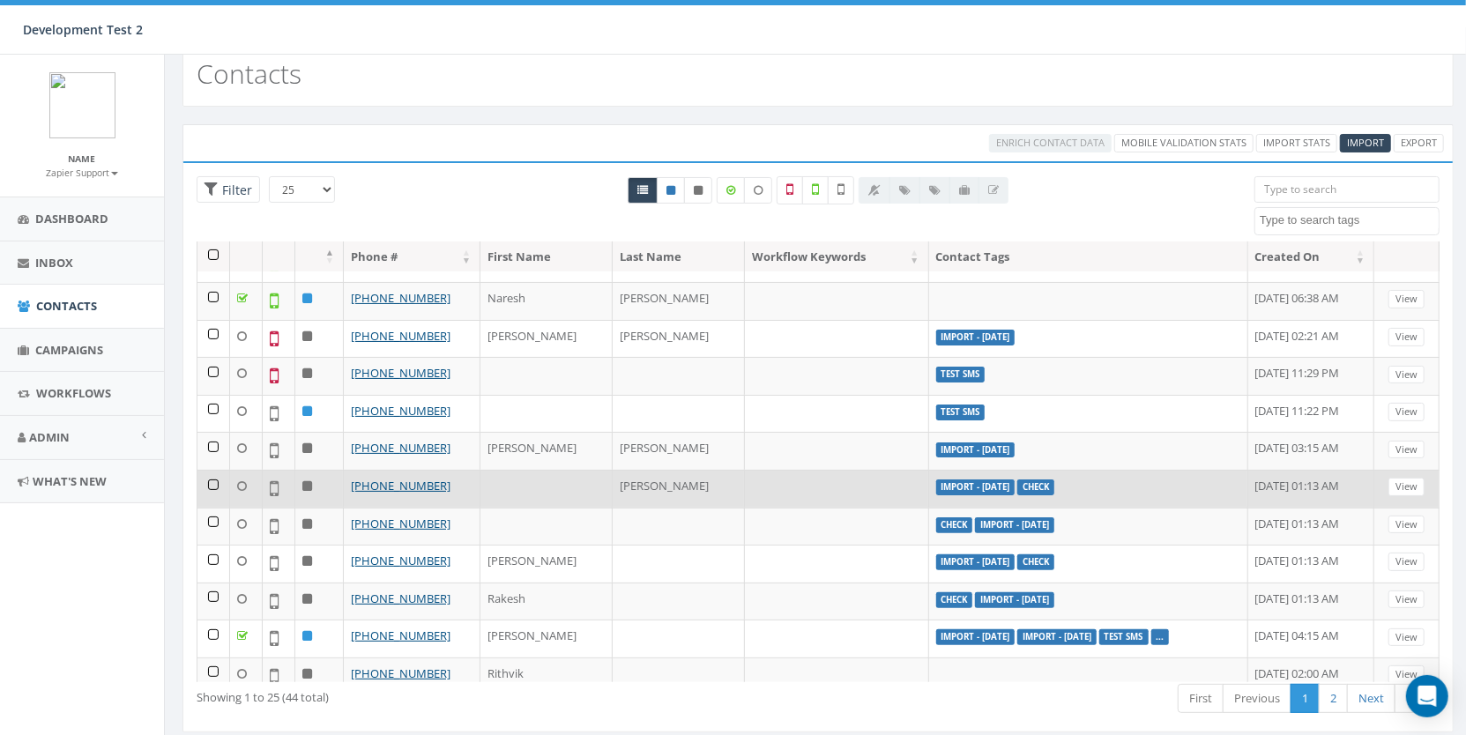
scroll to position [60, 0]
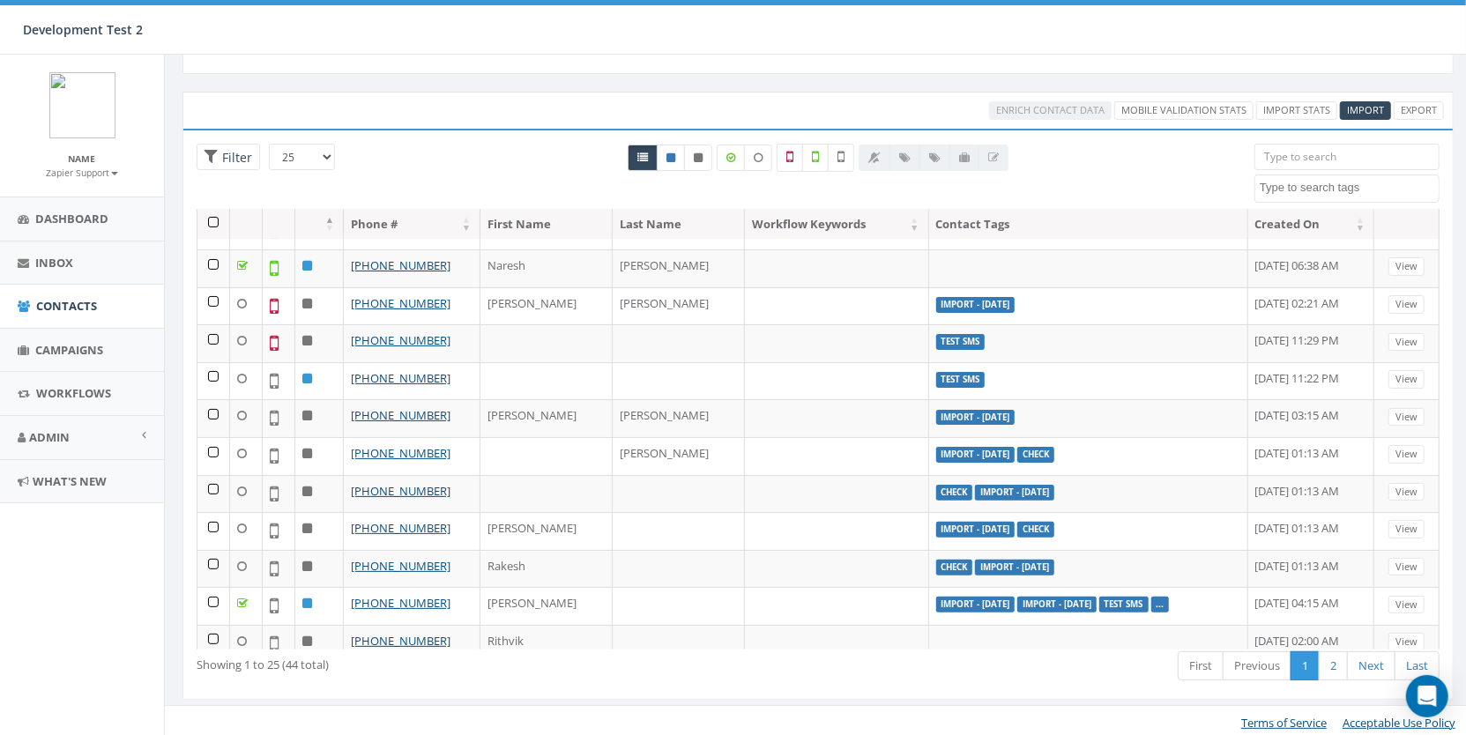
click at [311, 158] on select "25 50 100" at bounding box center [302, 157] width 66 height 26
select select "50"
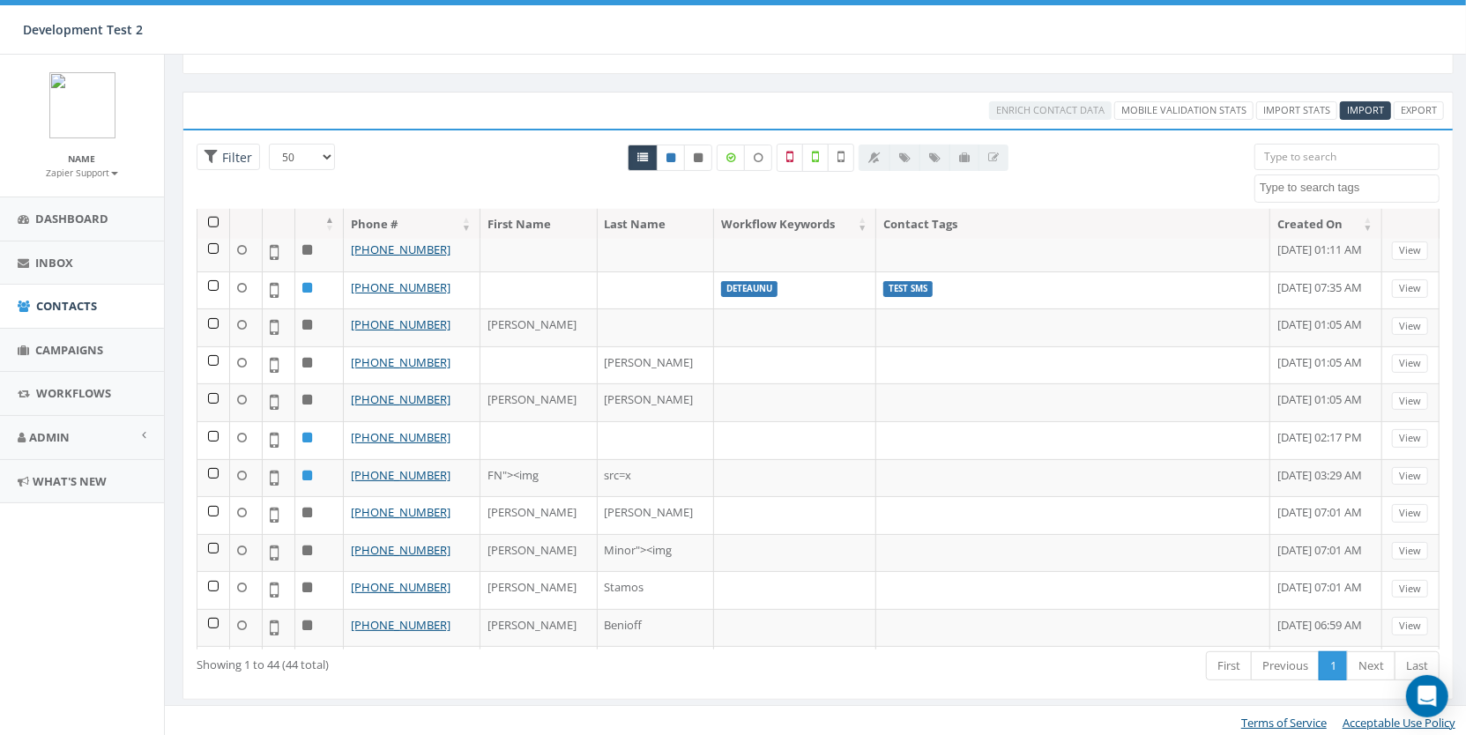
scroll to position [1217, 0]
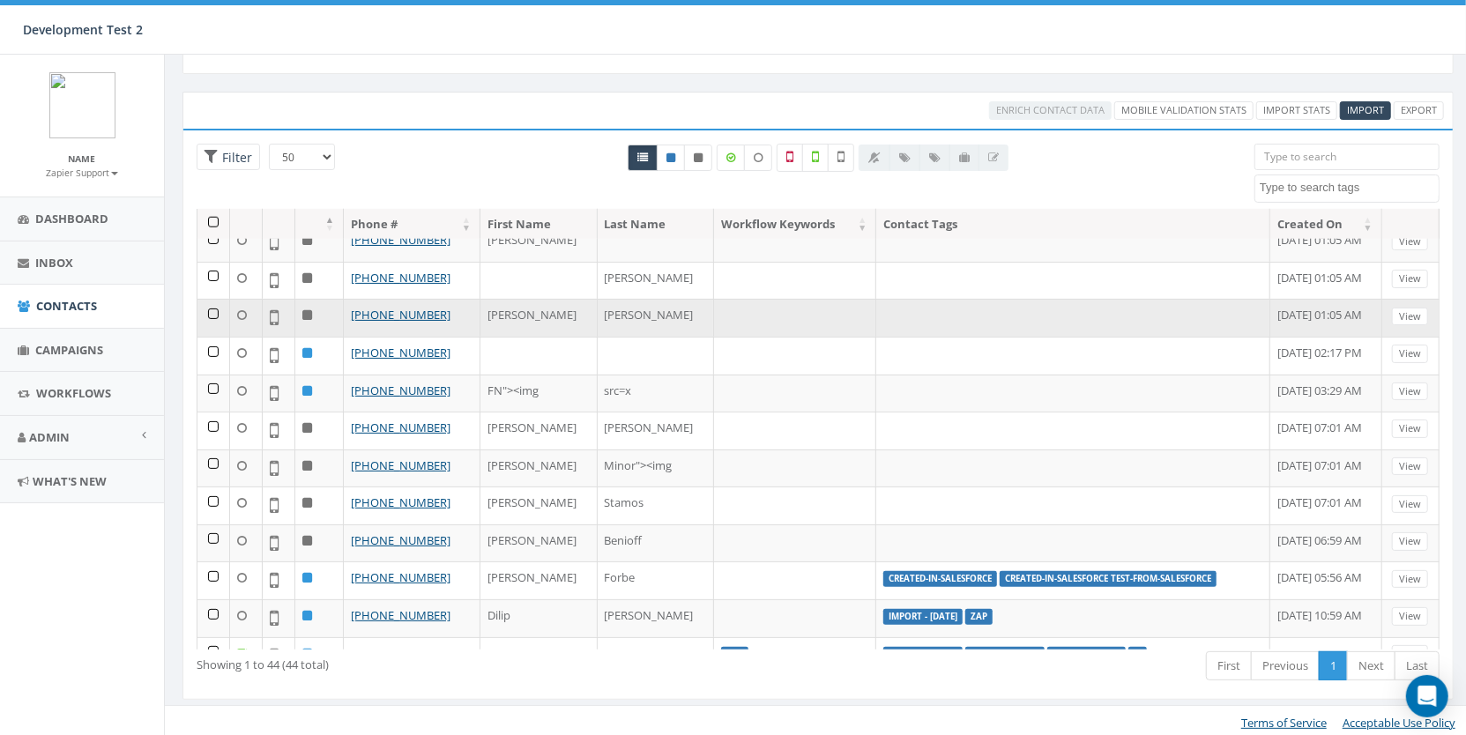
click at [488, 299] on td "[PERSON_NAME]" at bounding box center [538, 318] width 117 height 38
copy td "[PERSON_NAME]"
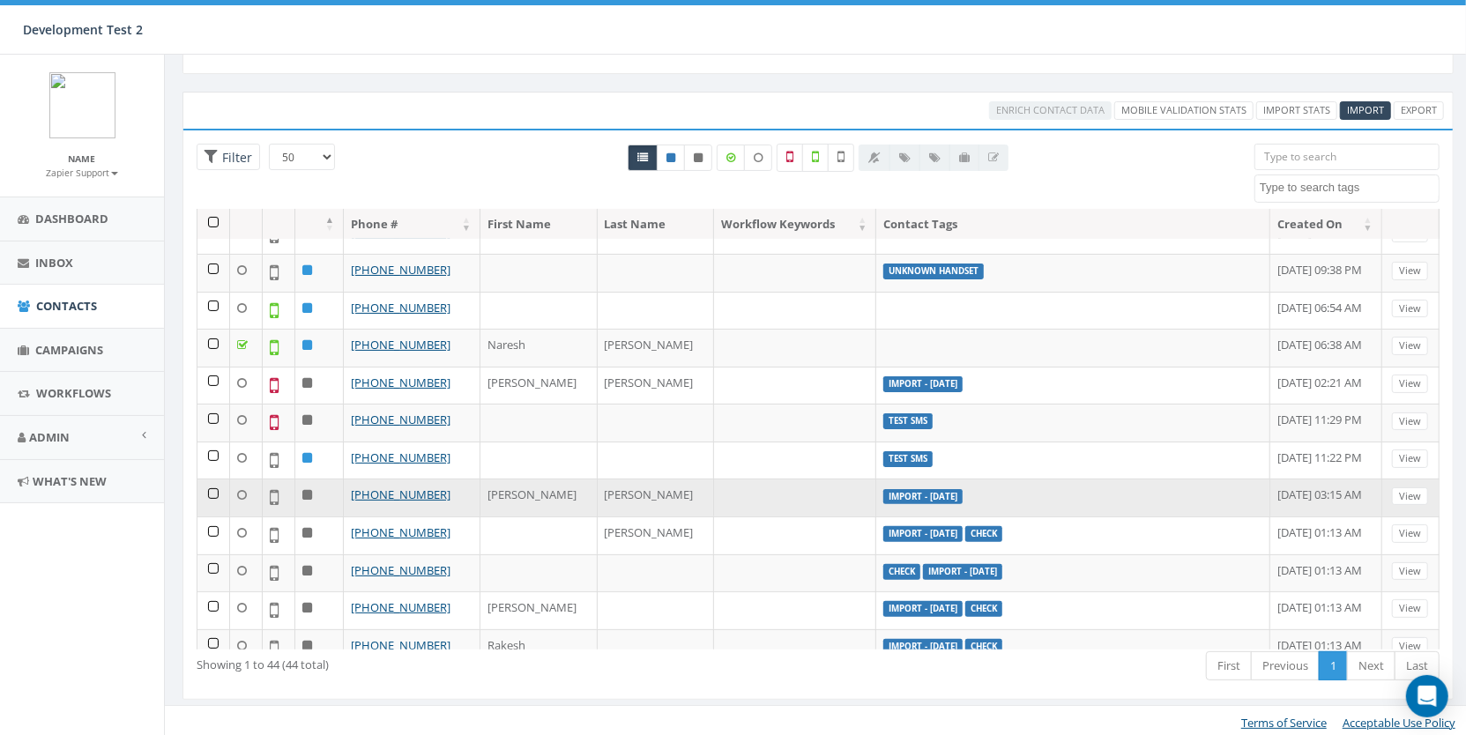
scroll to position [418, 0]
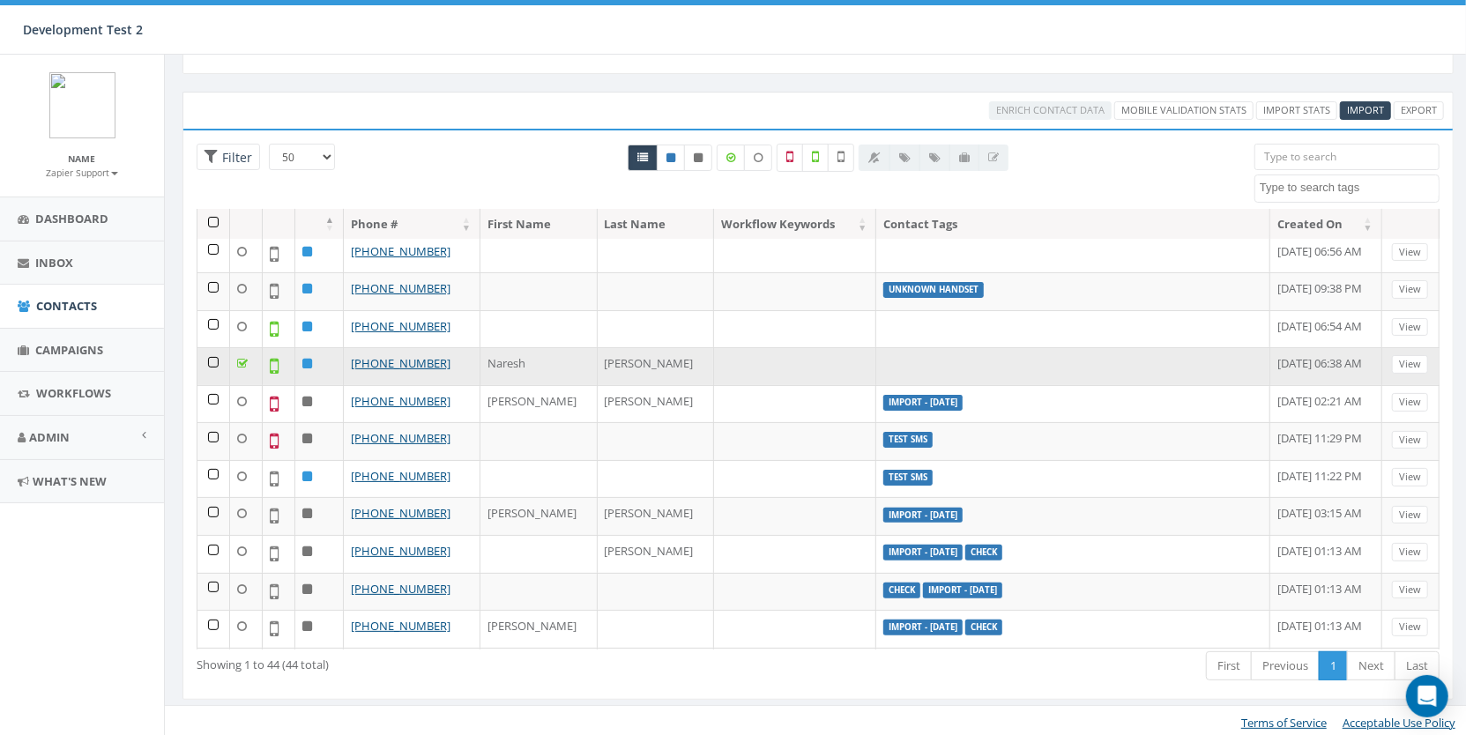
click at [598, 354] on td "[PERSON_NAME]" at bounding box center [656, 366] width 117 height 38
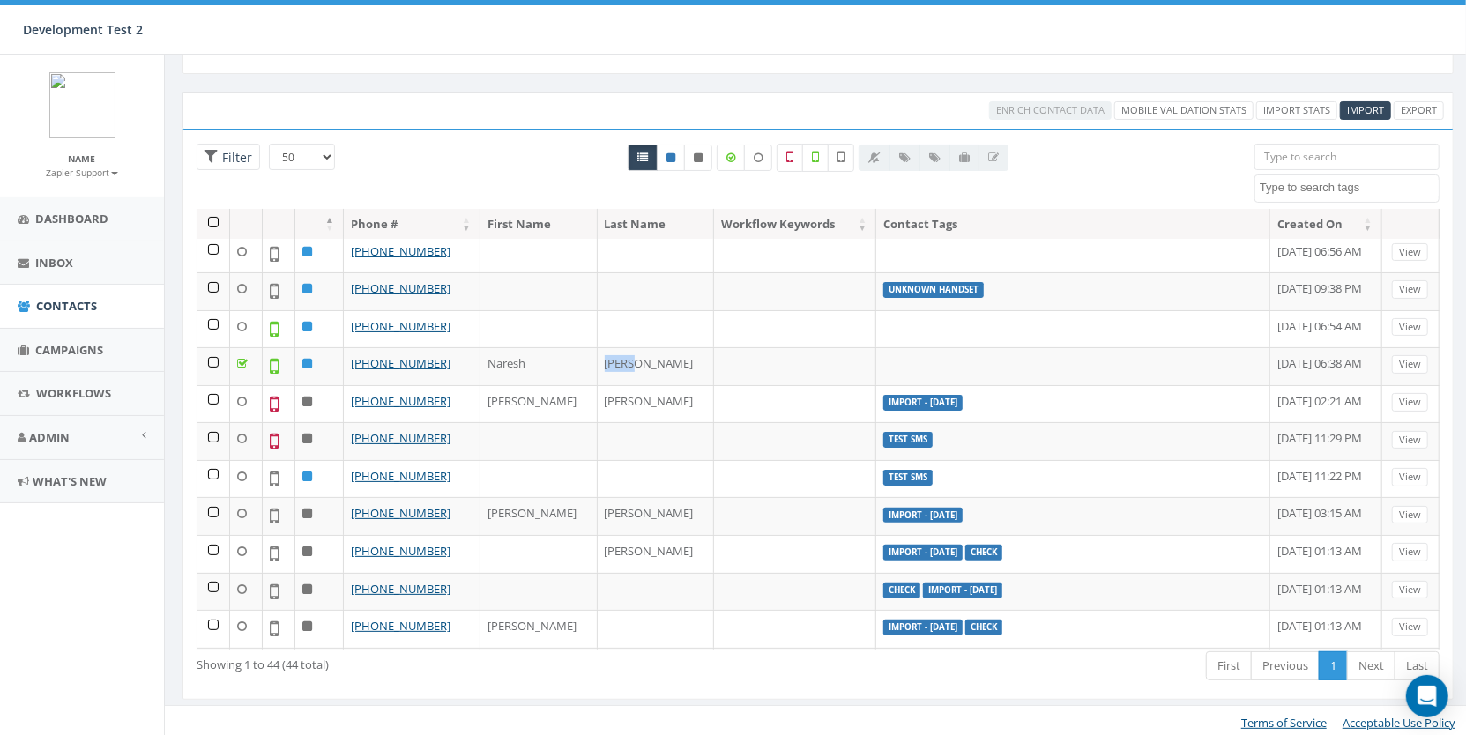
copy td "[PERSON_NAME]"
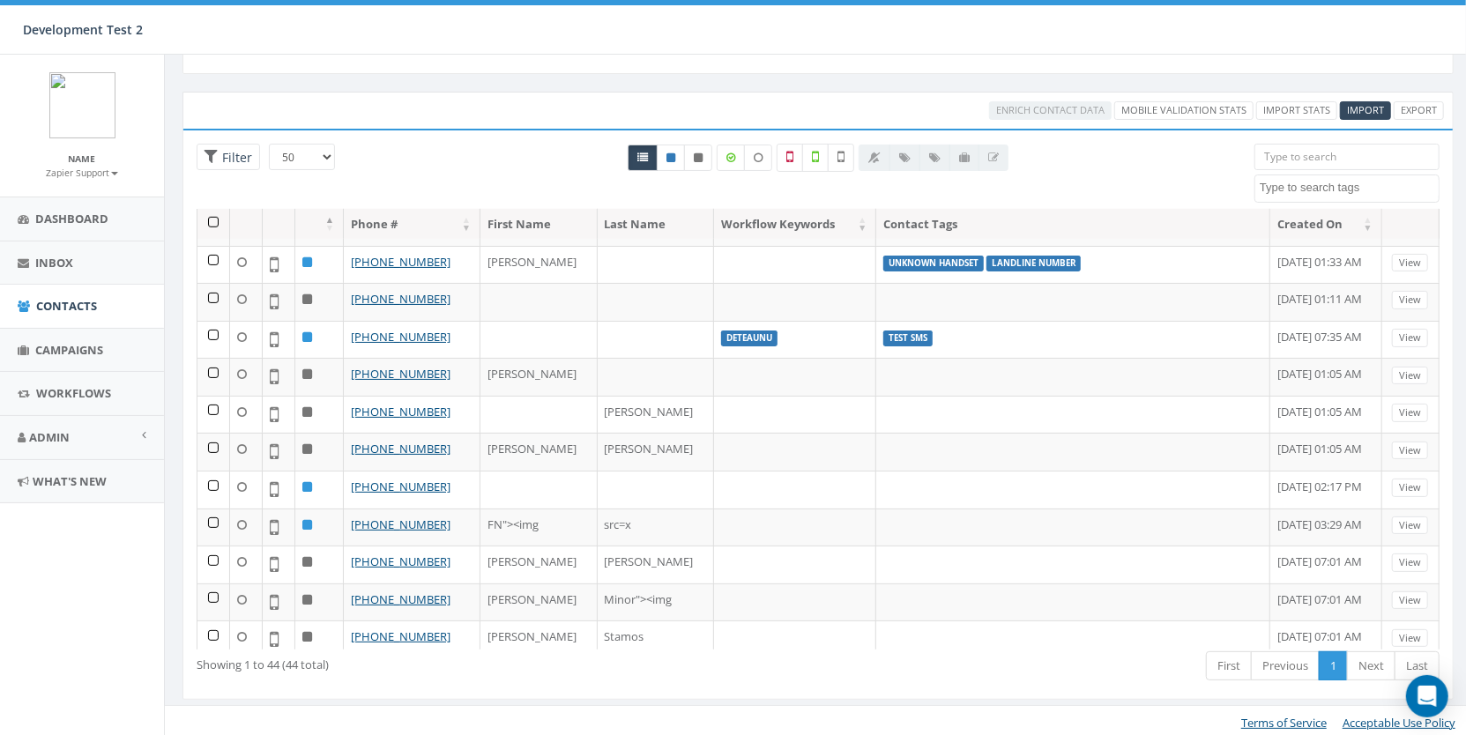
scroll to position [1217, 0]
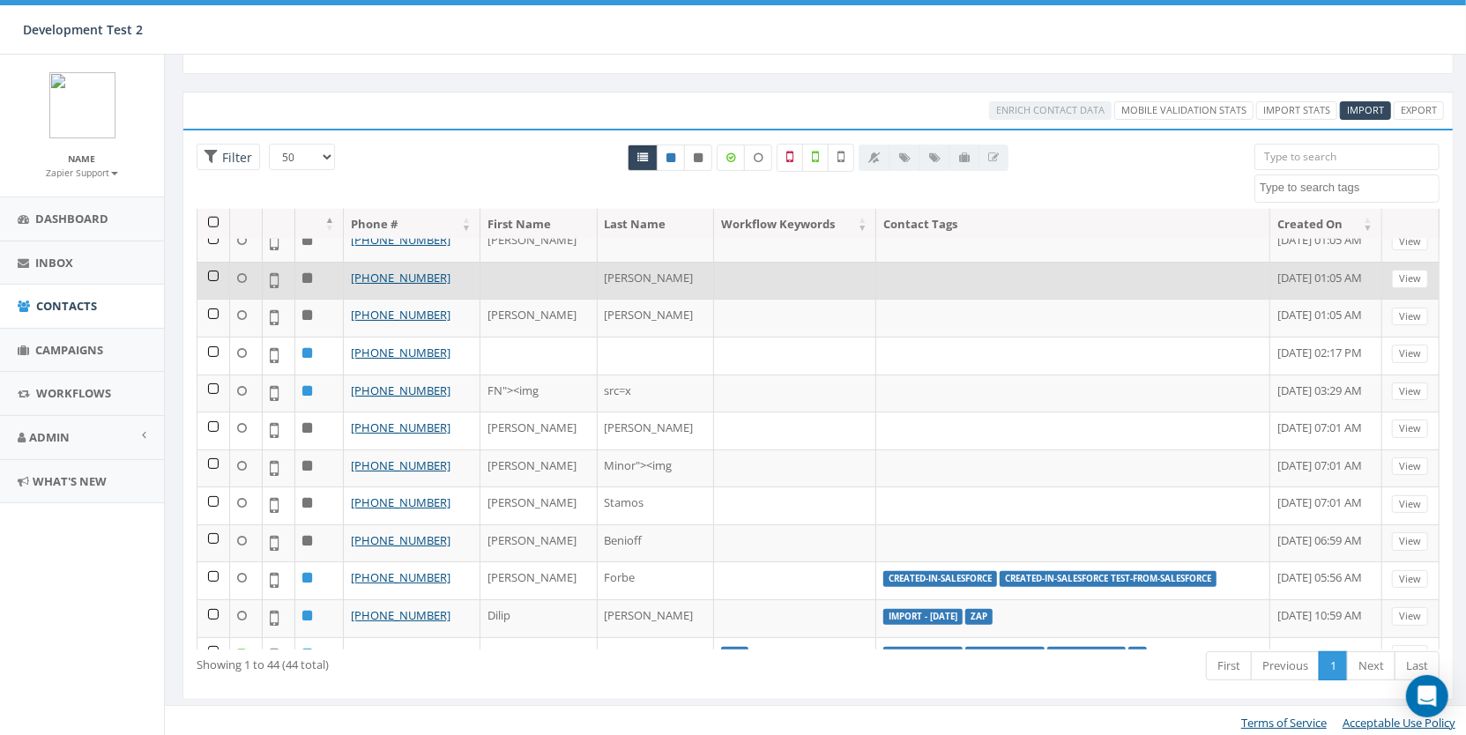
drag, startPoint x: 457, startPoint y: 251, endPoint x: 337, endPoint y: 250, distance: 119.9
click at [337, 262] on tr "[PHONE_NUMBER] [PERSON_NAME] [DATE] 01:05 AM View" at bounding box center [818, 281] width 1242 height 38
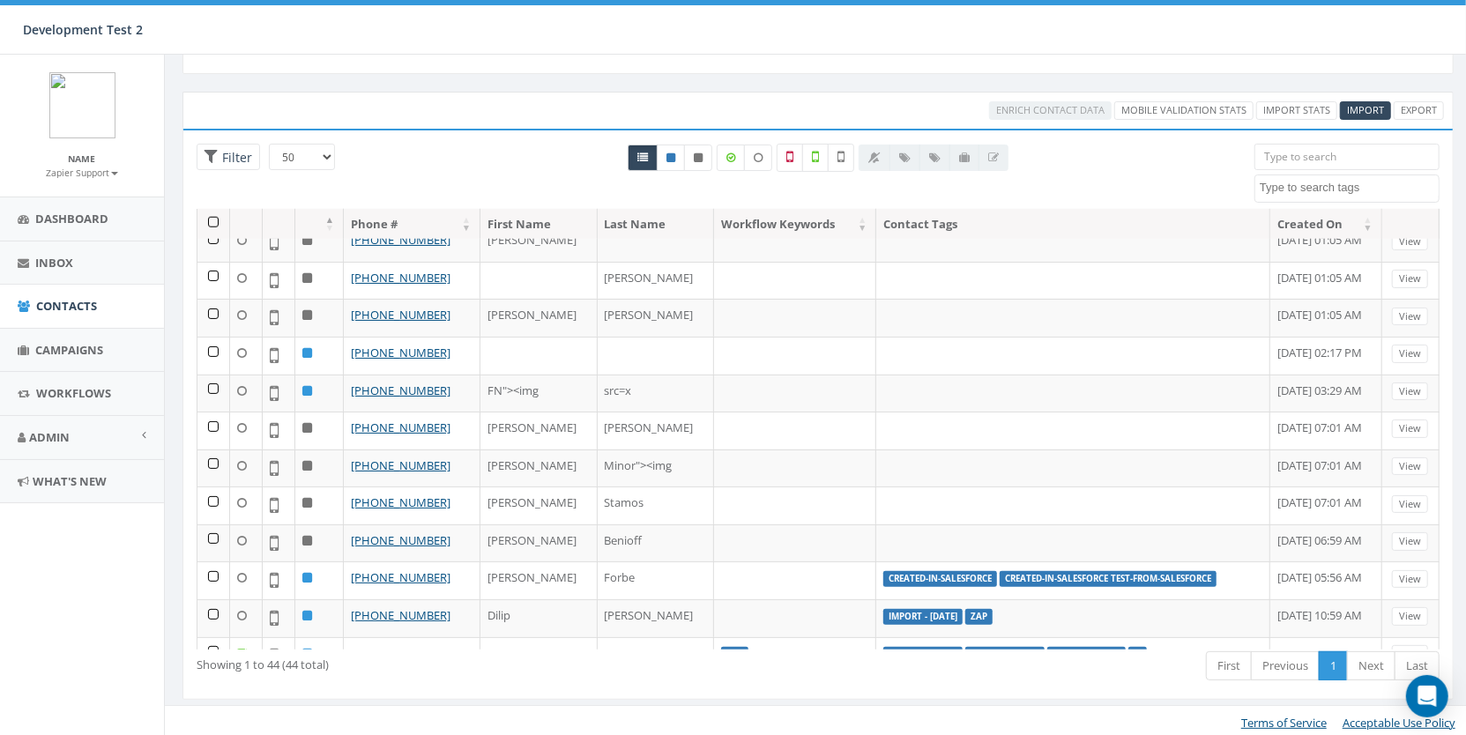
copy tr "[PHONE_NUMBER]"
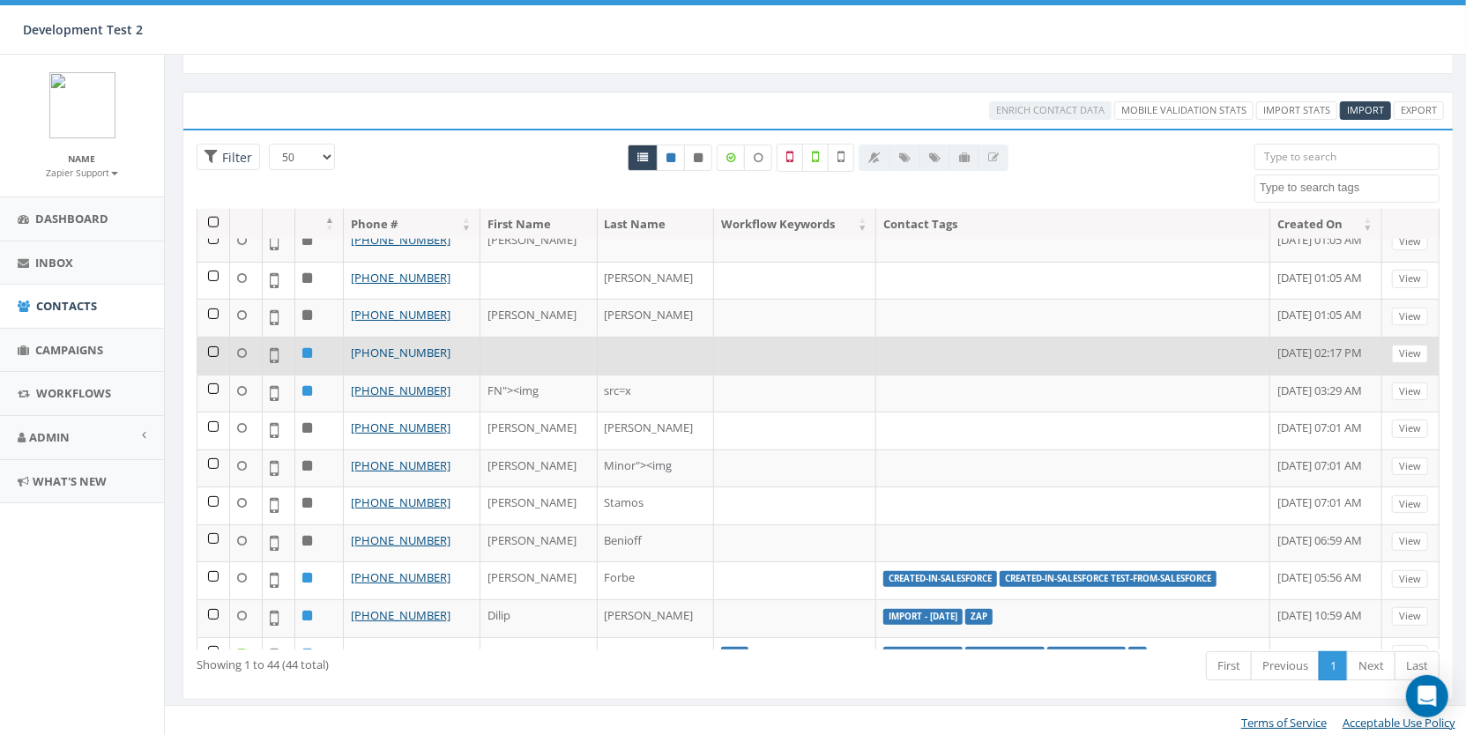
drag, startPoint x: 455, startPoint y: 327, endPoint x: 349, endPoint y: 331, distance: 105.9
click at [349, 337] on td "[PHONE_NUMBER]" at bounding box center [412, 356] width 137 height 38
copy link "[PHONE_NUMBER]"
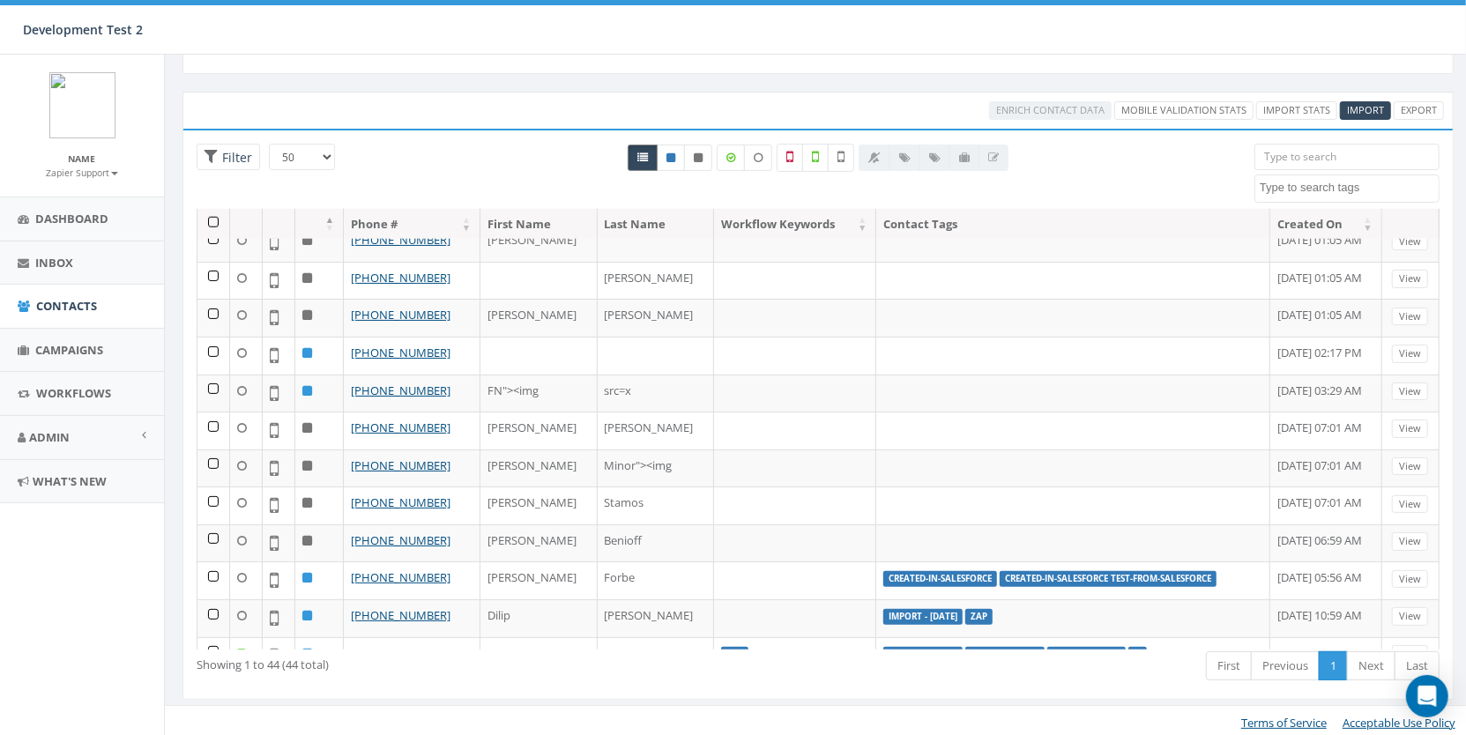
copy link "[PHONE_NUMBER]"
